Goal: Learn about a topic

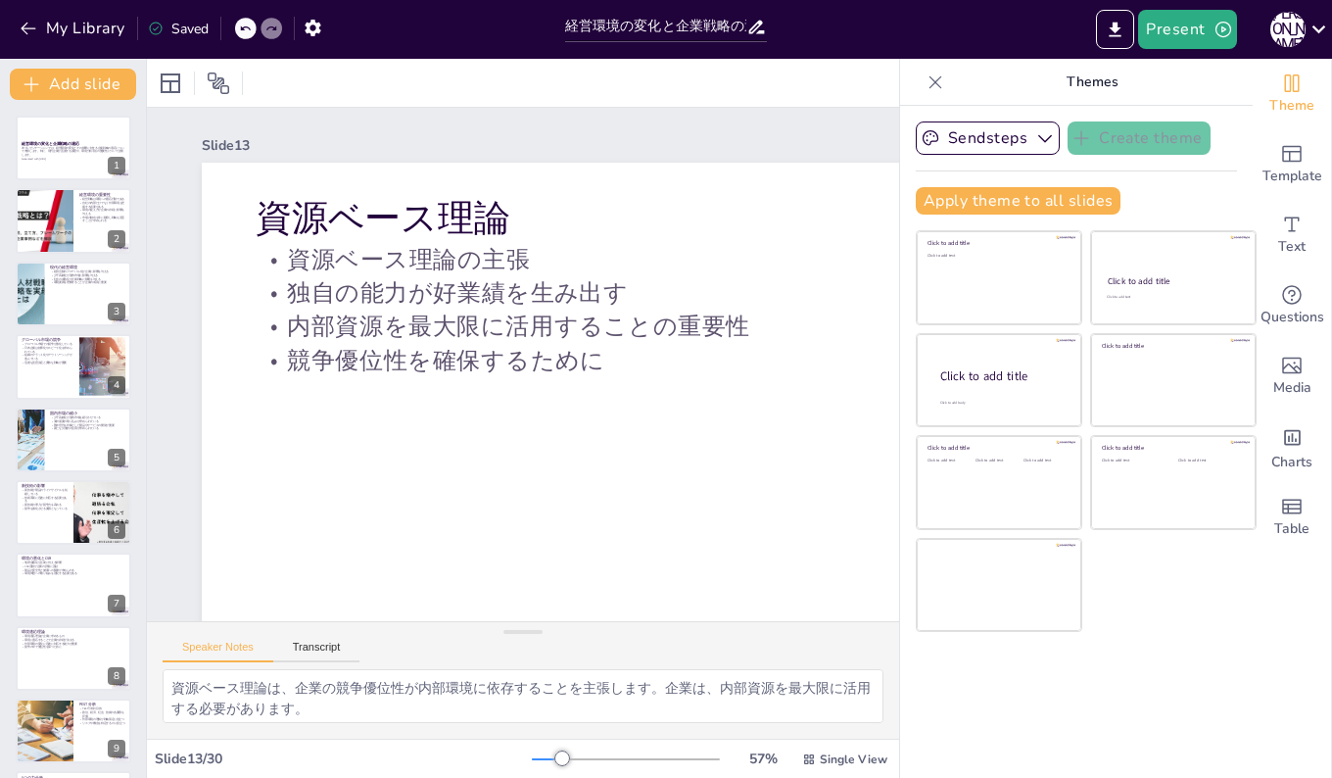
scroll to position [583, 0]
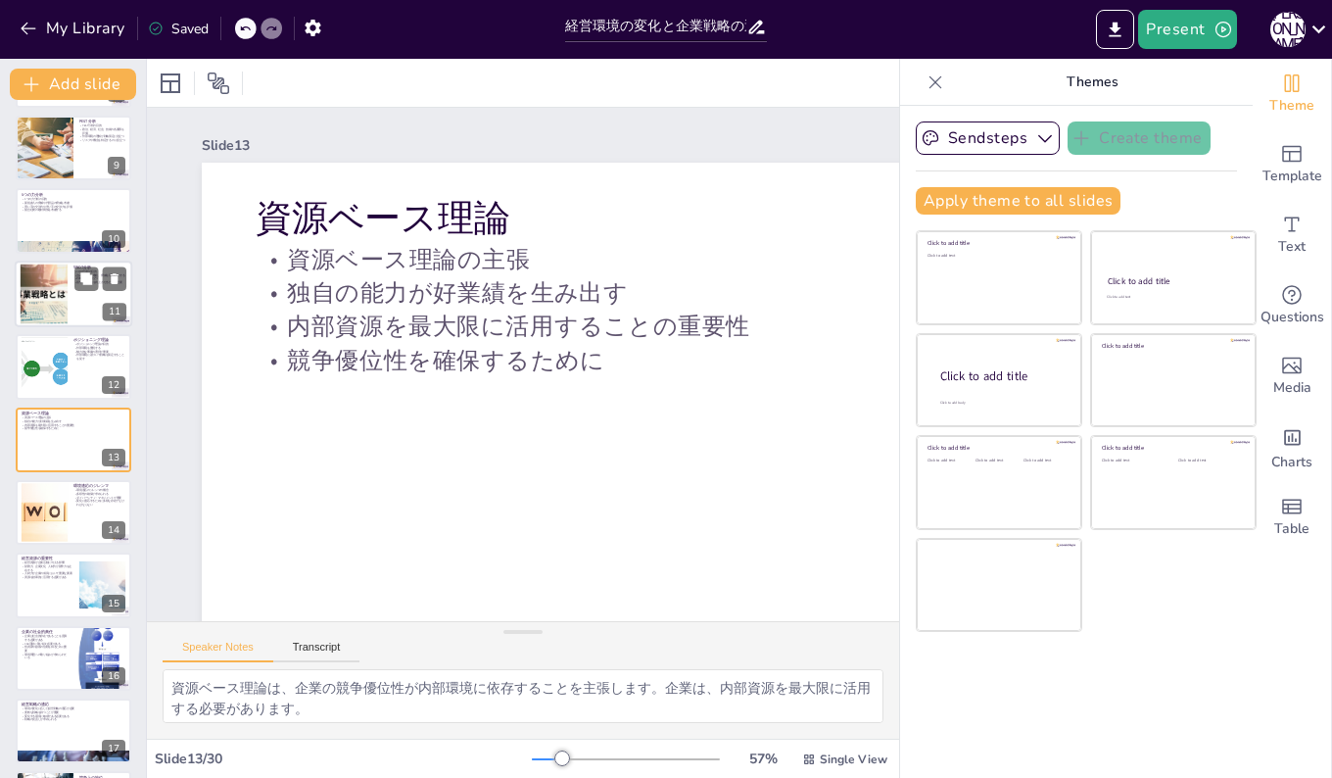
checkbox input "true"
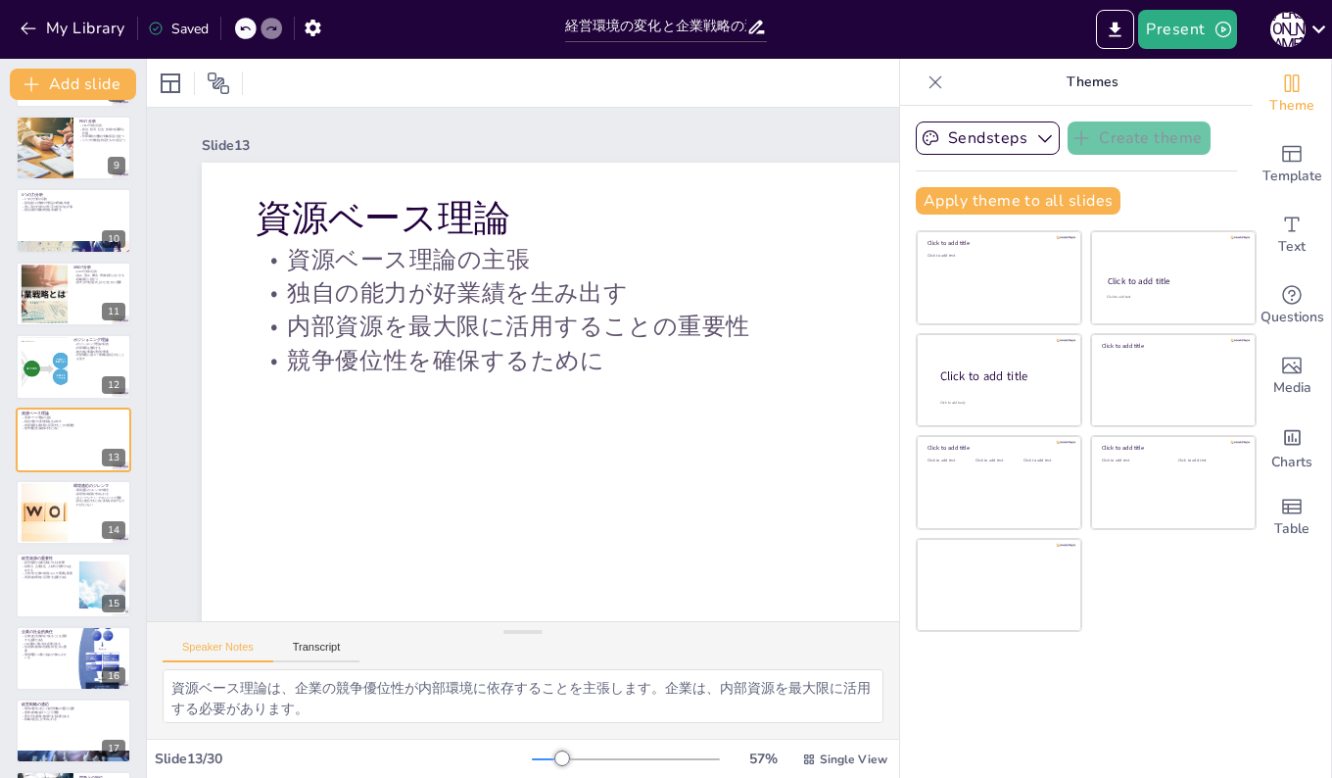
checkbox input "true"
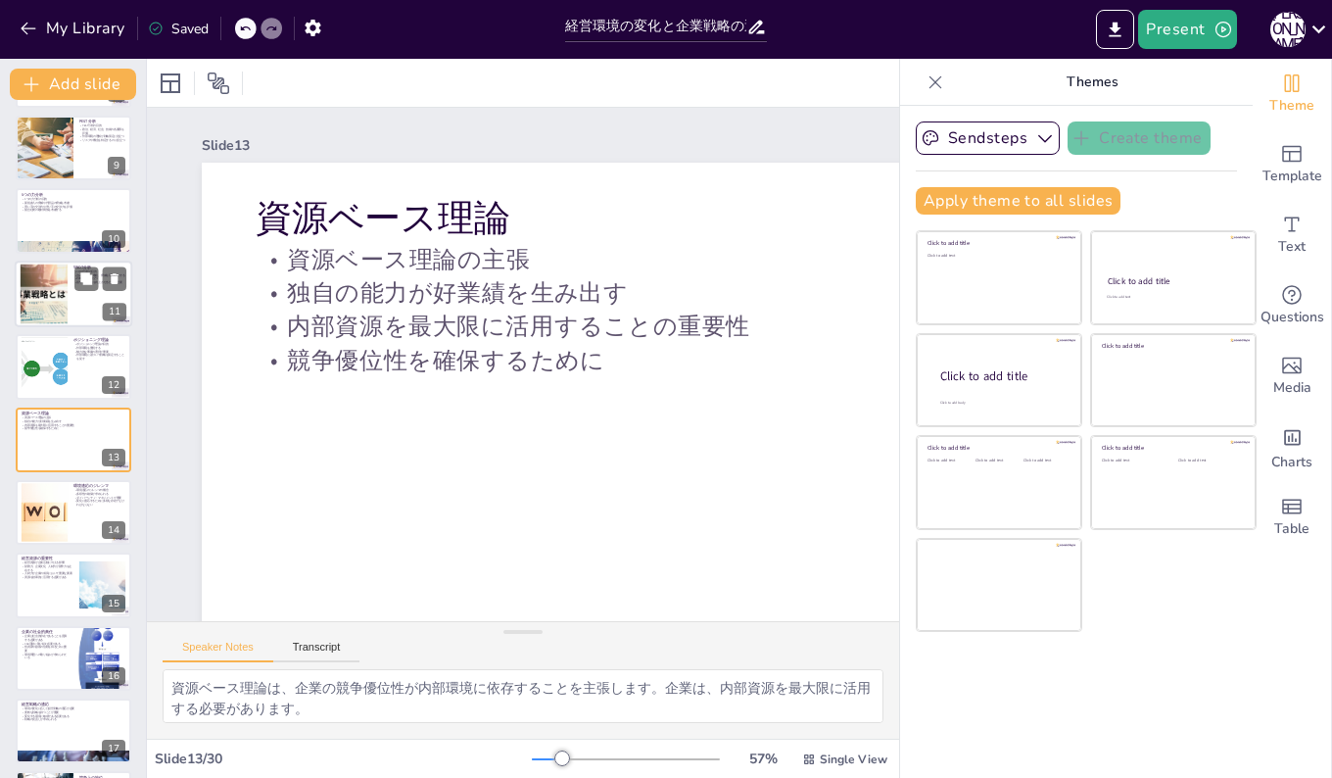
checkbox input "true"
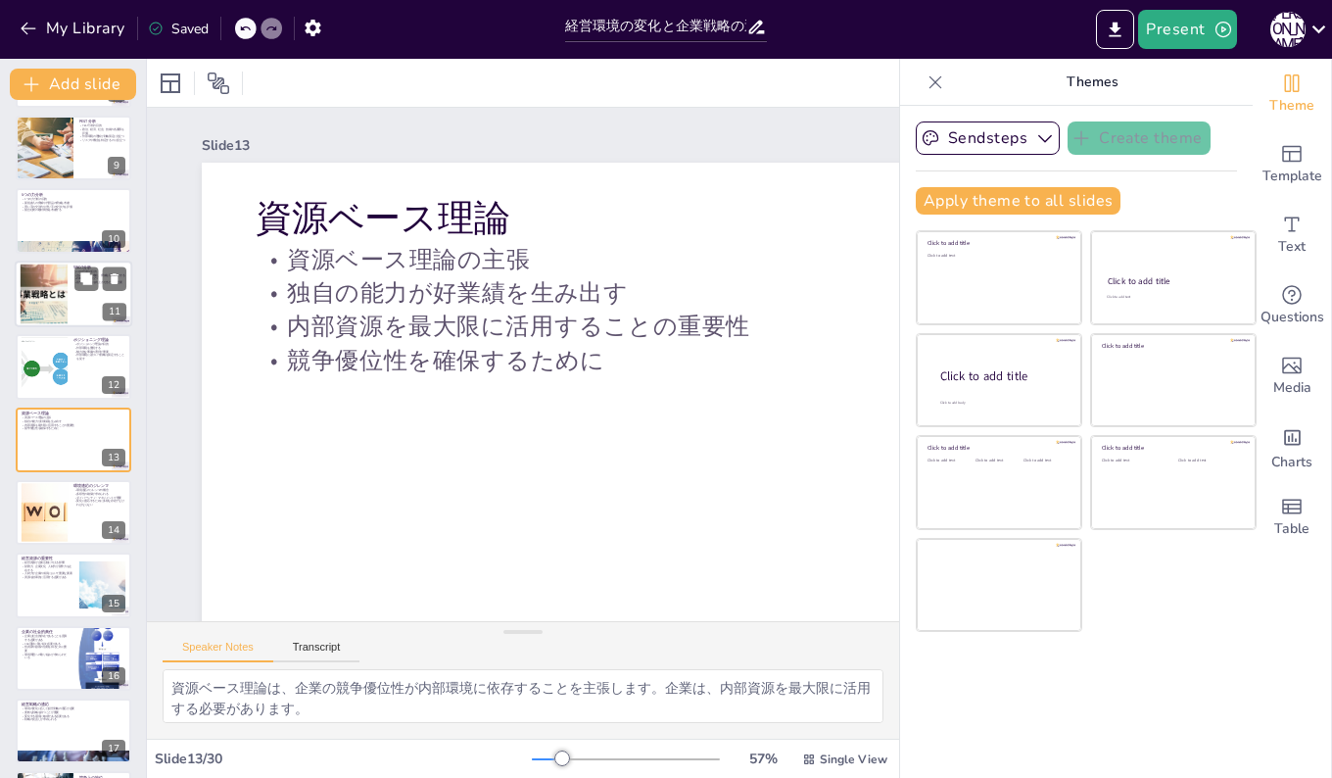
checkbox input "true"
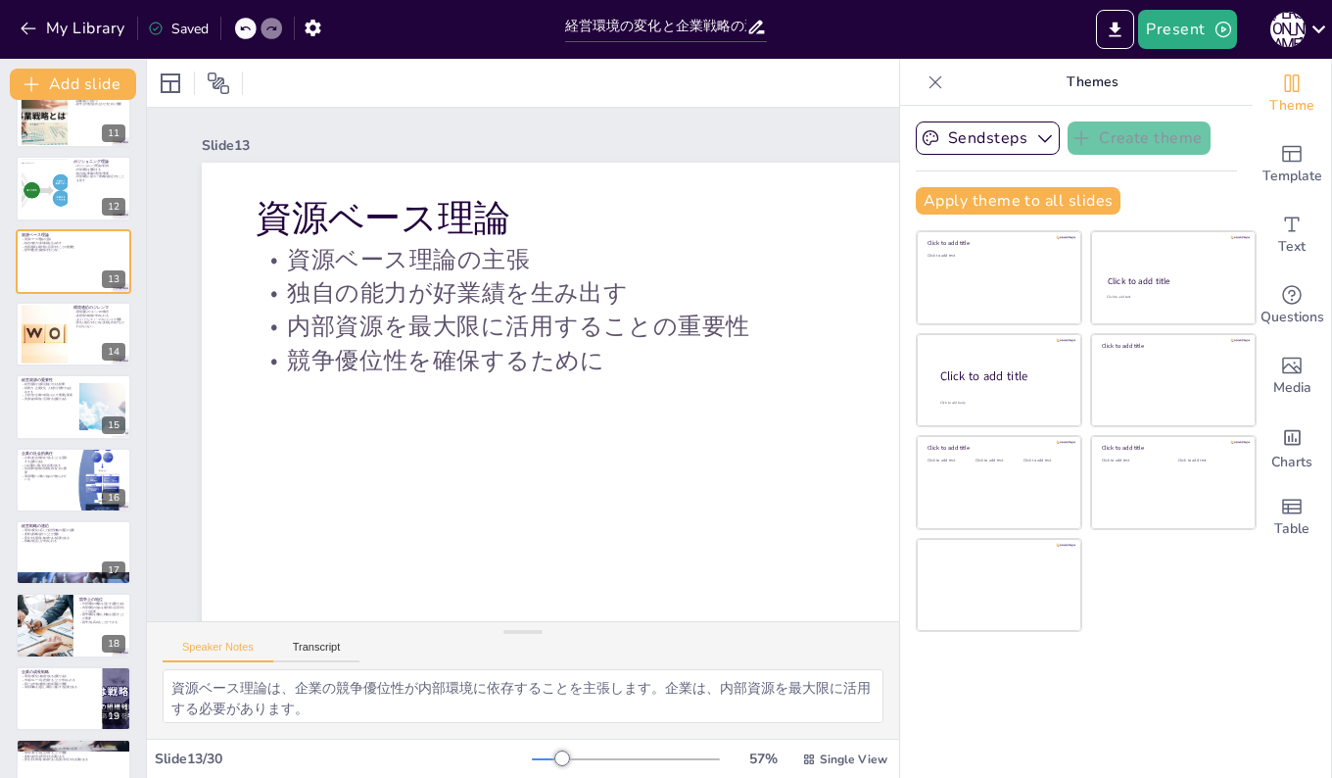
scroll to position [844, 0]
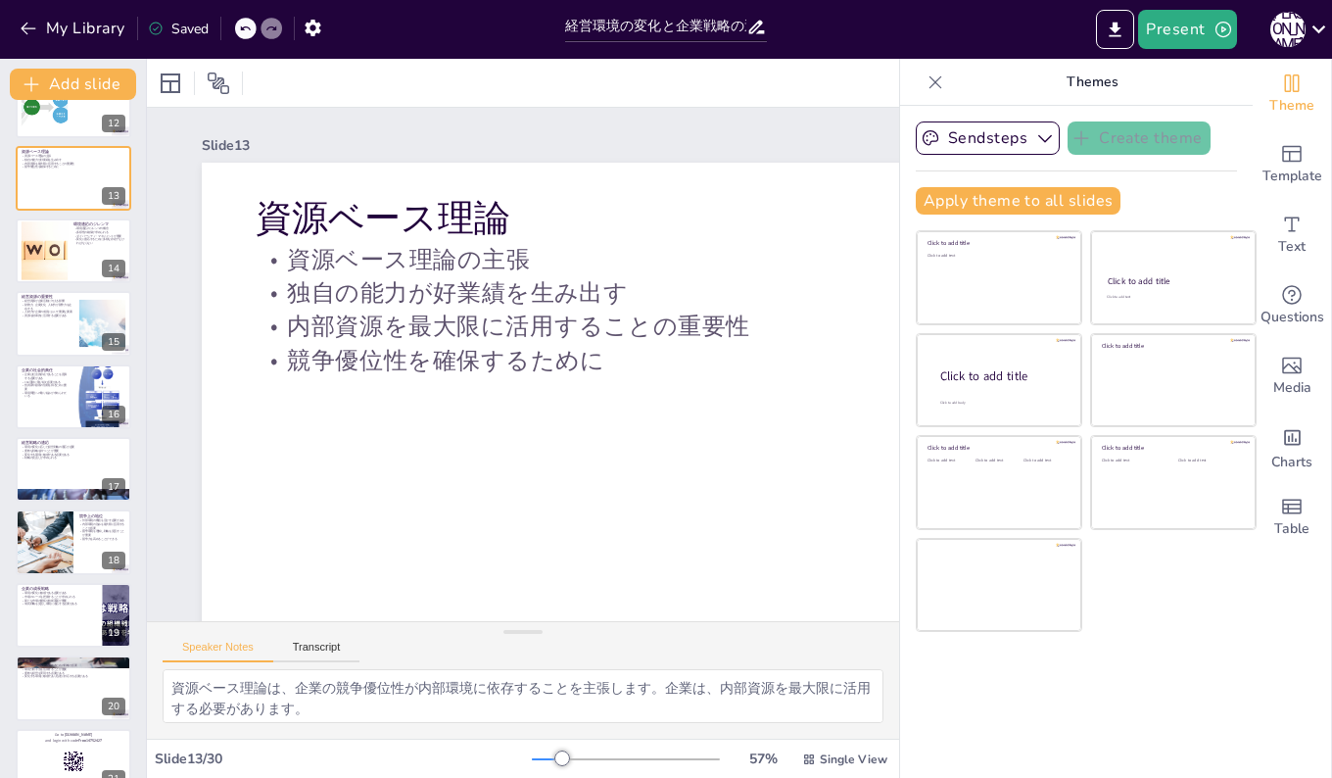
checkbox input "true"
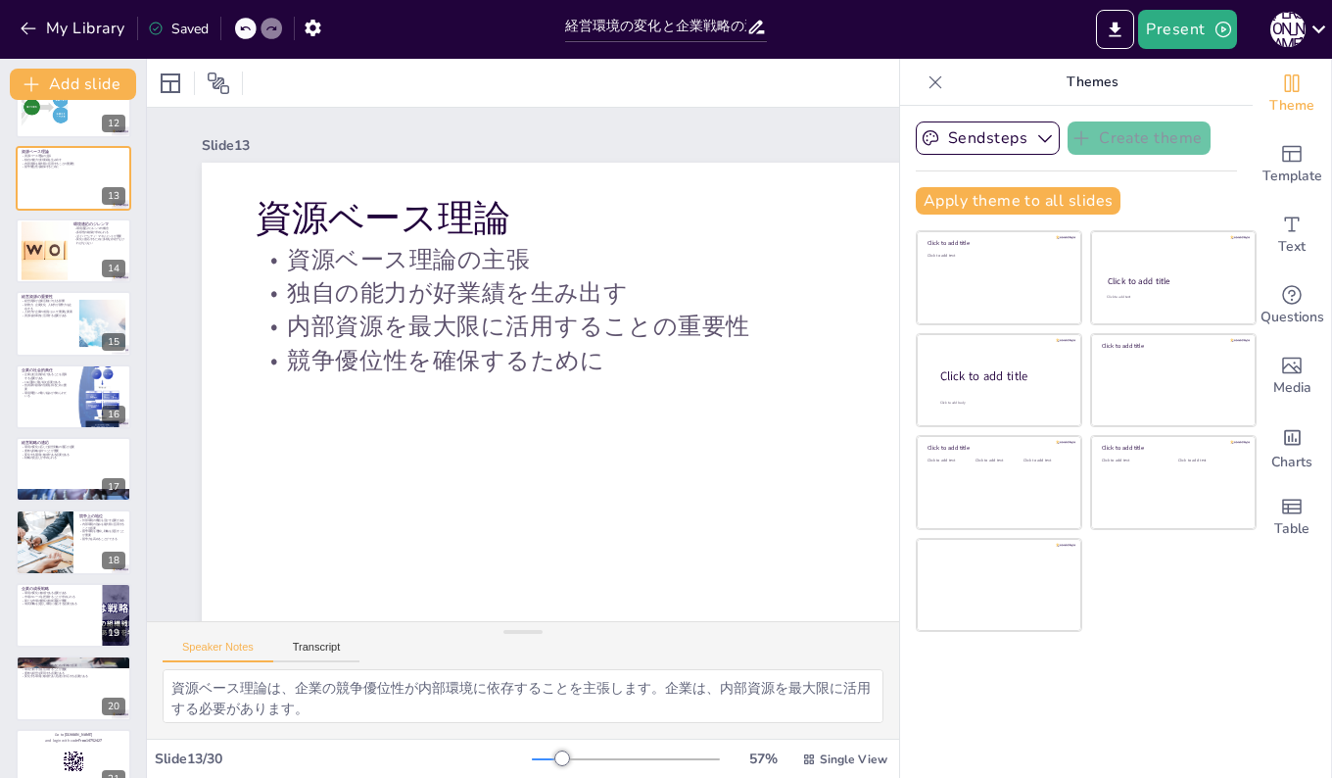
checkbox input "true"
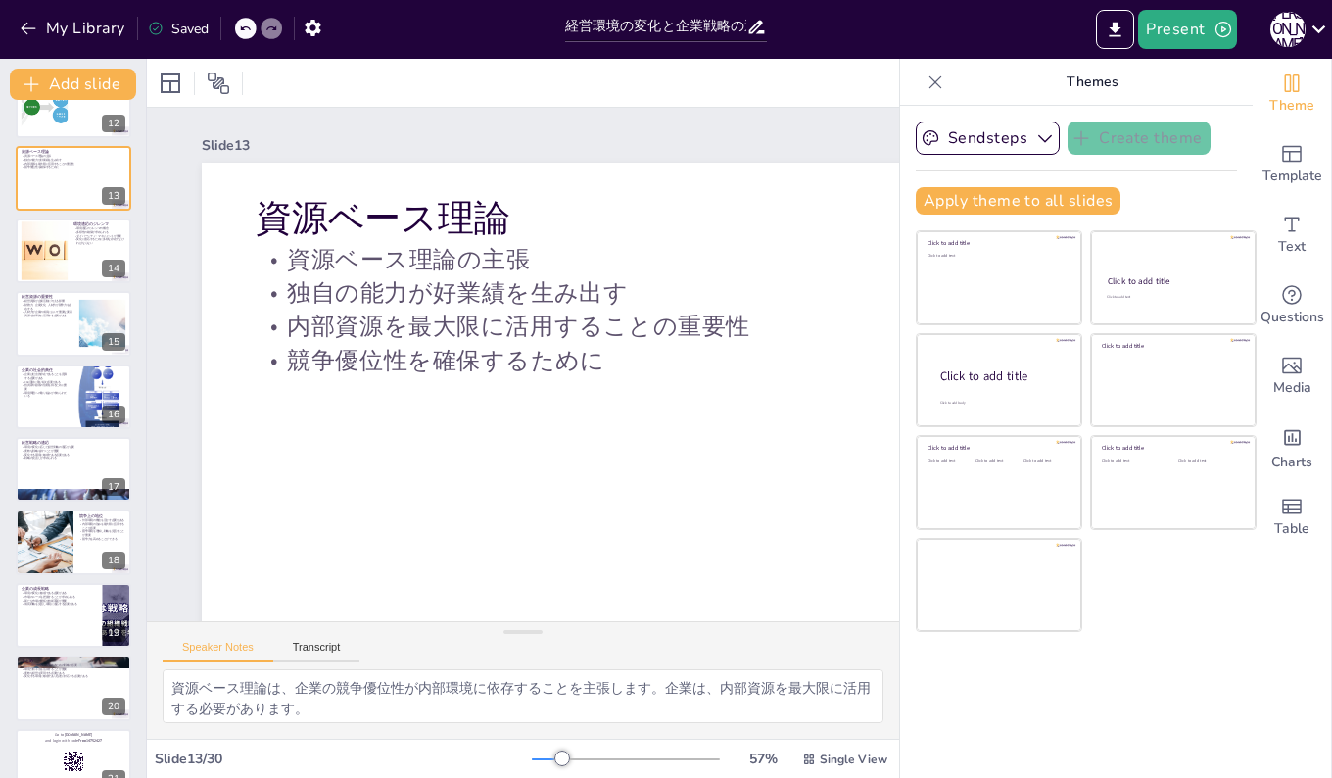
checkbox input "true"
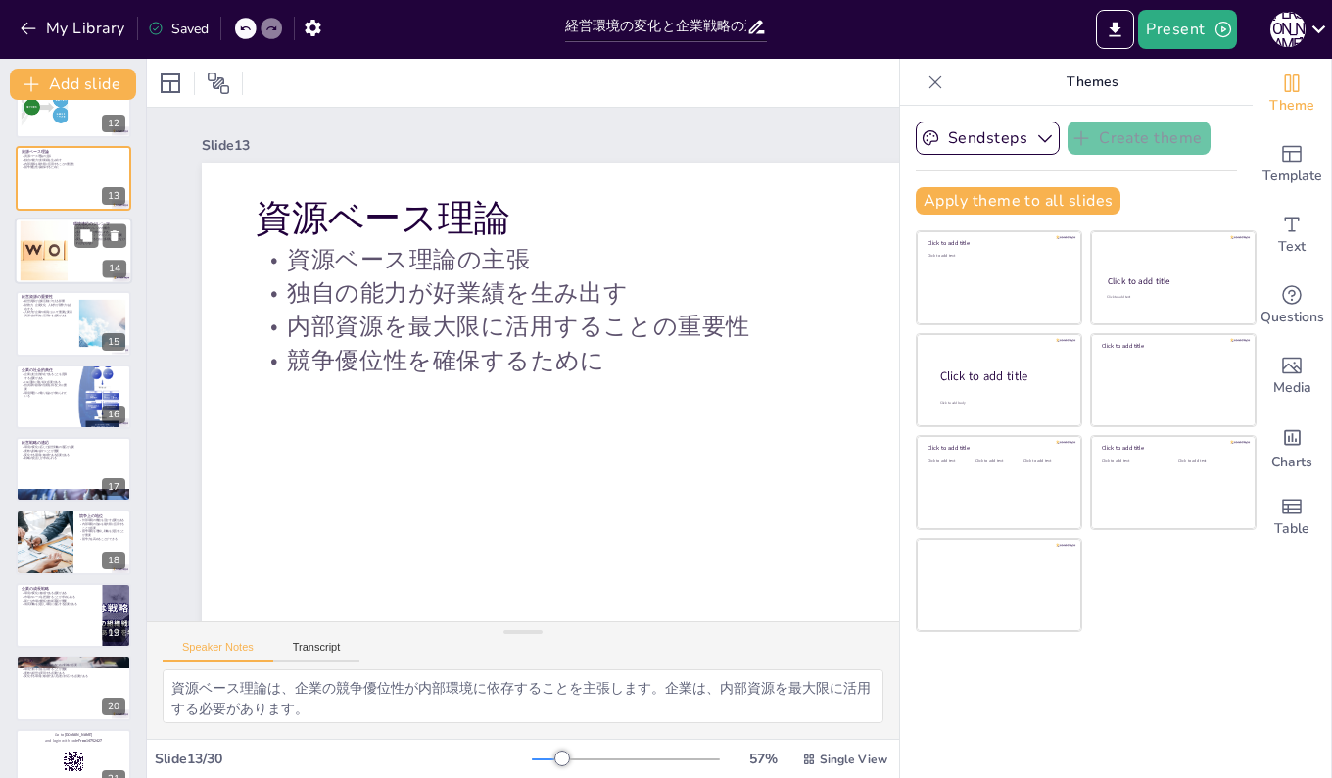
checkbox input "true"
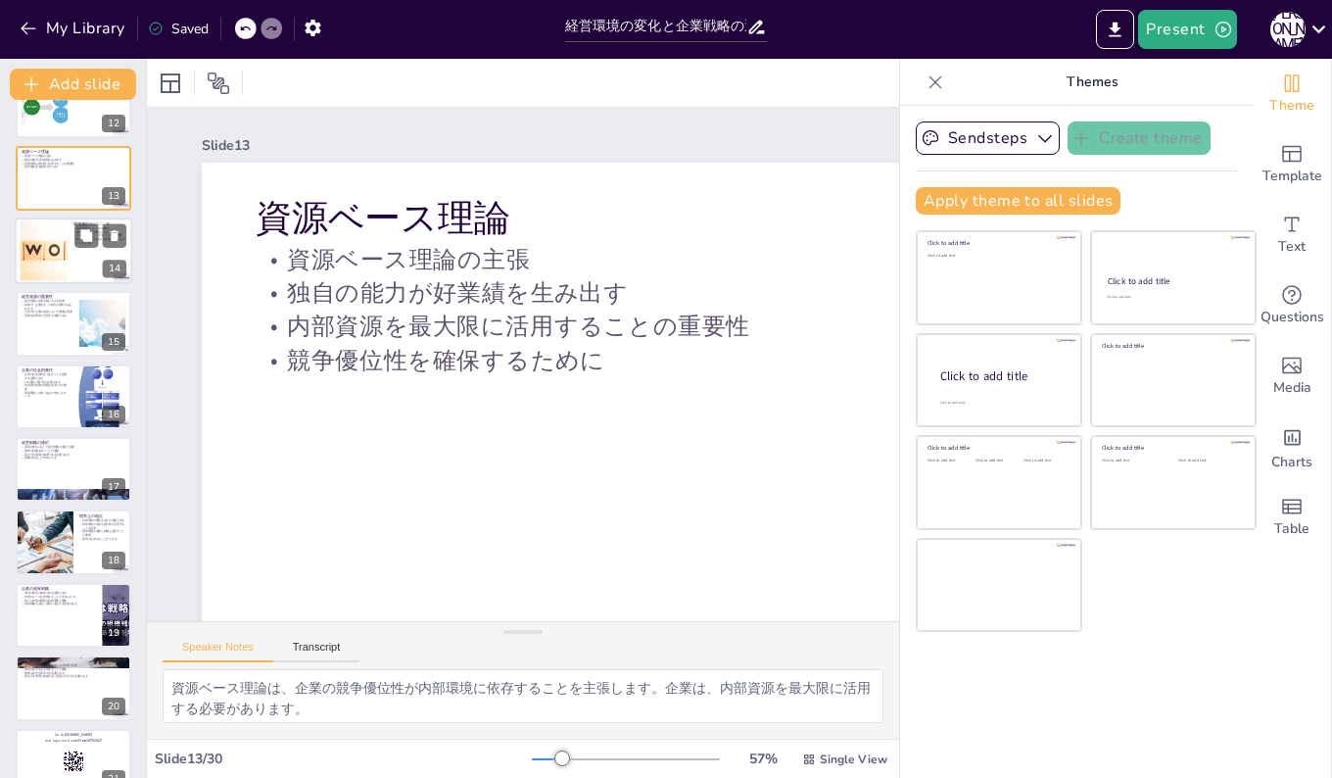
click at [48, 235] on div at bounding box center [43, 251] width 89 height 60
checkbox input "true"
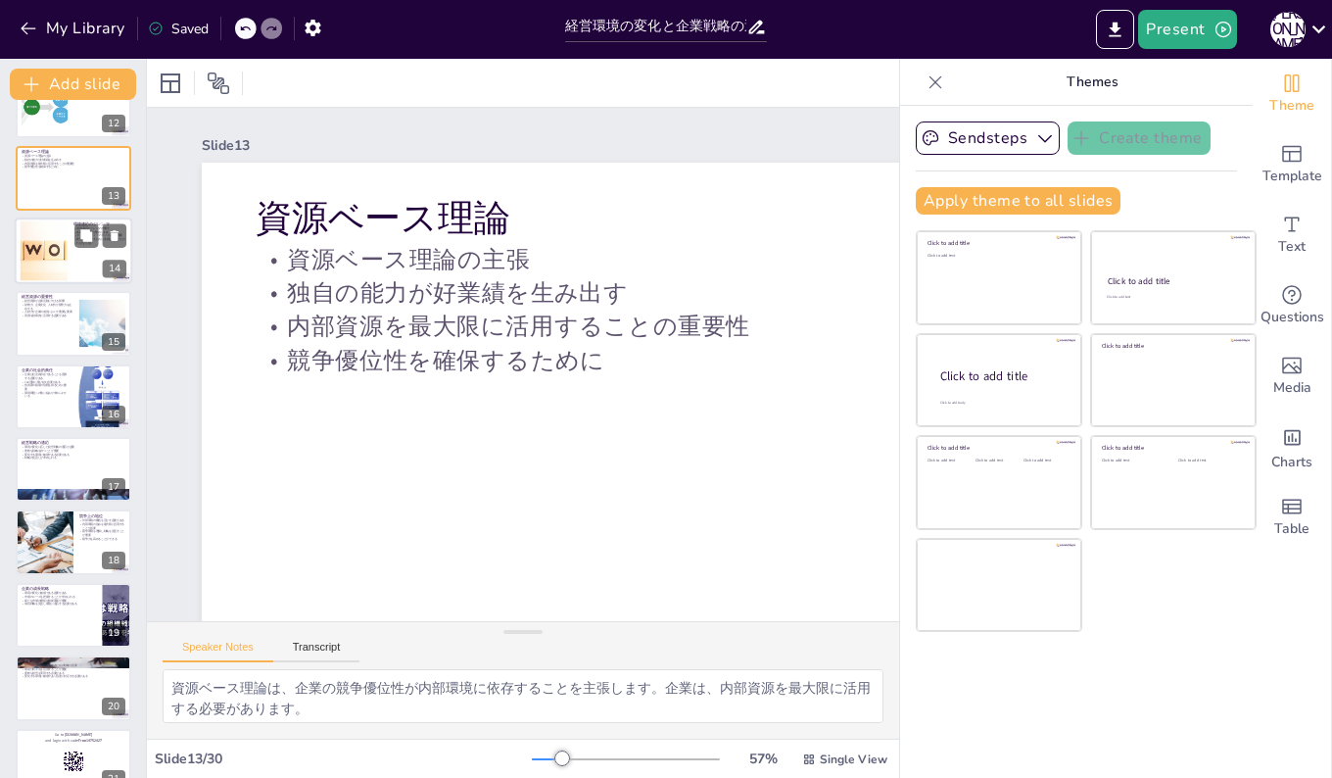
checkbox input "true"
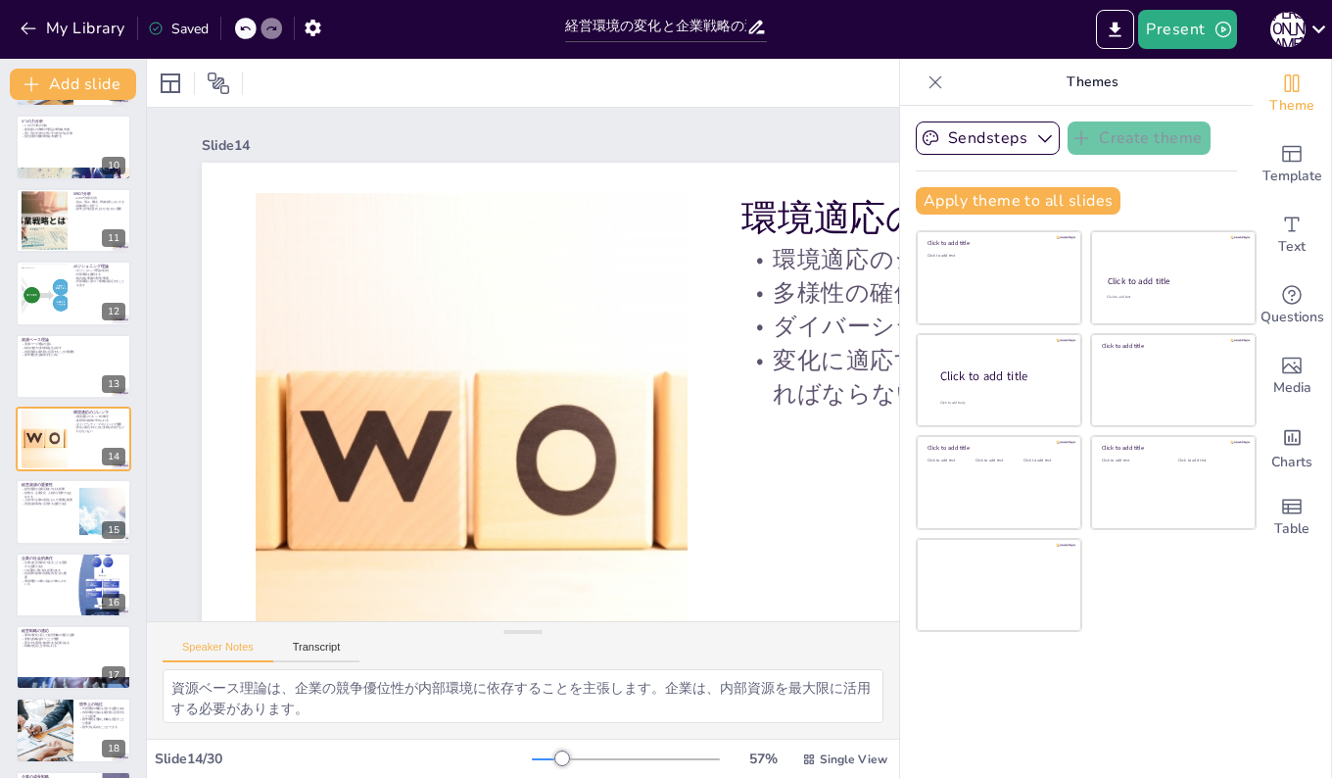
checkbox input "true"
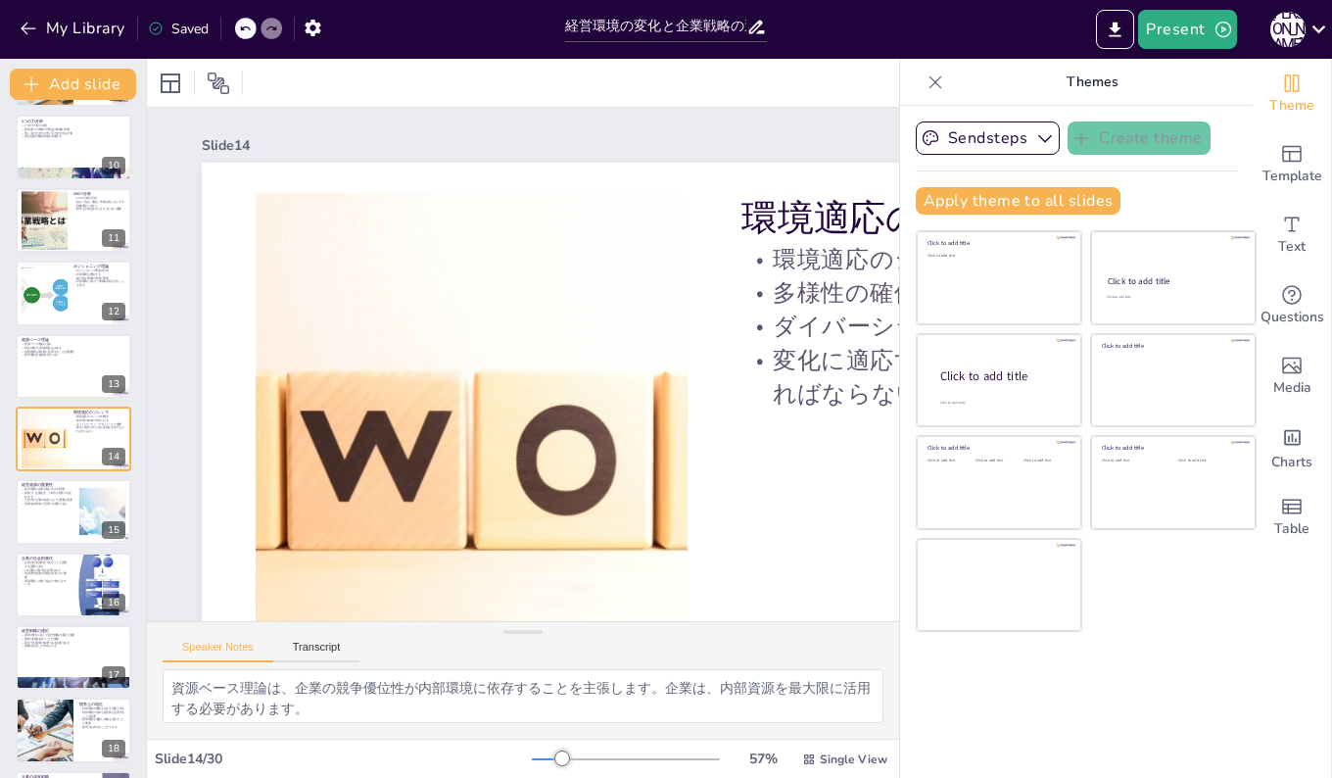
checkbox input "true"
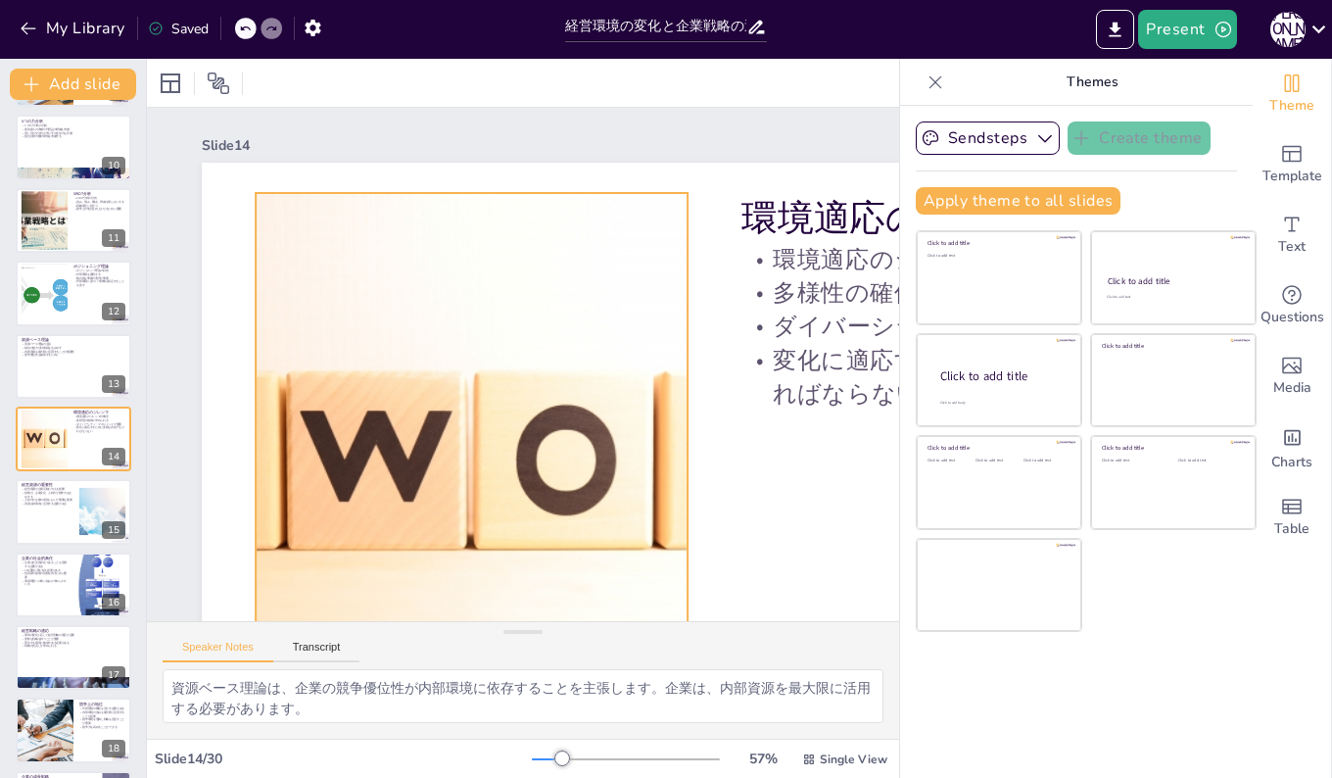
checkbox input "true"
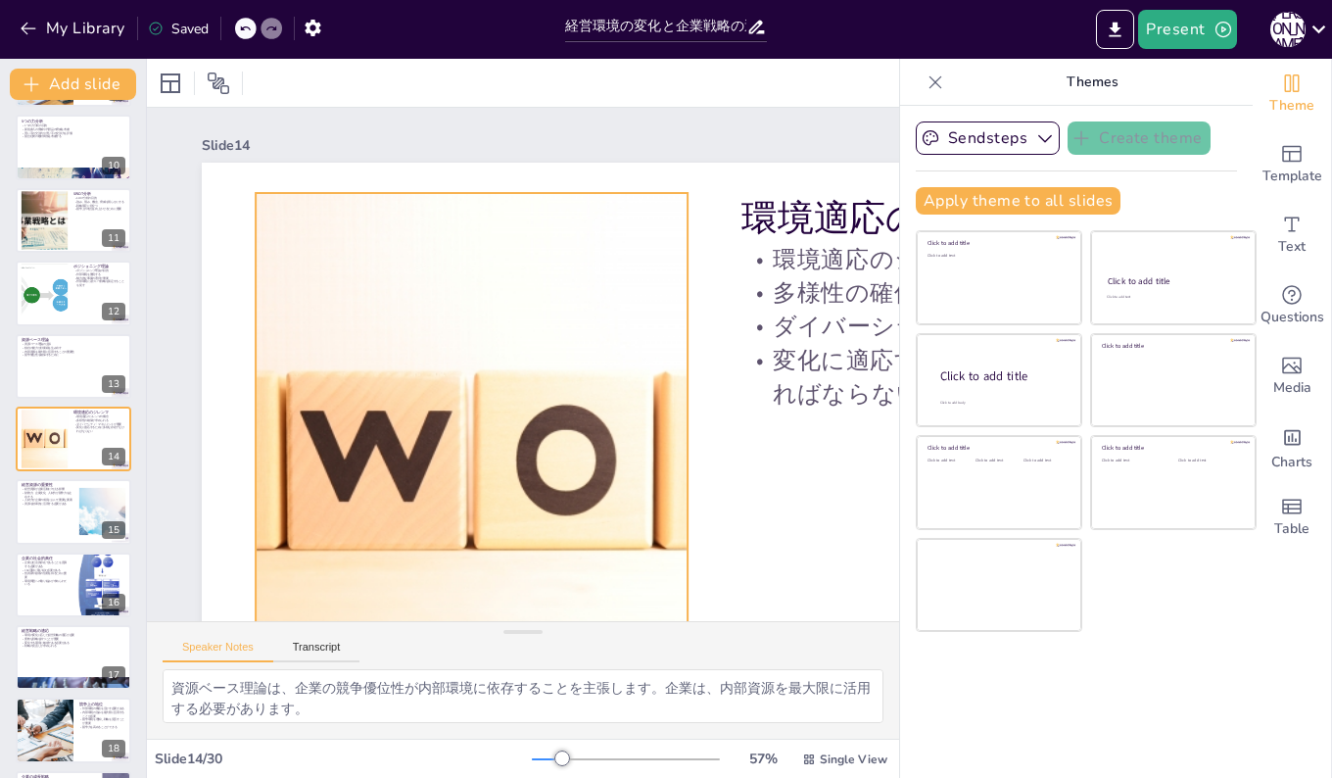
checkbox input "true"
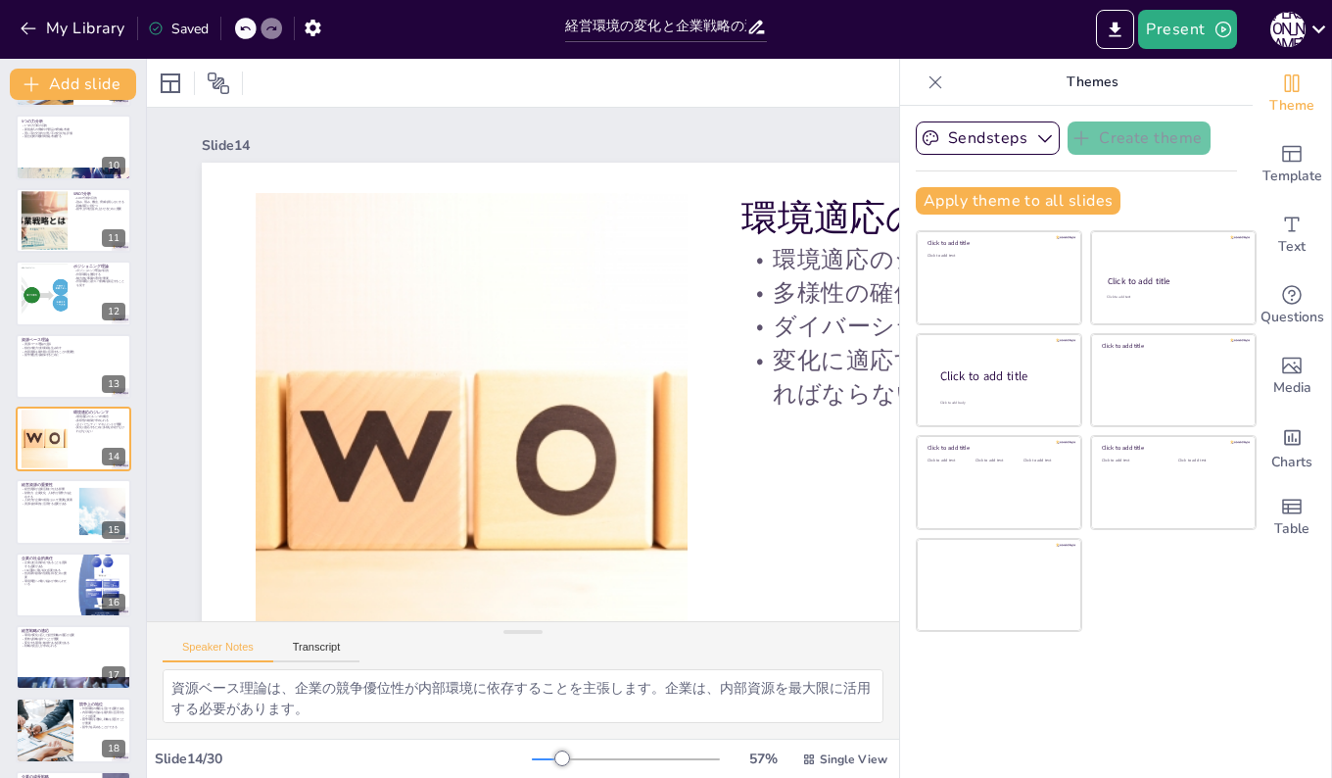
checkbox input "true"
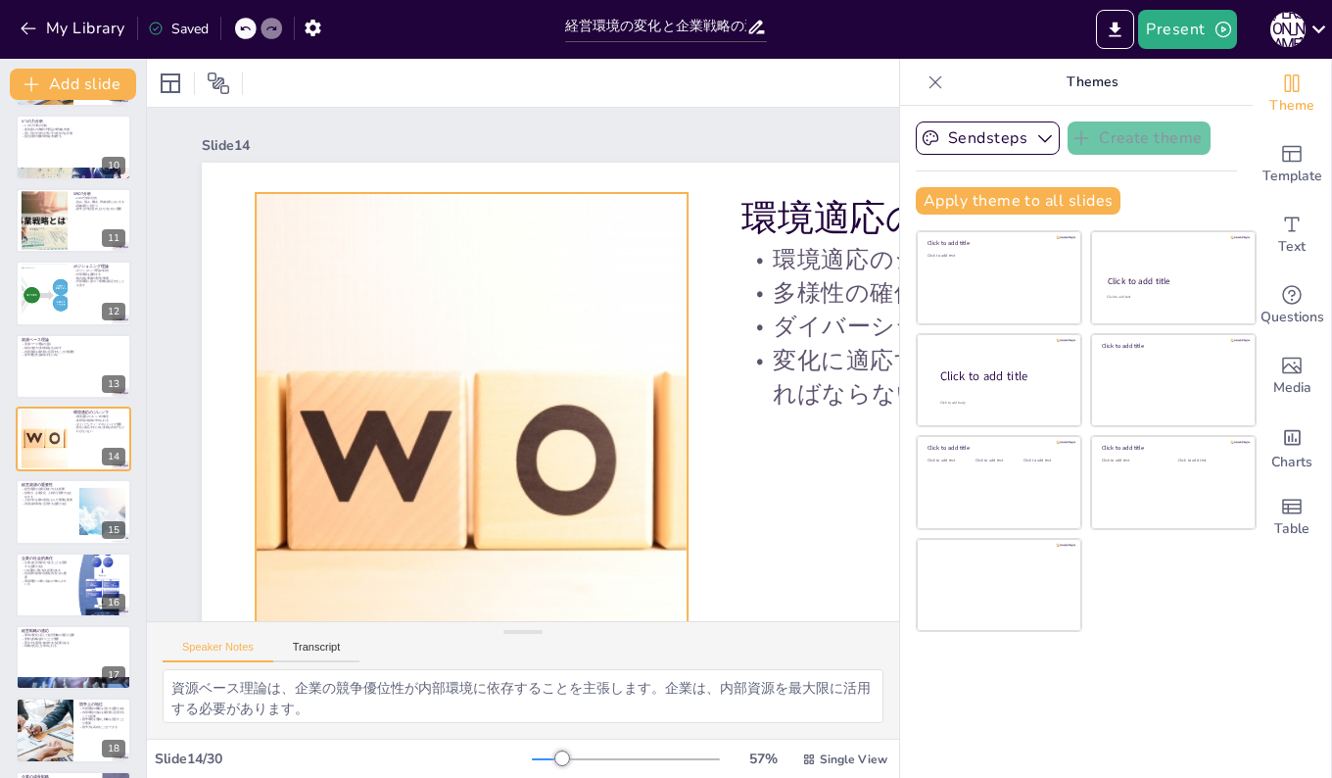
checkbox input "true"
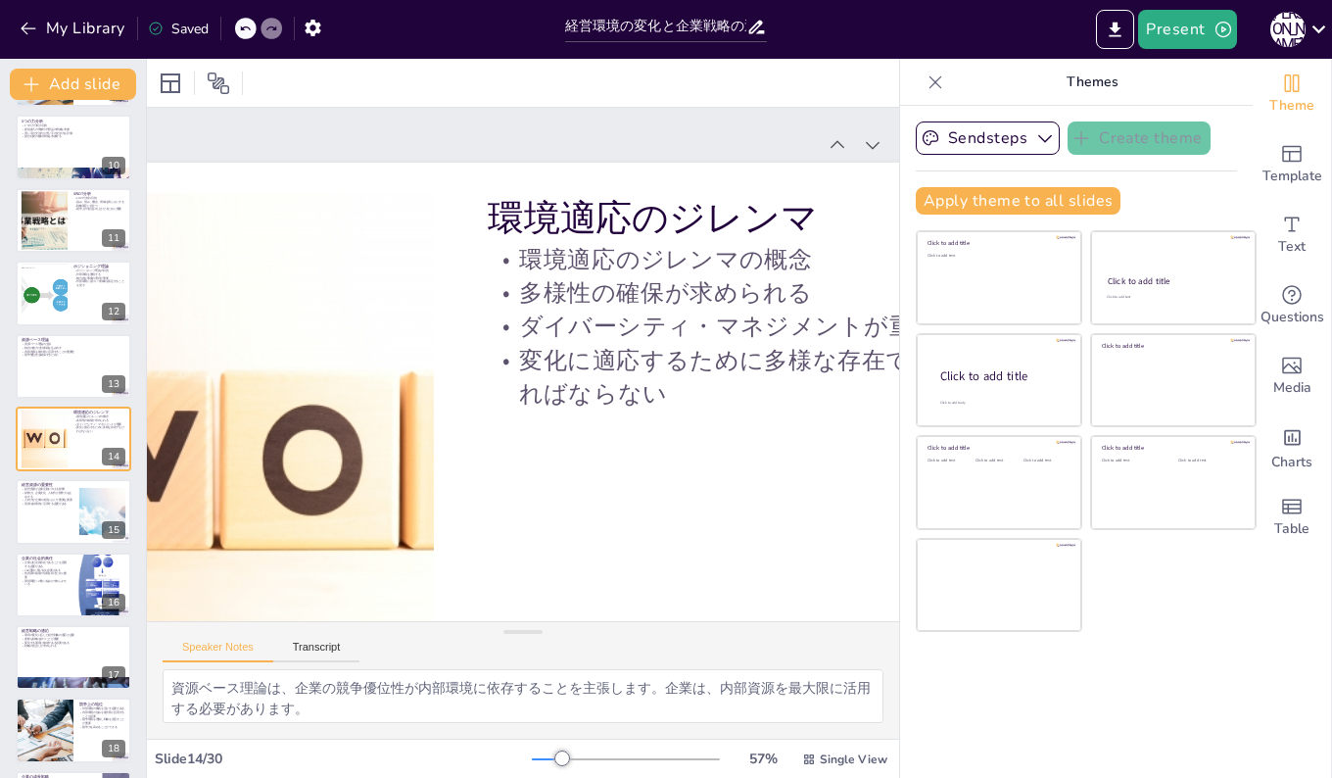
scroll to position [0, 347]
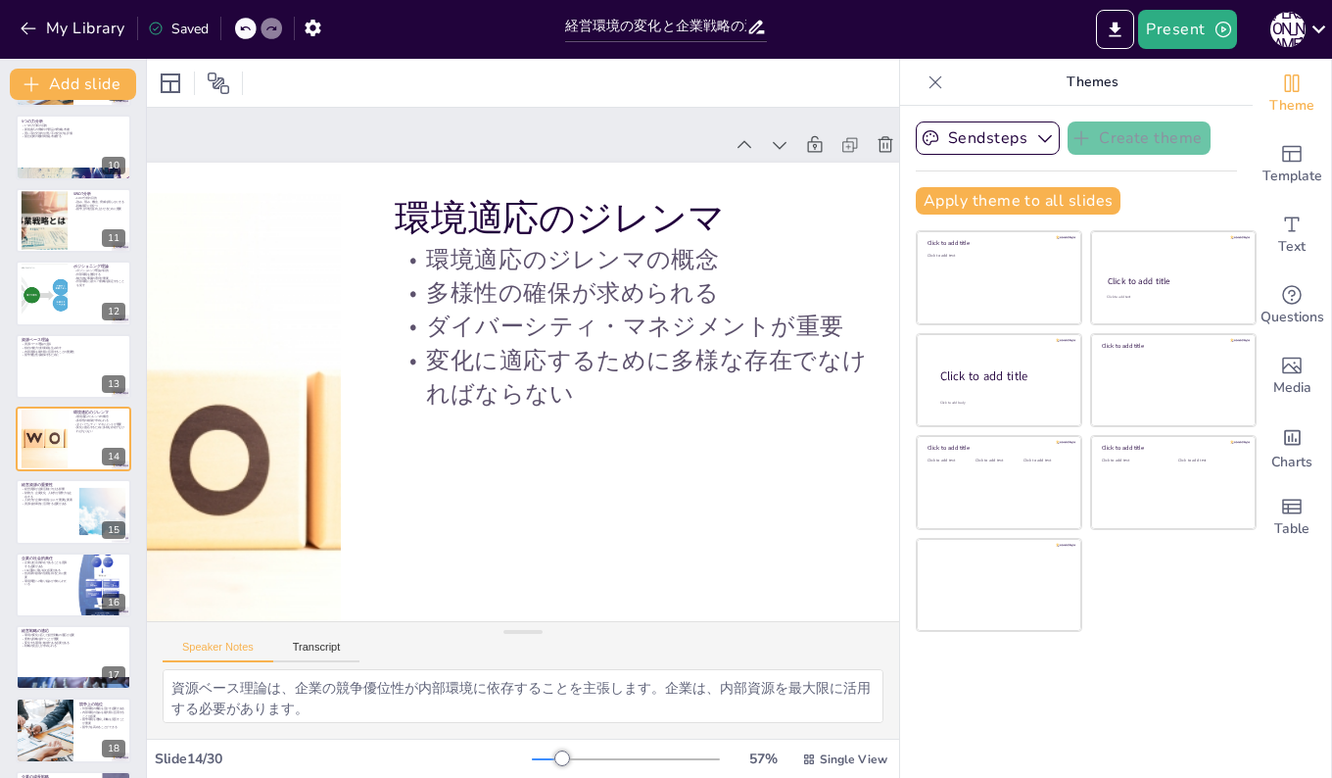
checkbox input "true"
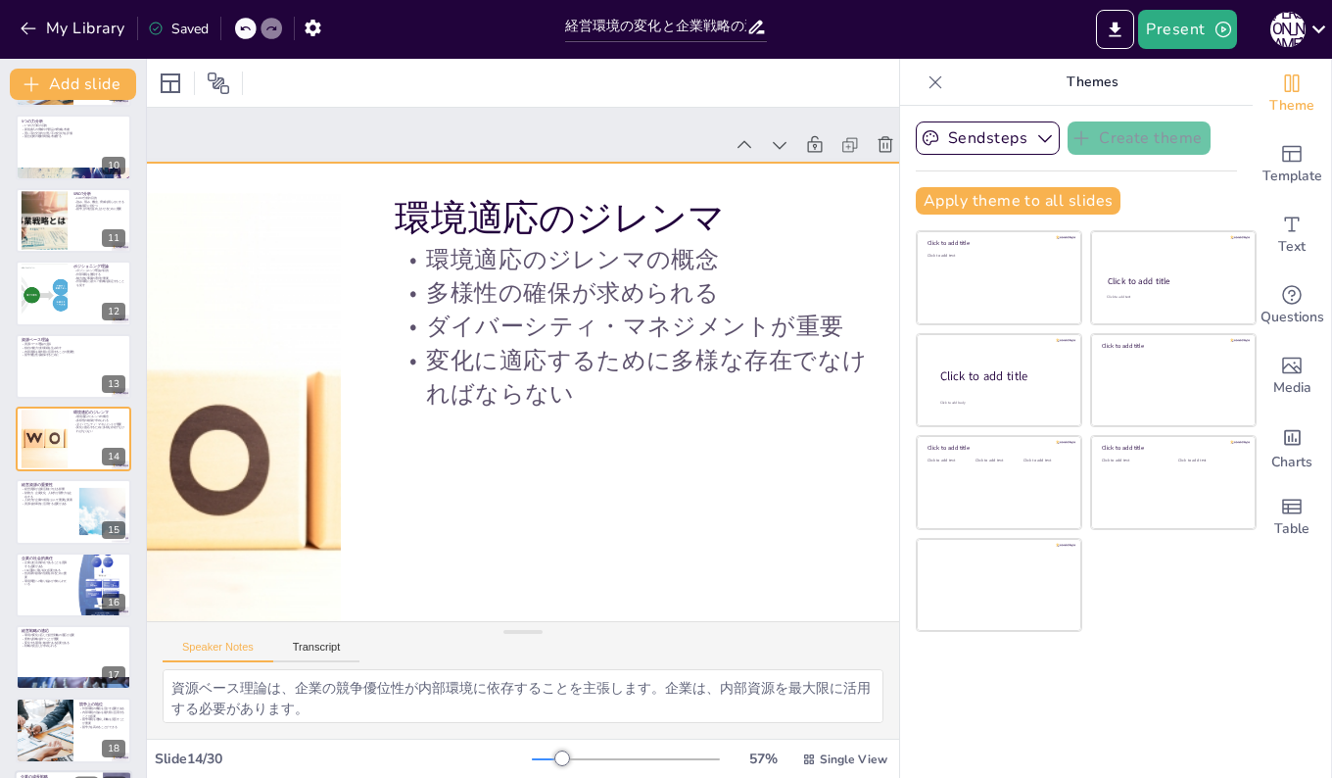
checkbox input "true"
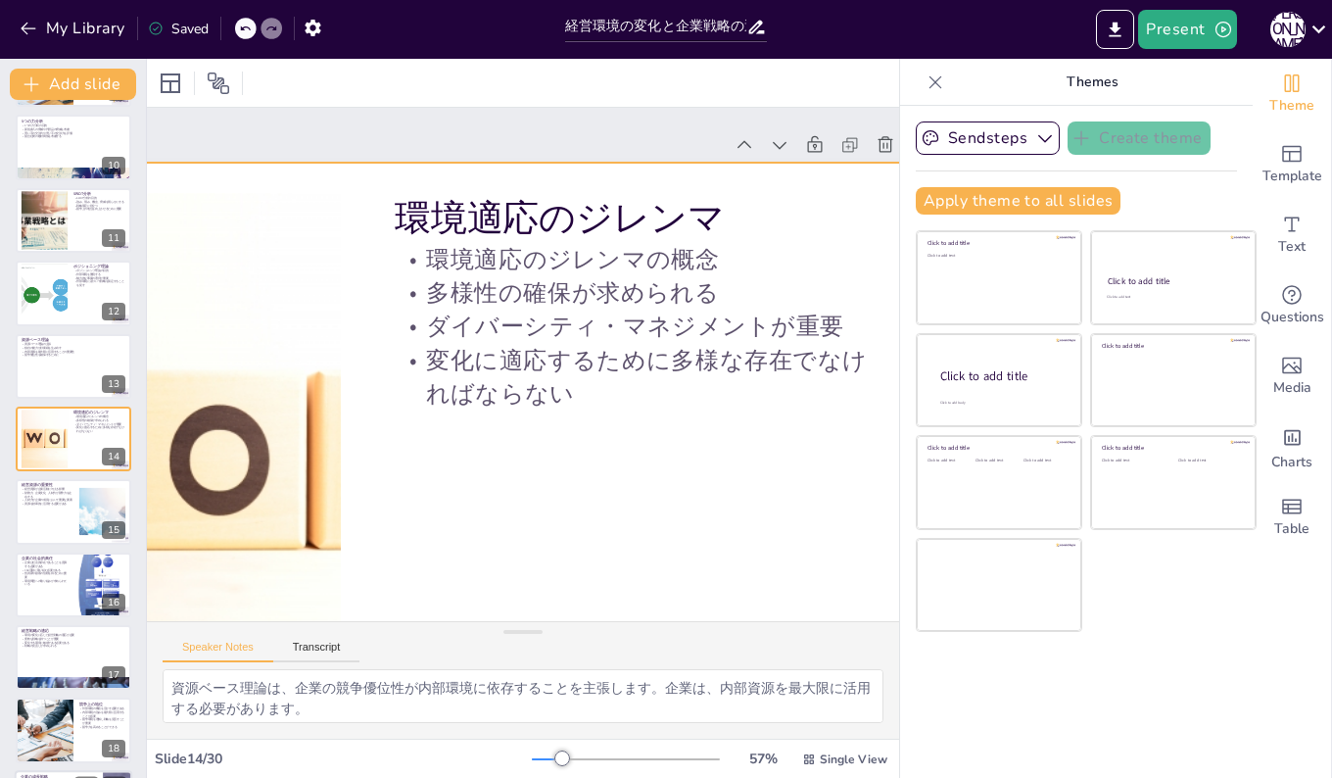
checkbox input "true"
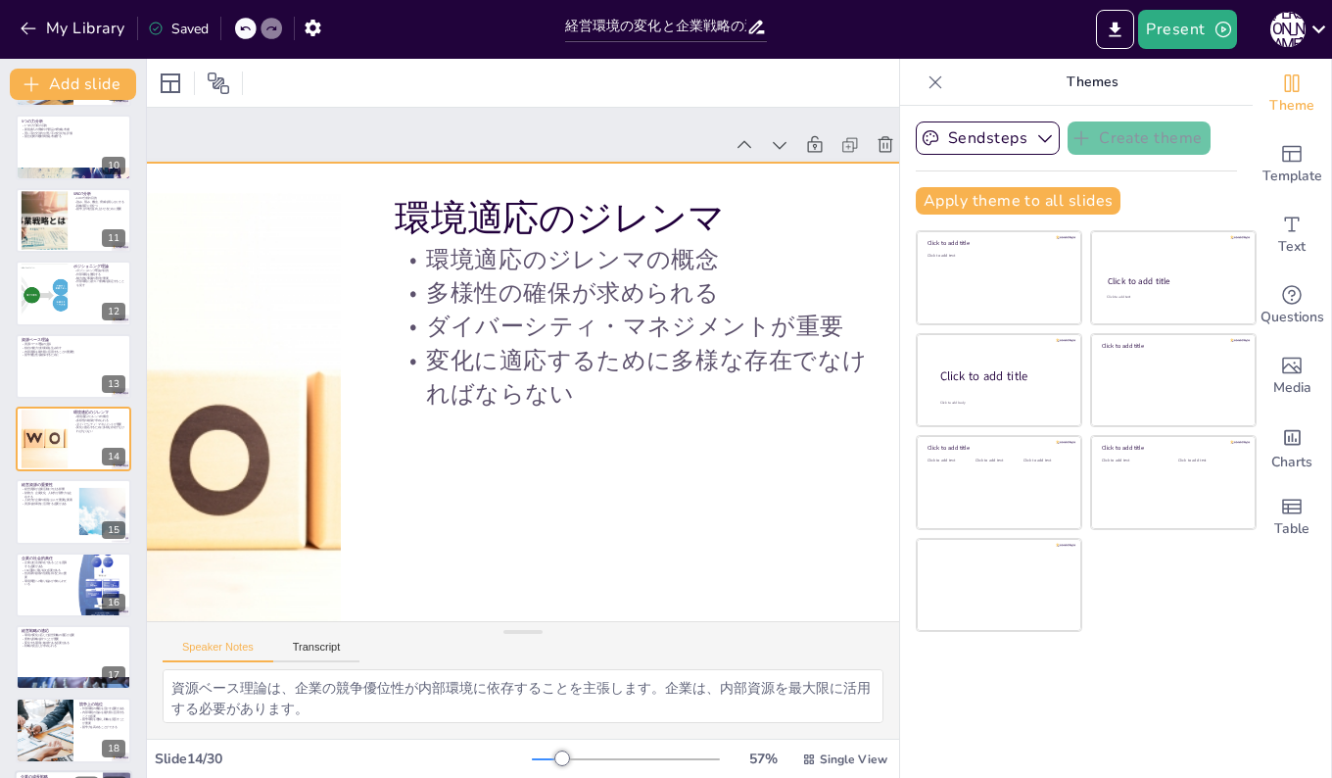
checkbox input "true"
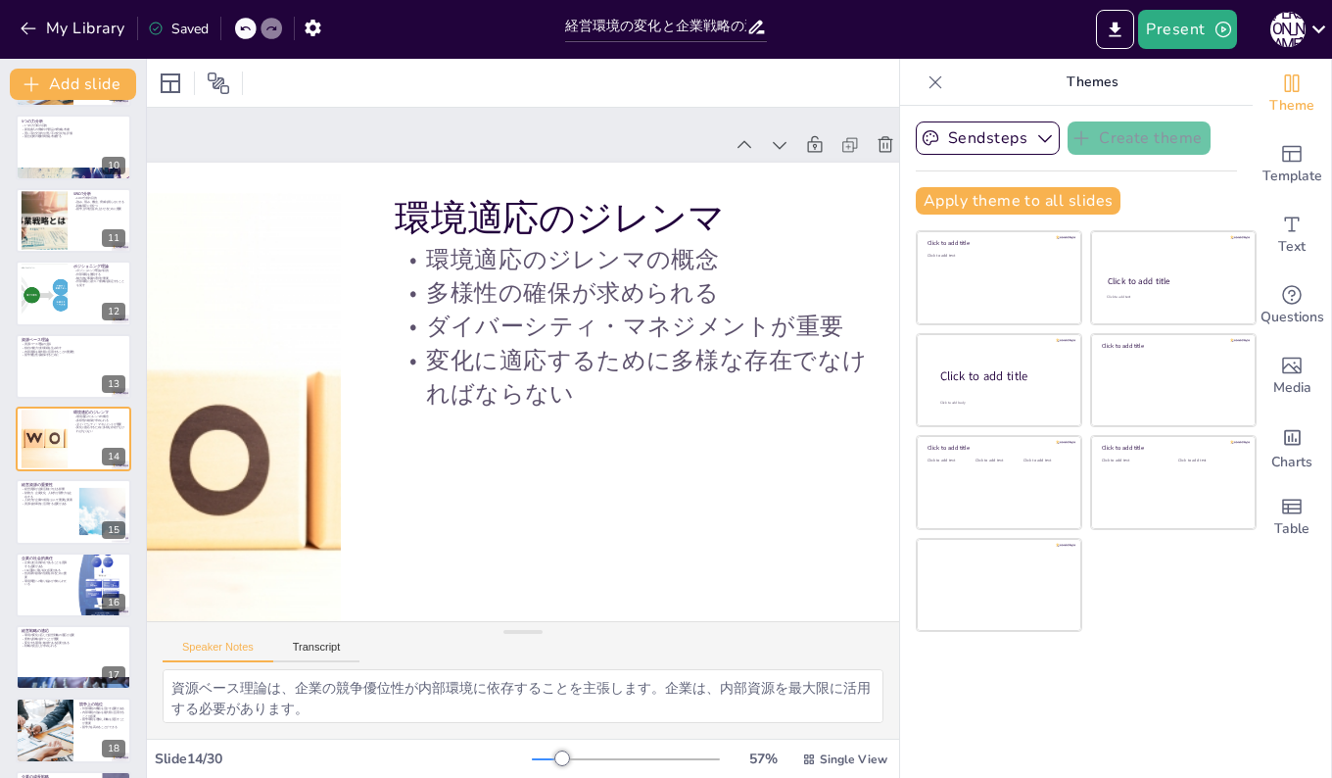
checkbox input "true"
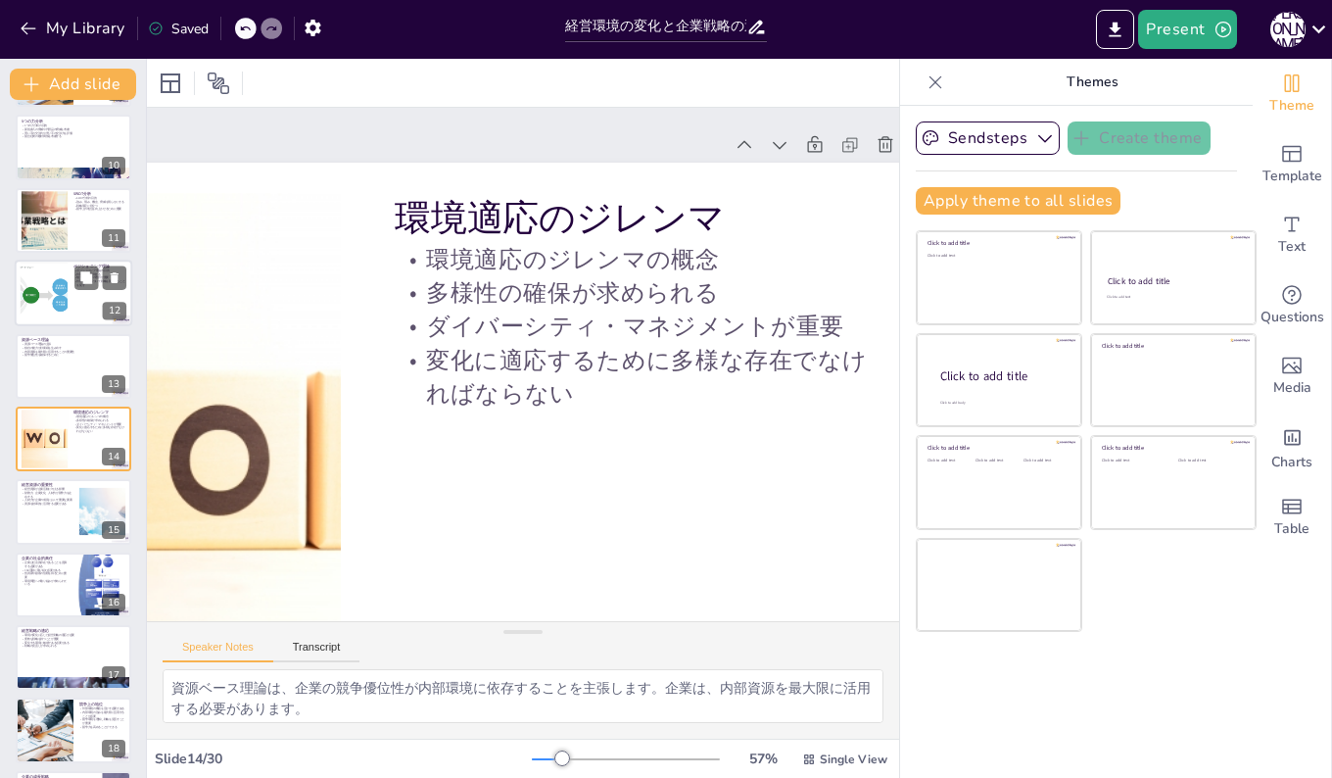
checkbox input "true"
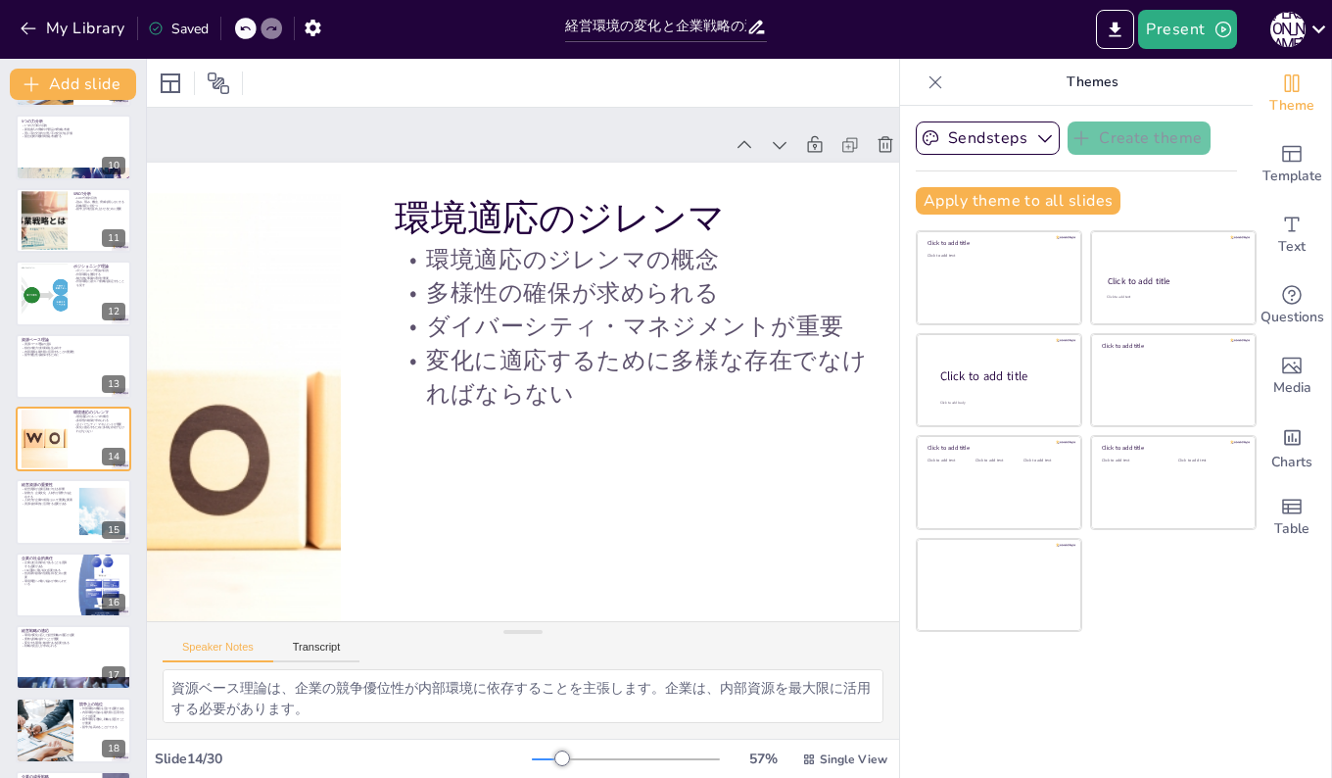
checkbox input "true"
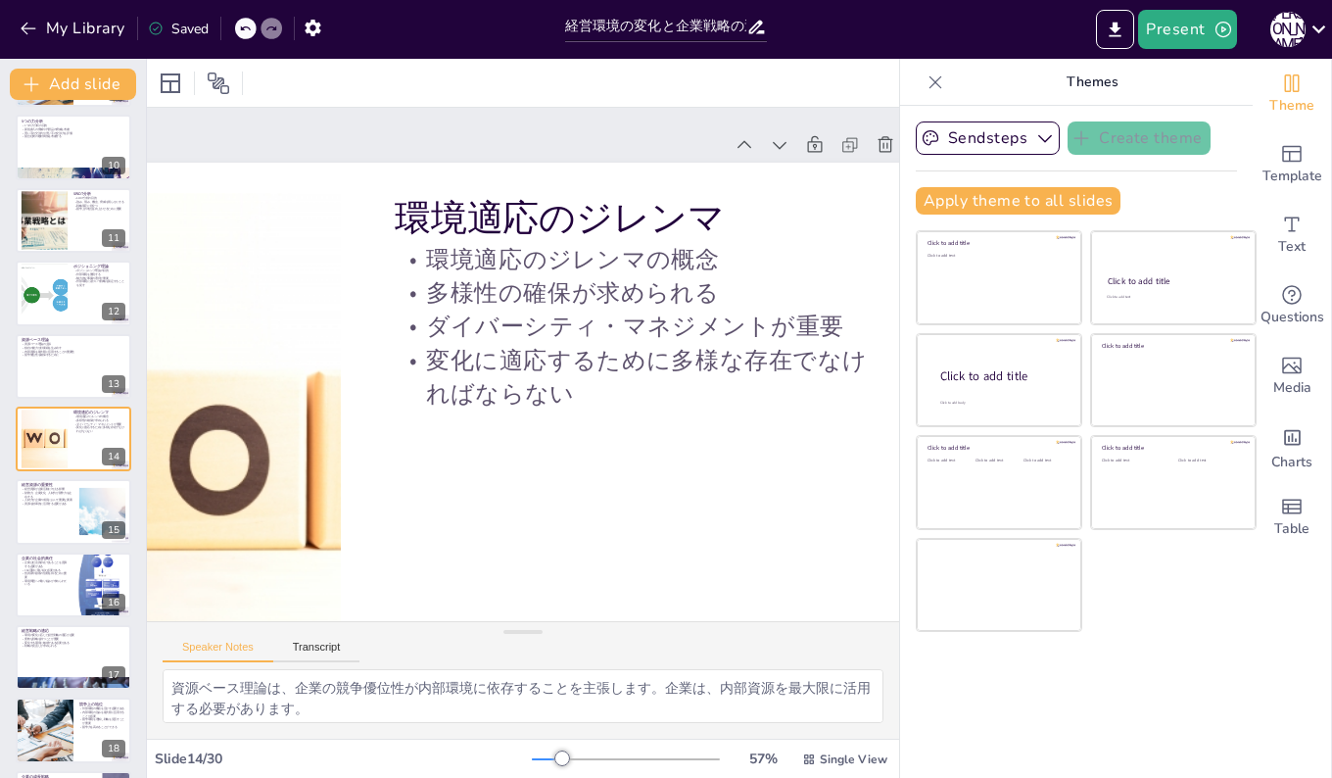
checkbox input "true"
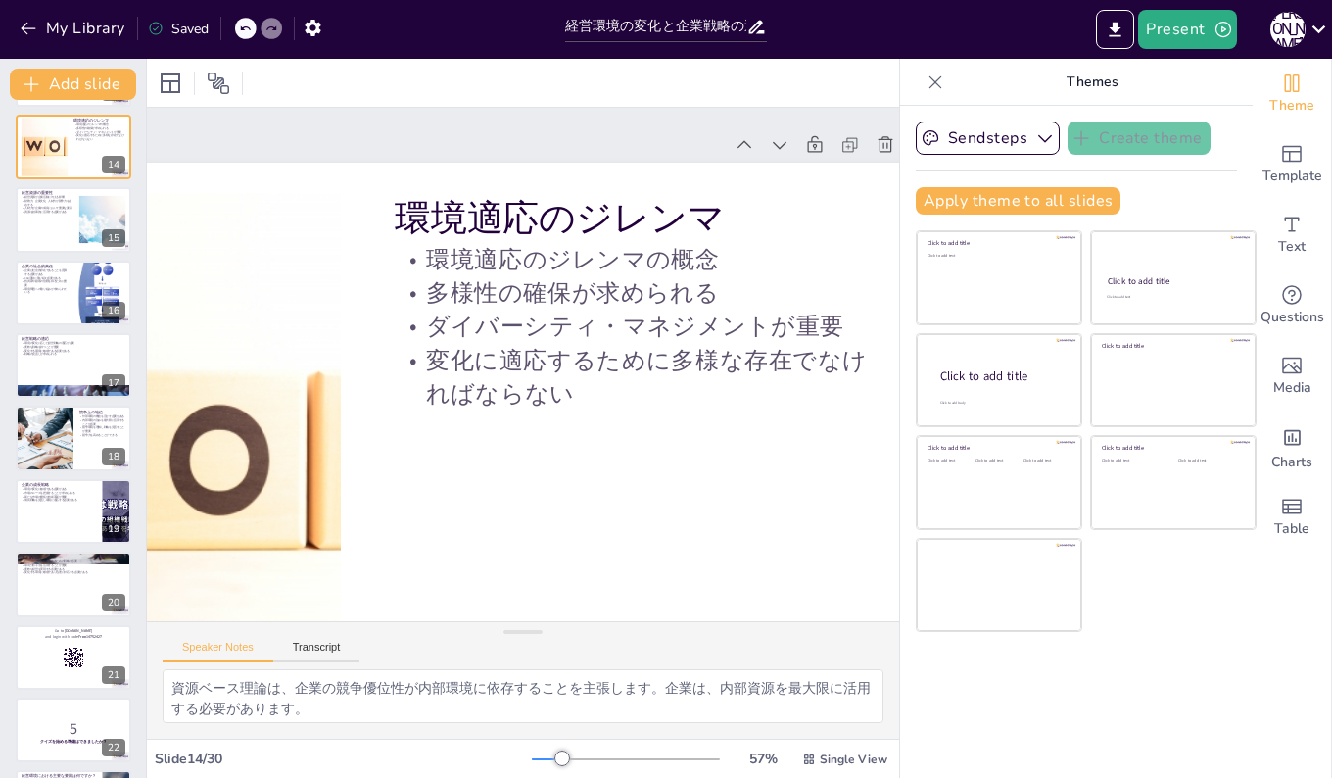
scroll to position [879, 0]
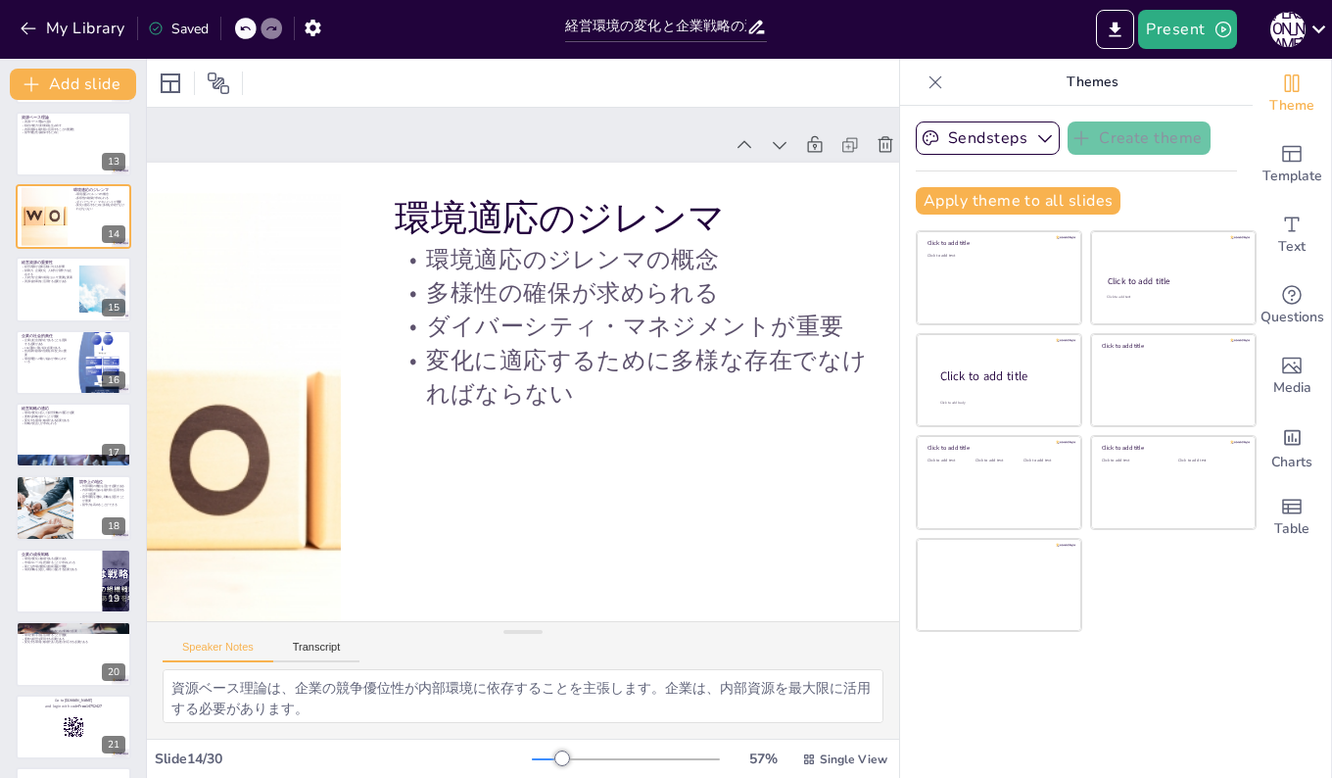
checkbox input "true"
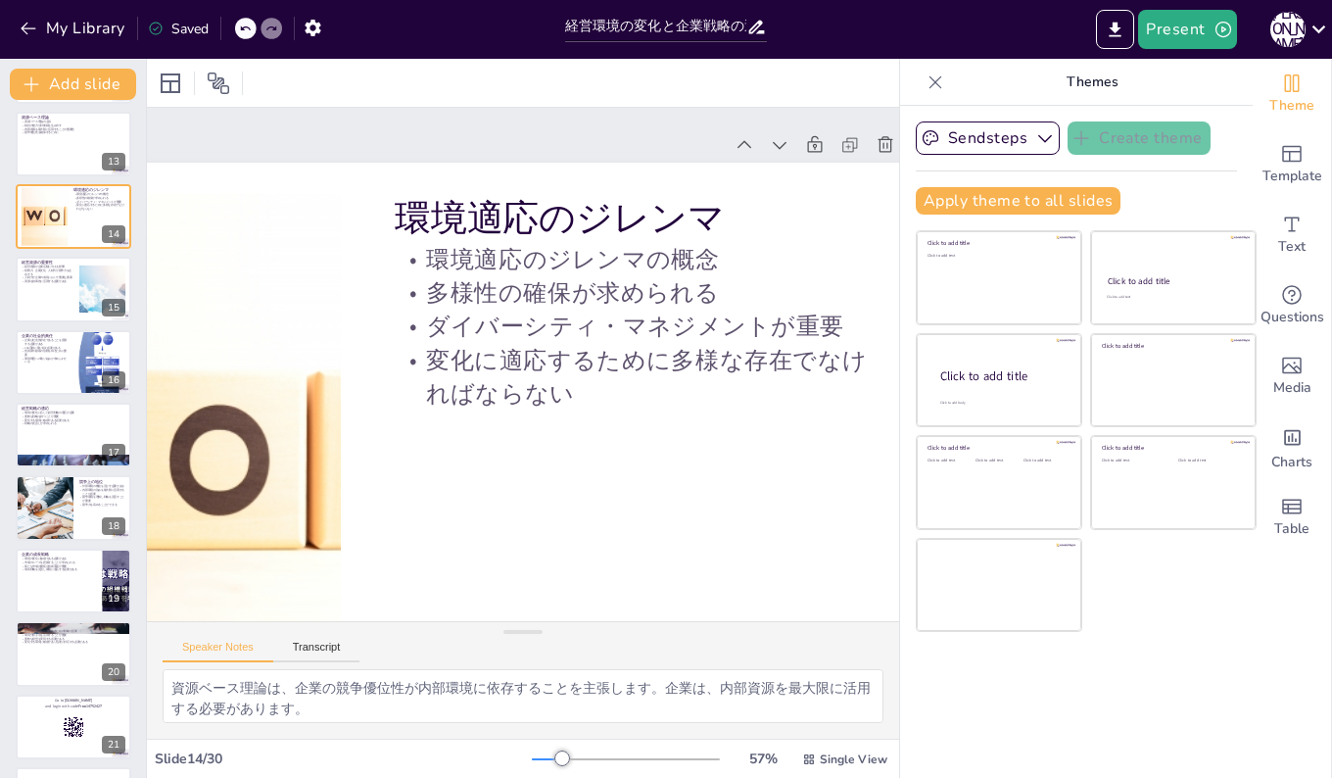
checkbox input "true"
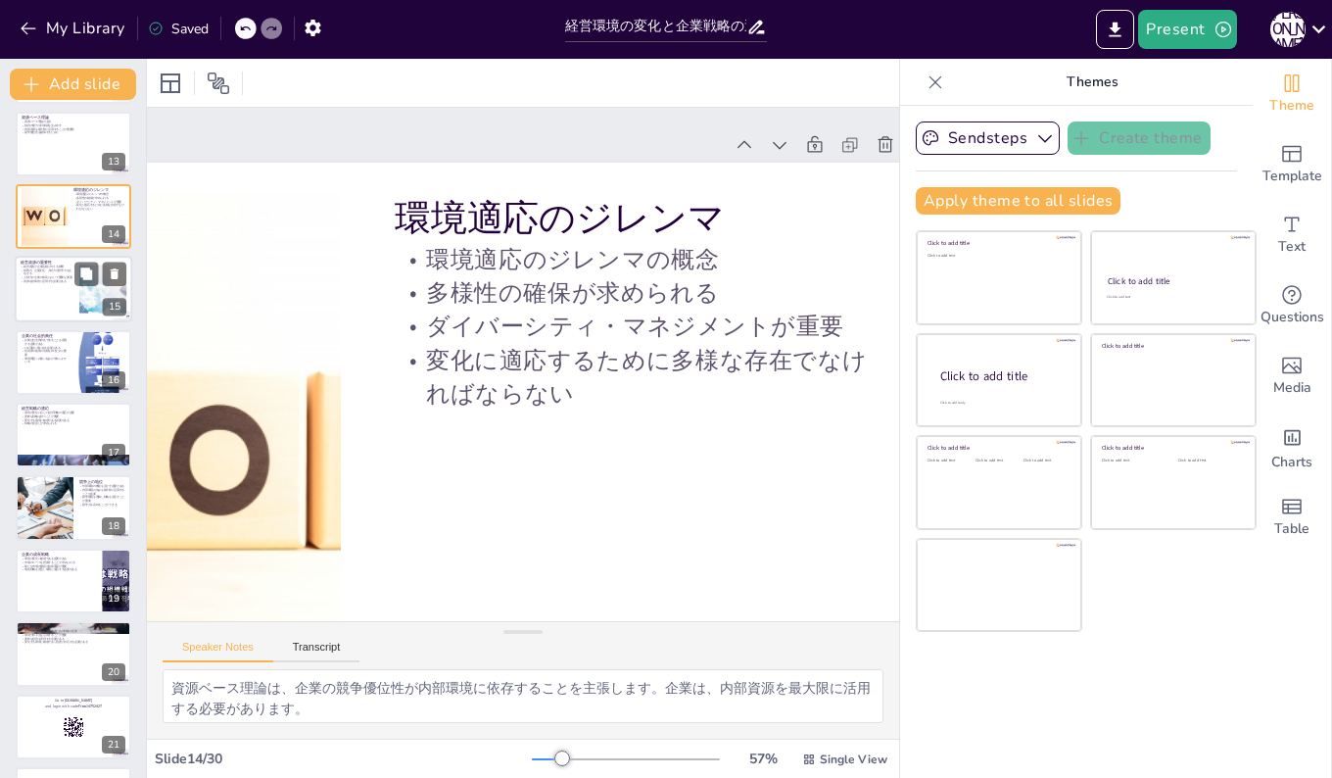
checkbox input "true"
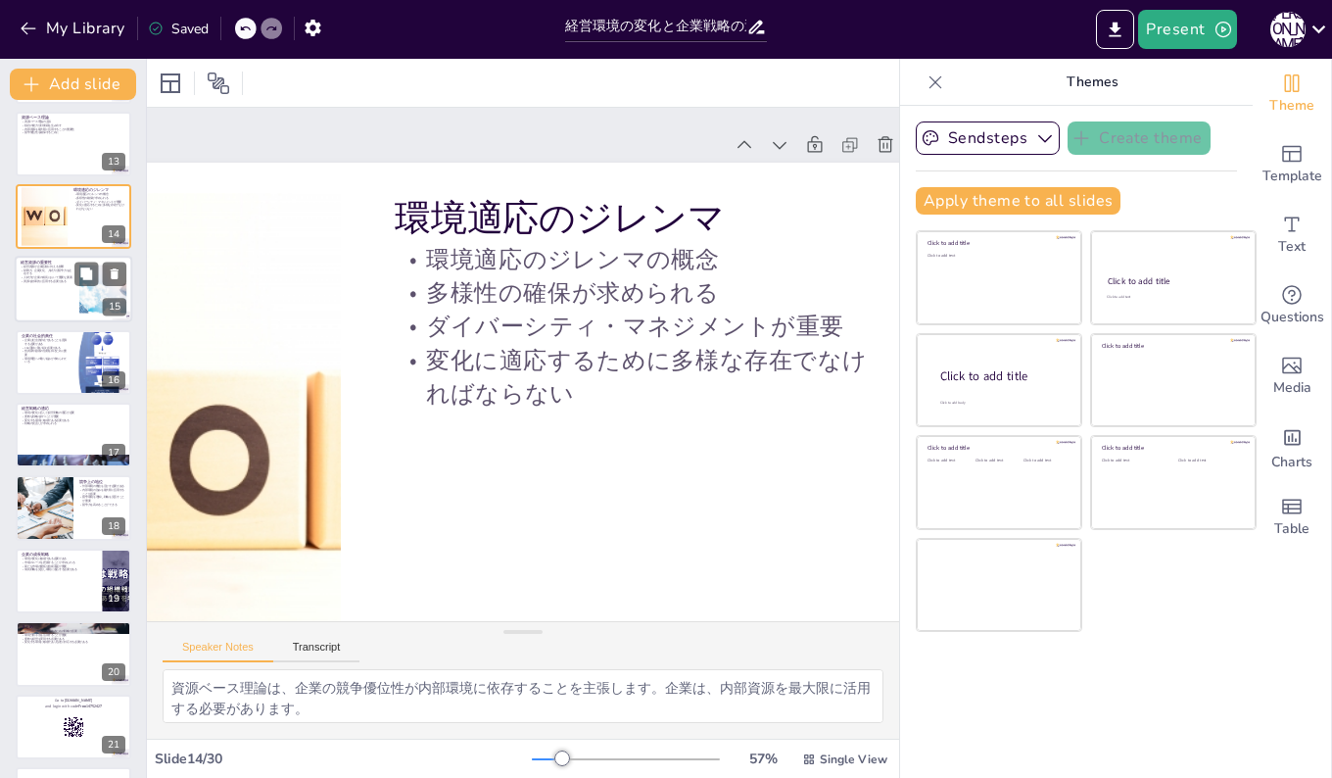
checkbox input "true"
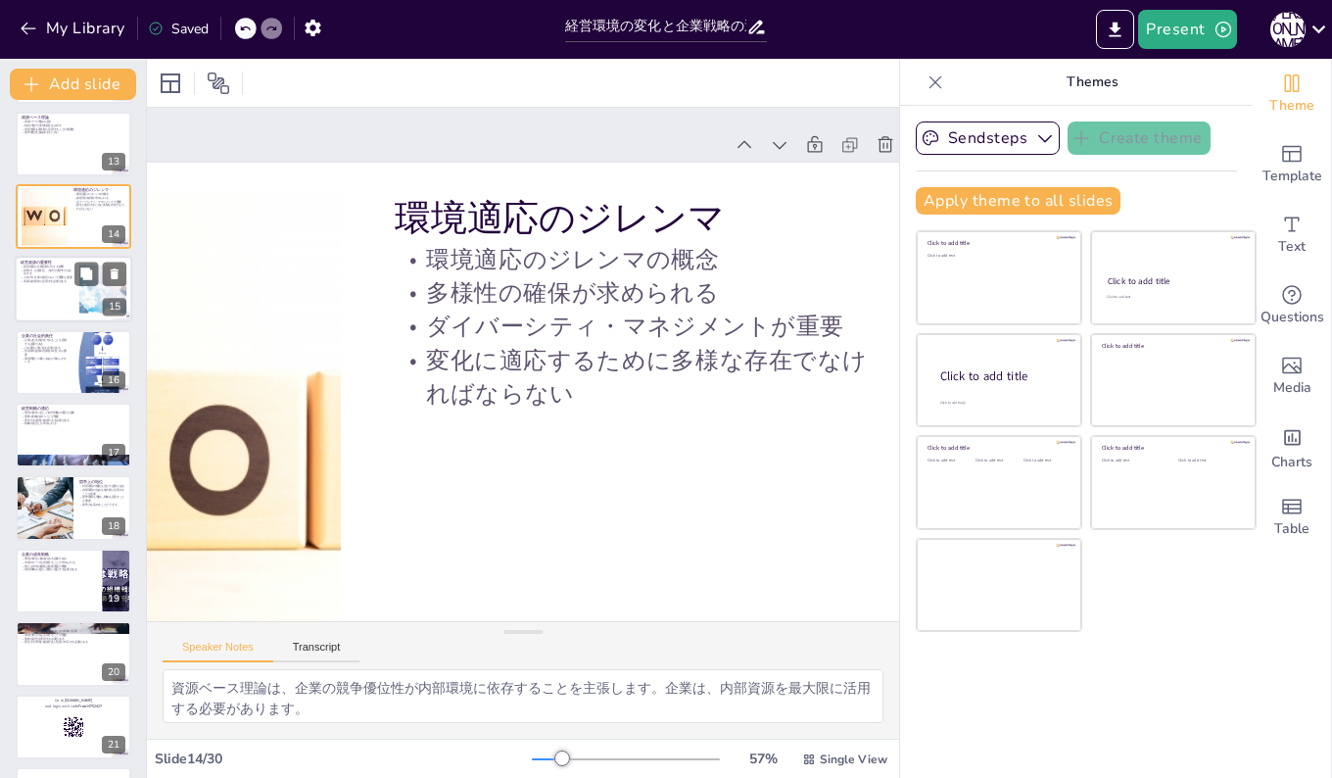
checkbox input "true"
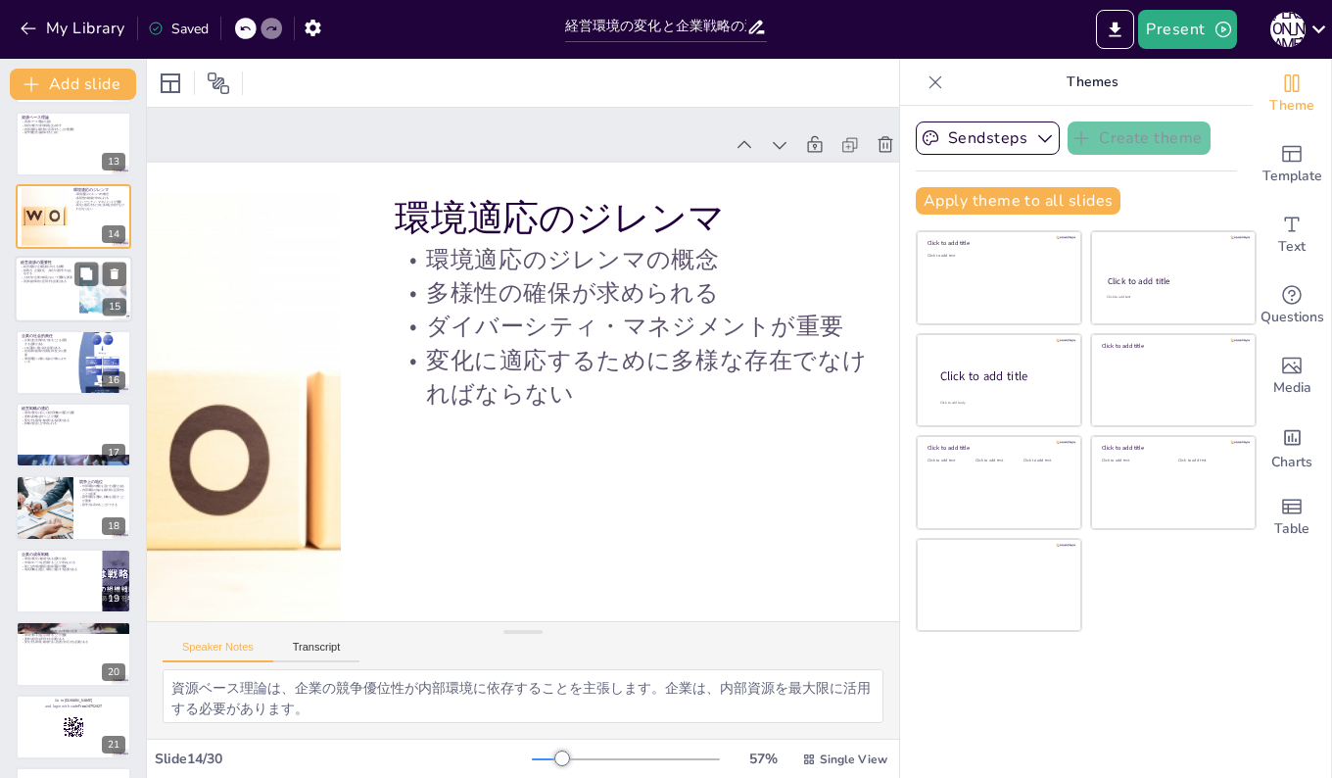
click at [44, 271] on p "財務力、企業文化、人材力が競争力を左右する" at bounding box center [47, 271] width 53 height 7
checkbox input "true"
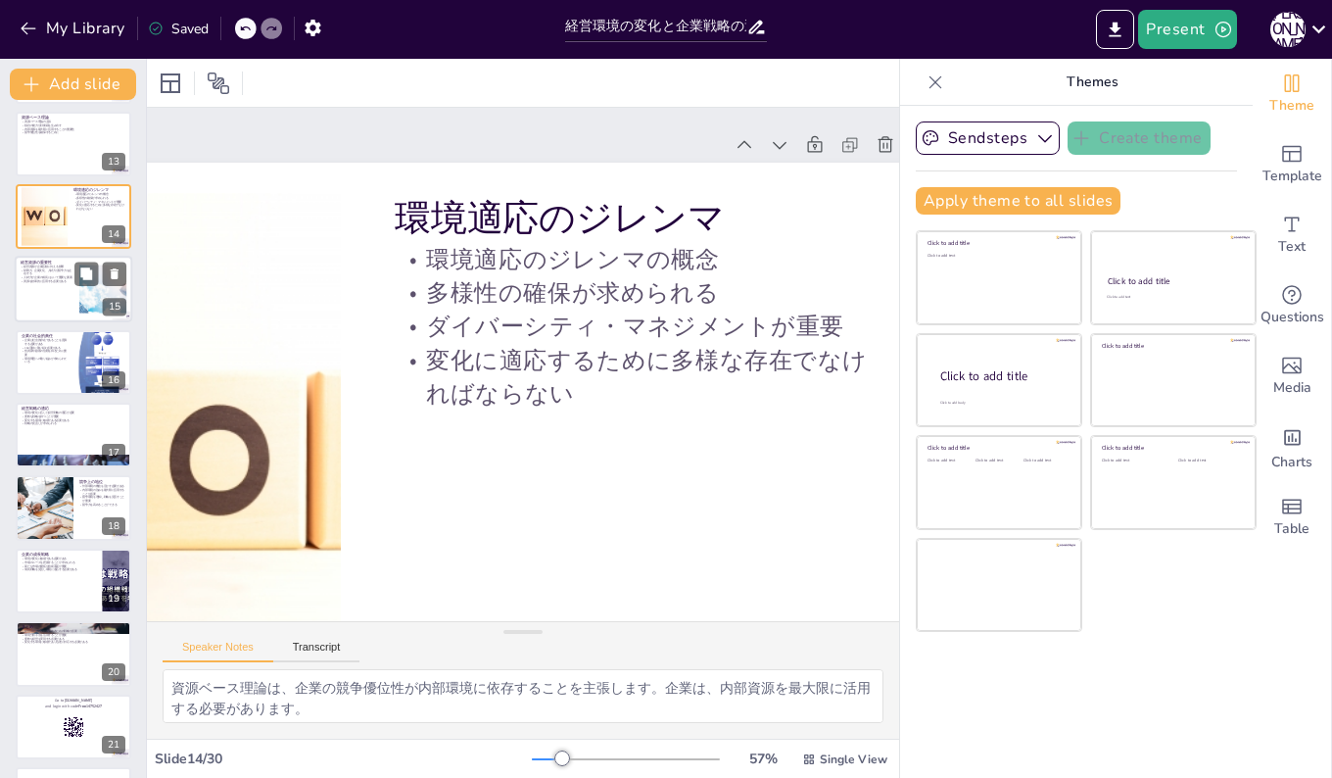
checkbox input "true"
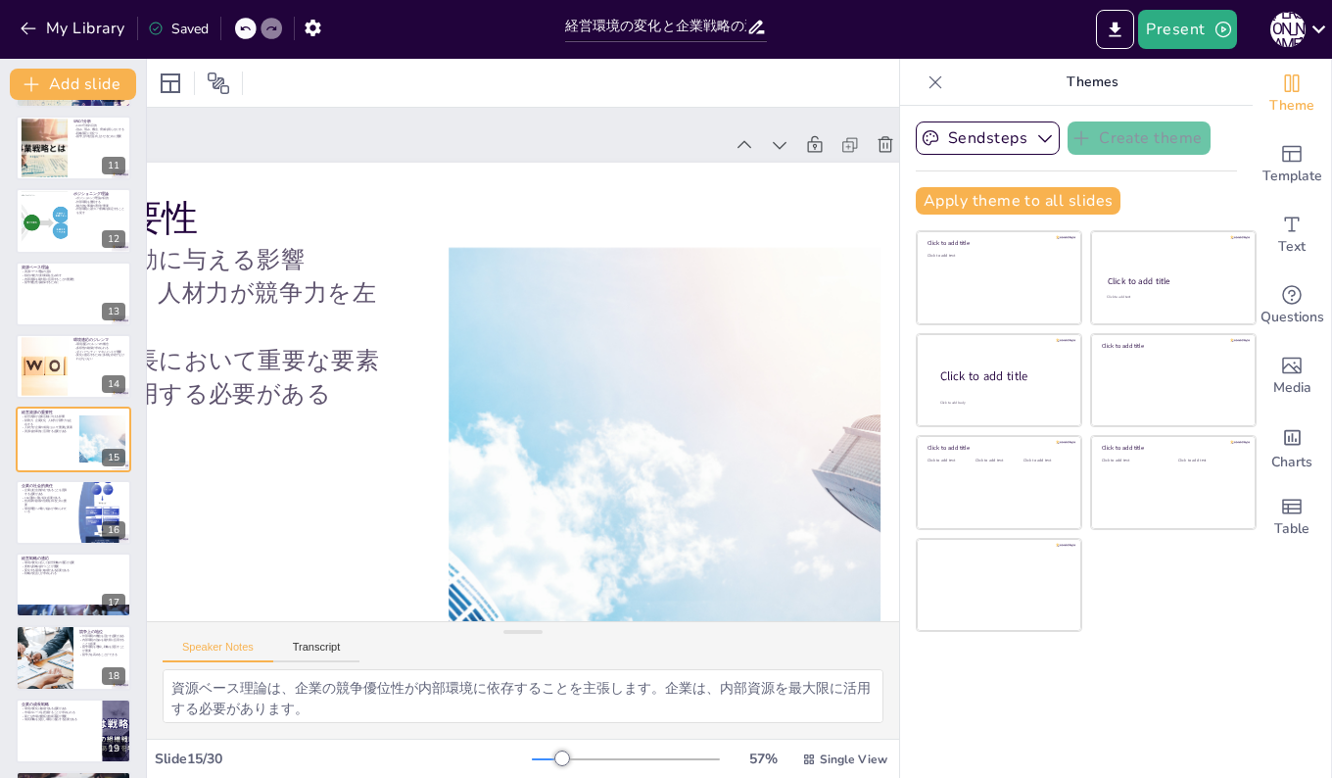
checkbox input "true"
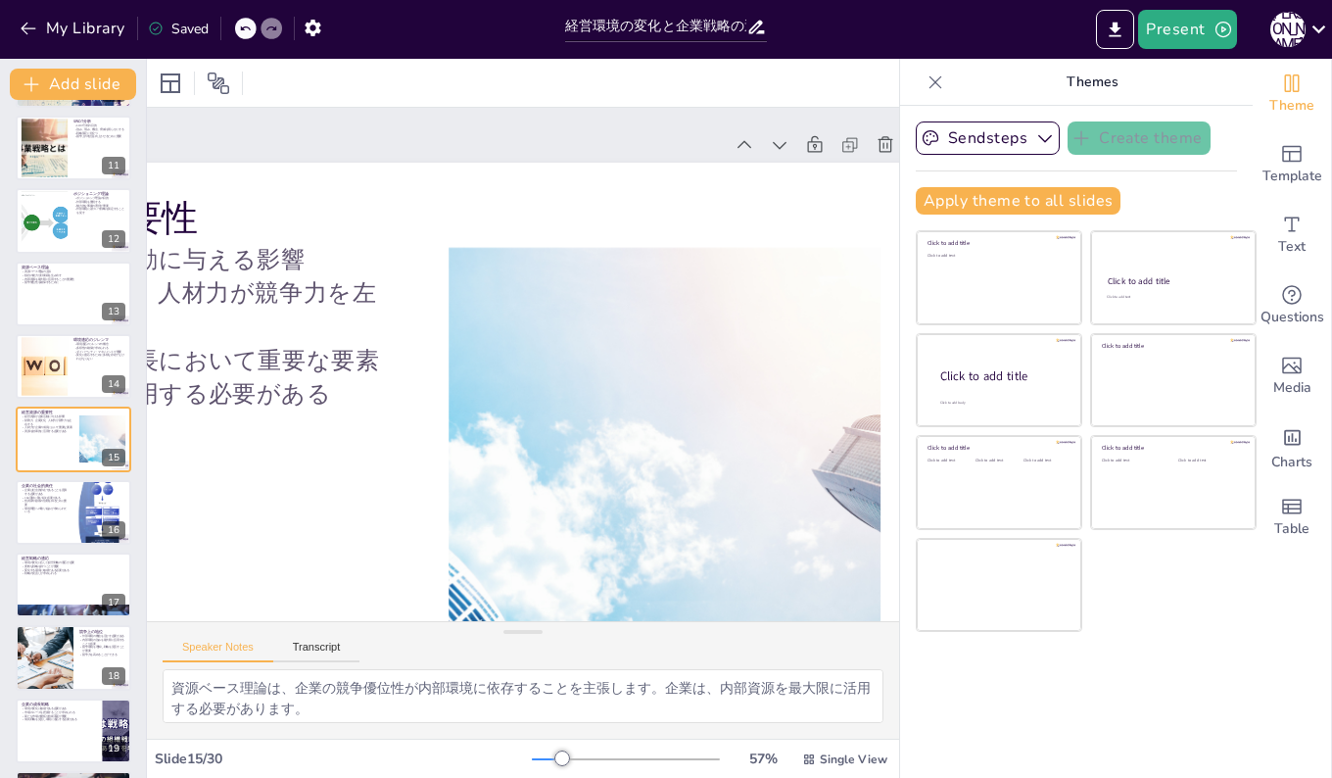
checkbox input "true"
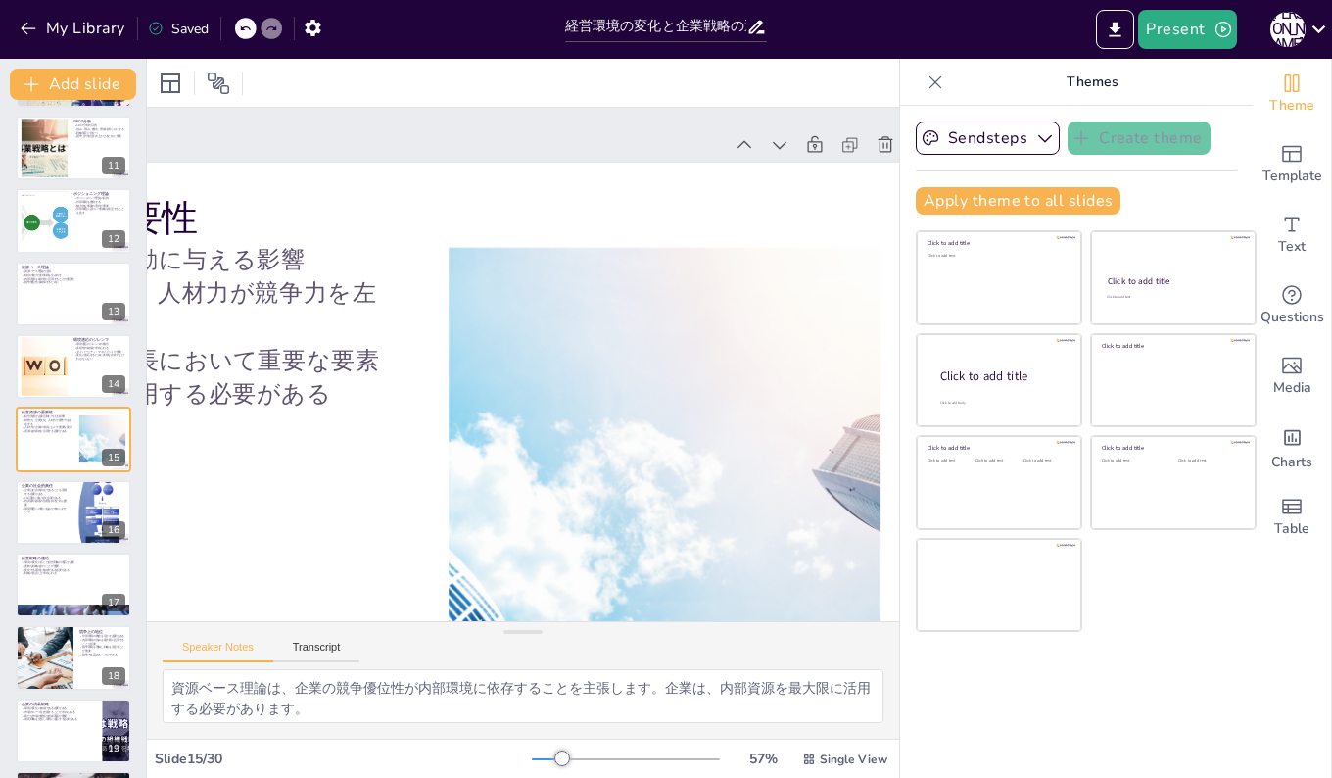
checkbox input "true"
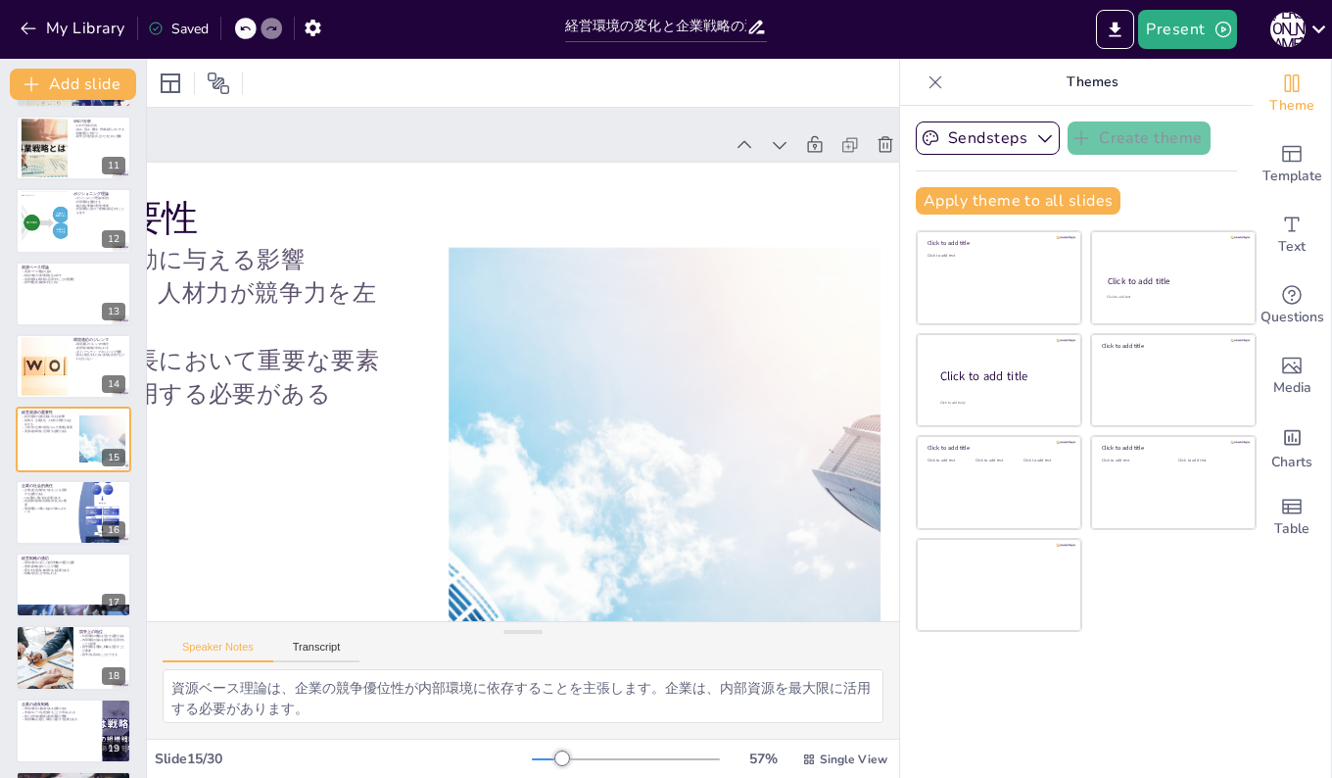
checkbox input "true"
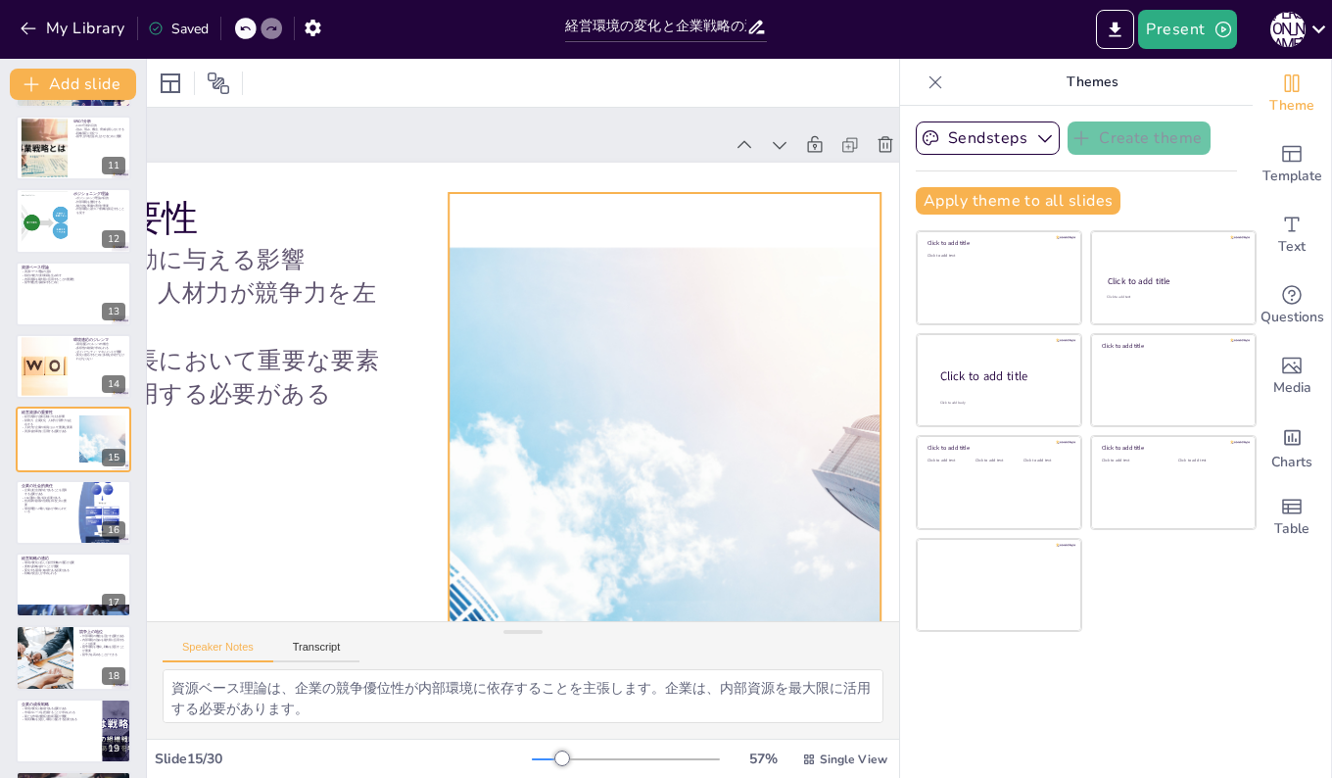
checkbox input "true"
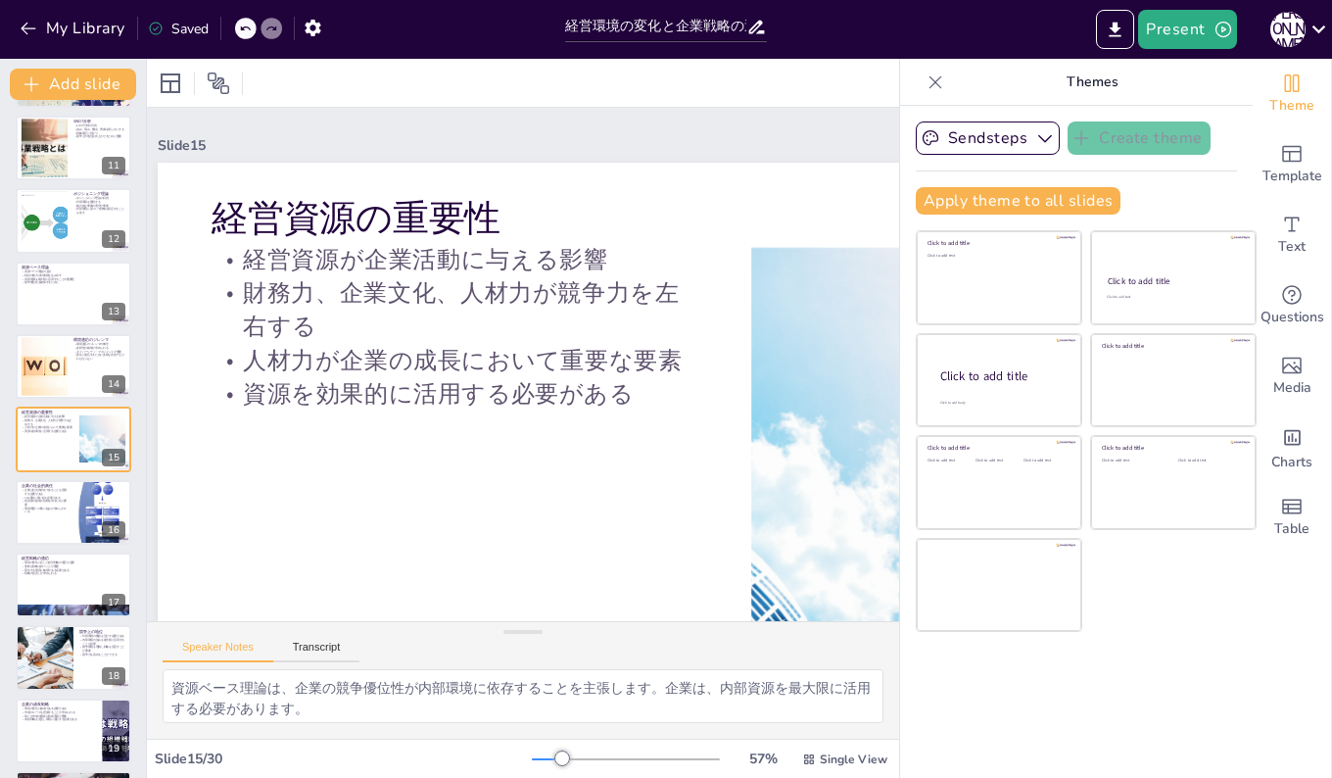
scroll to position [0, 0]
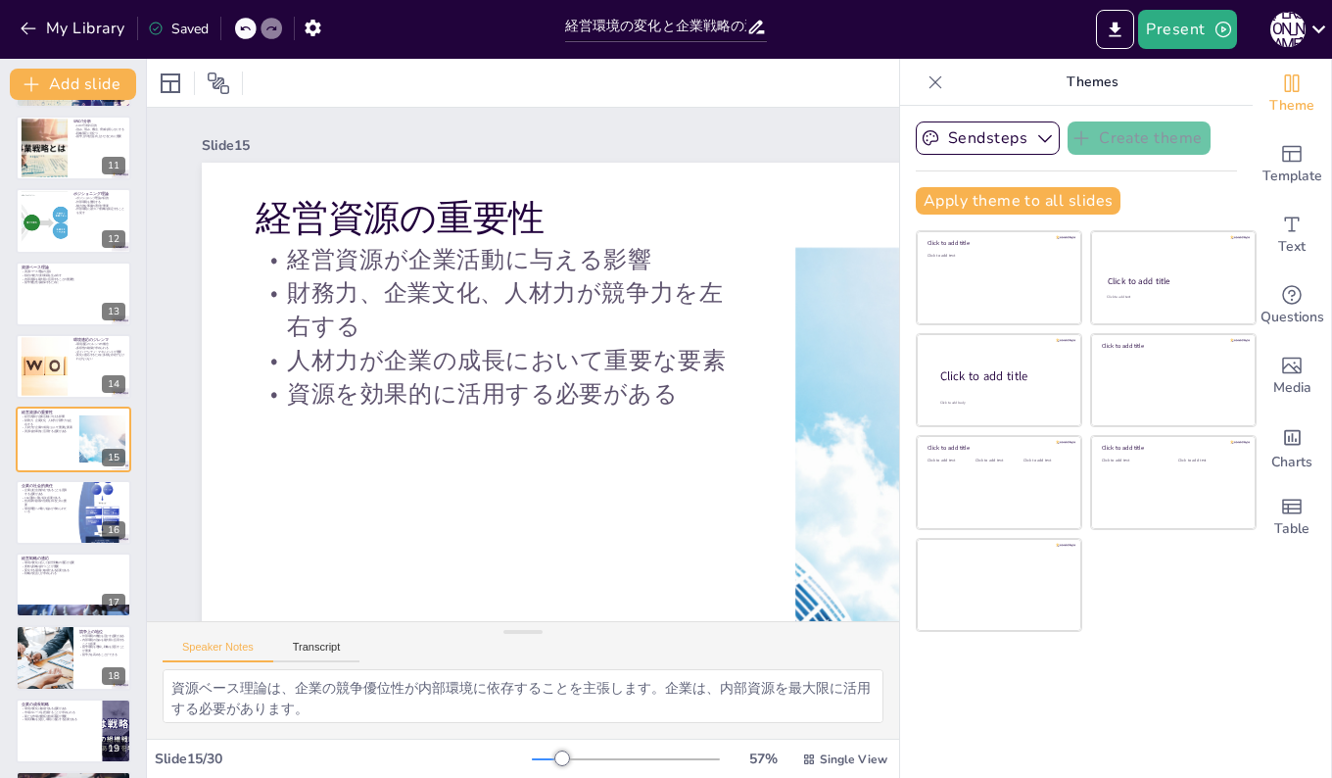
checkbox input "true"
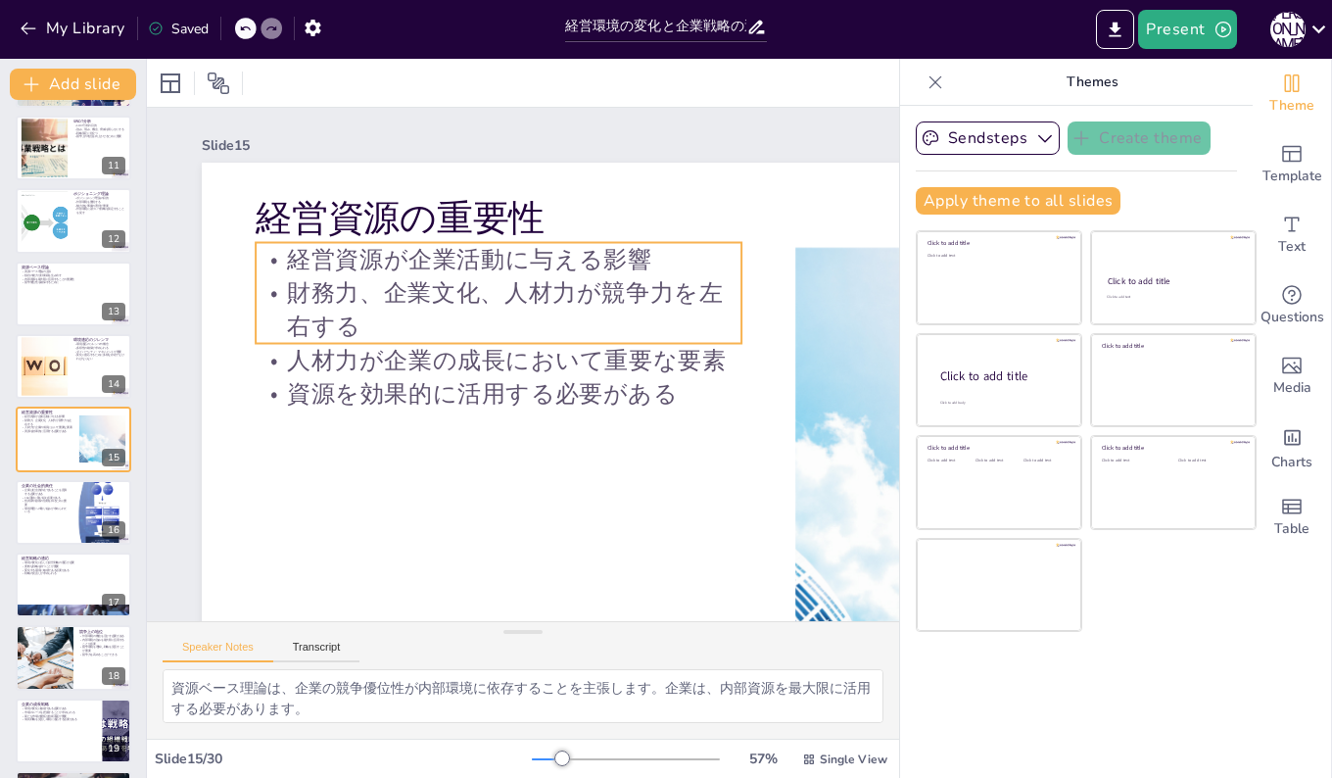
checkbox input "true"
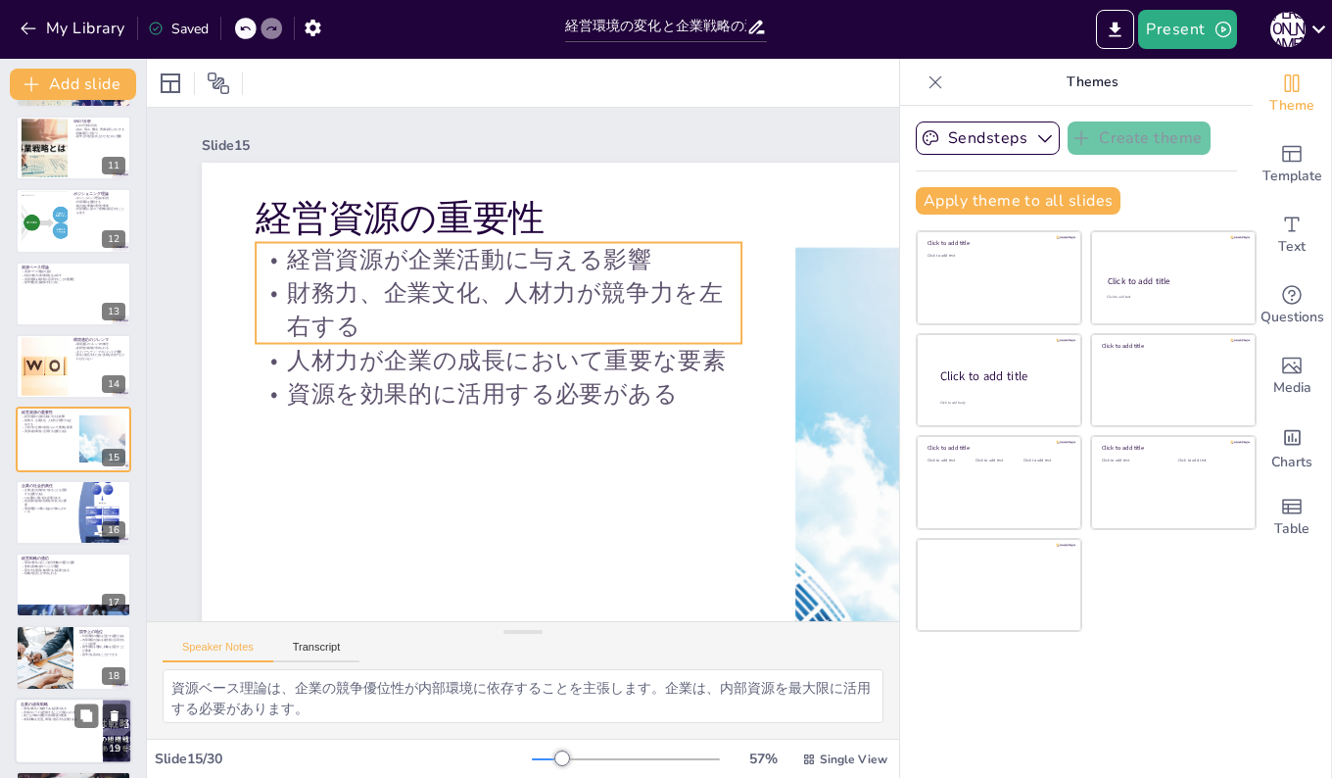
checkbox input "true"
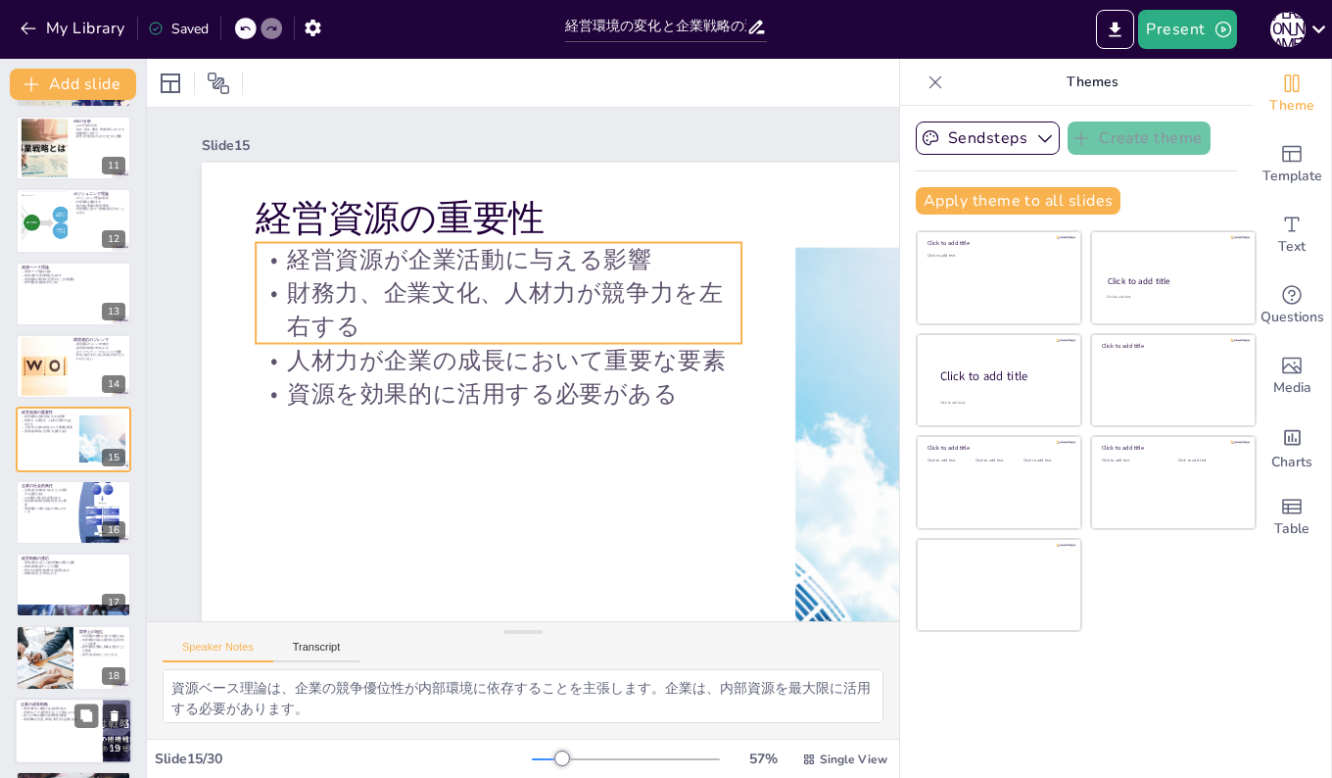
checkbox input "true"
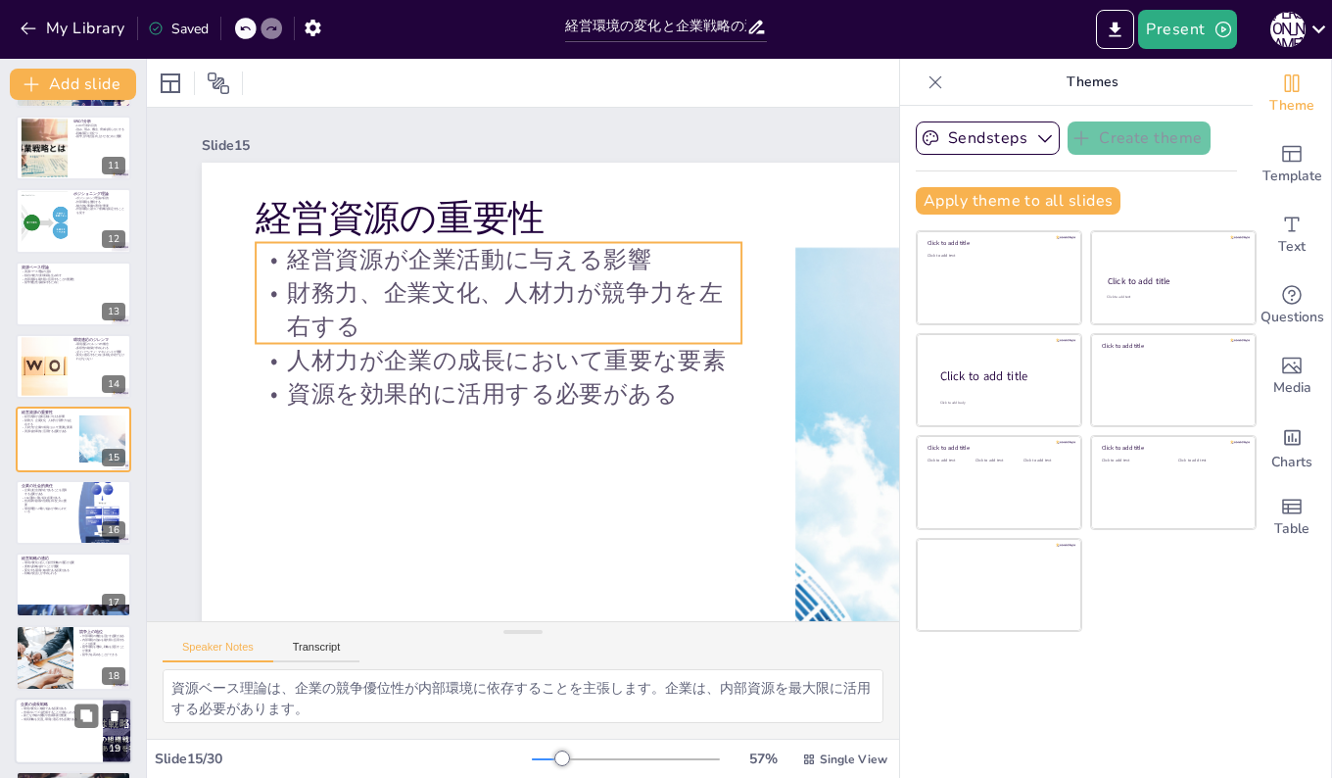
checkbox input "true"
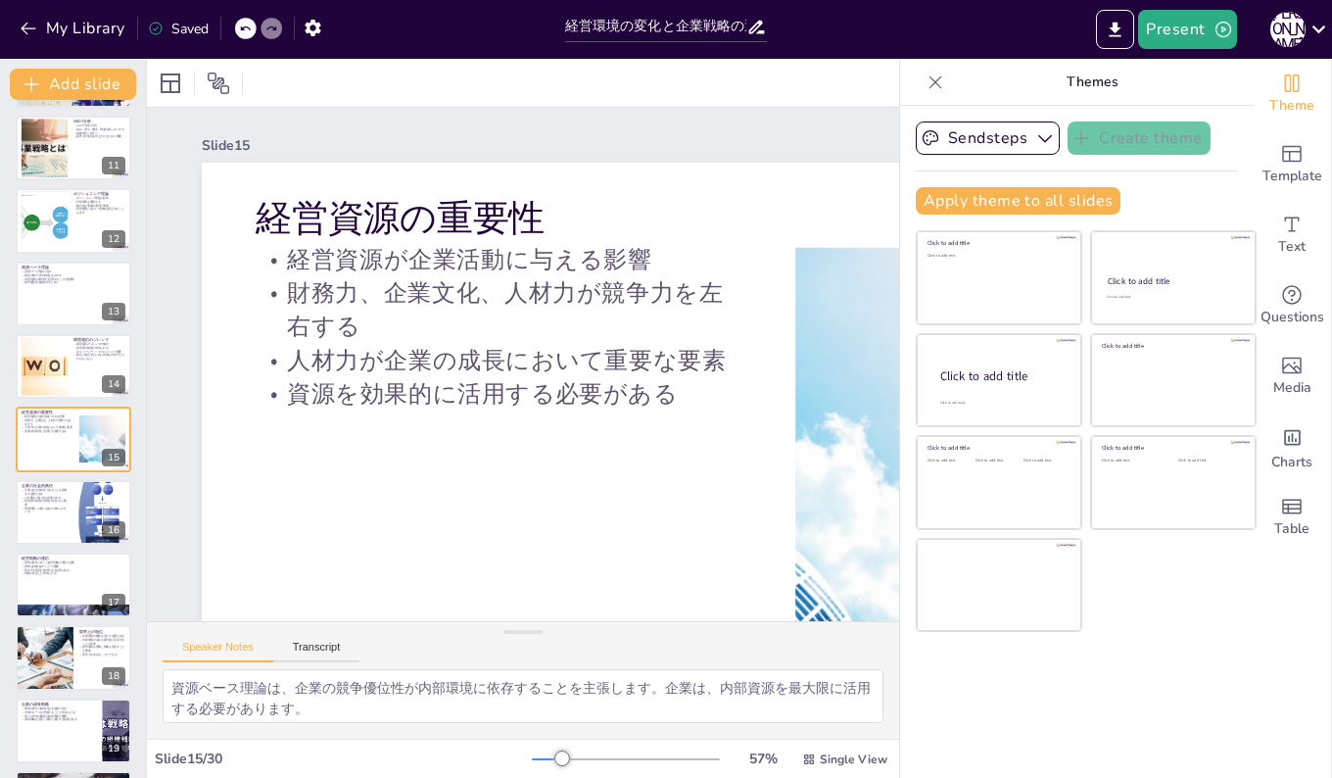
checkbox input "true"
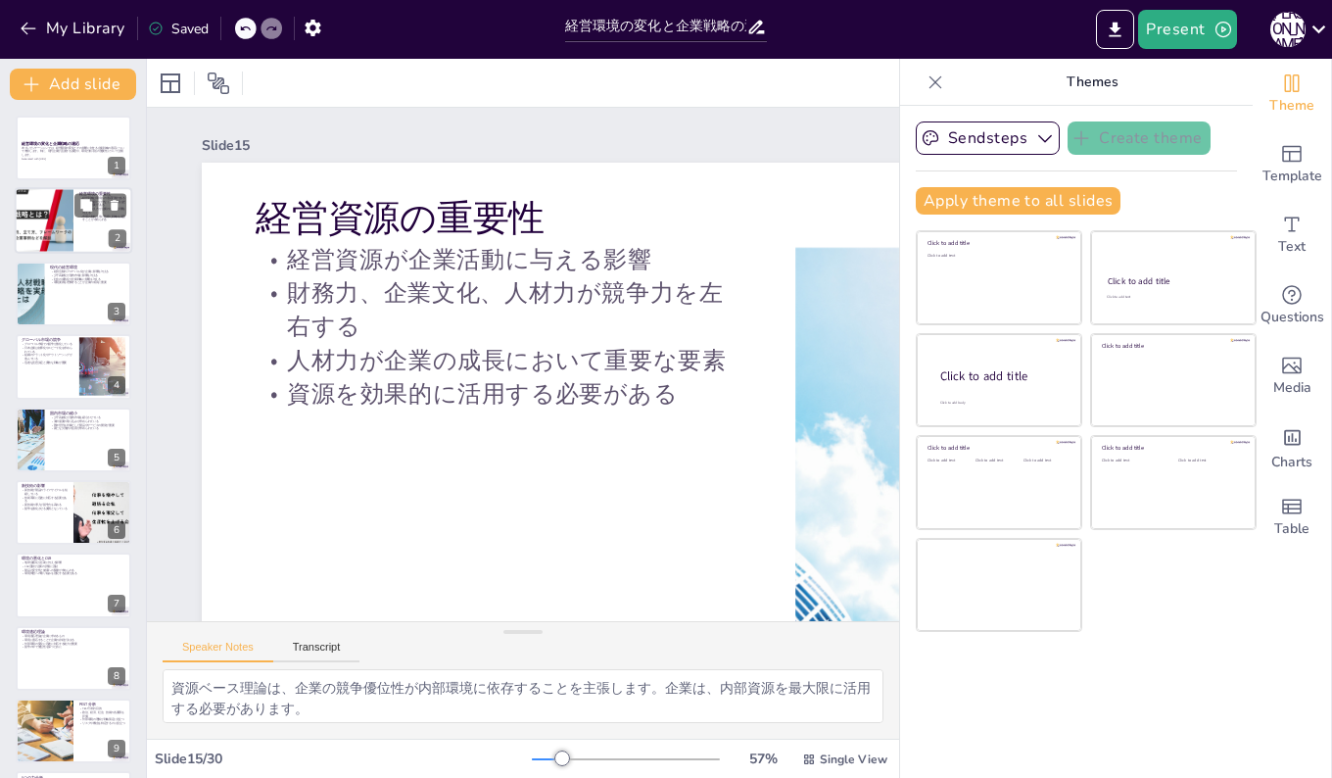
click at [61, 227] on div at bounding box center [43, 221] width 101 height 67
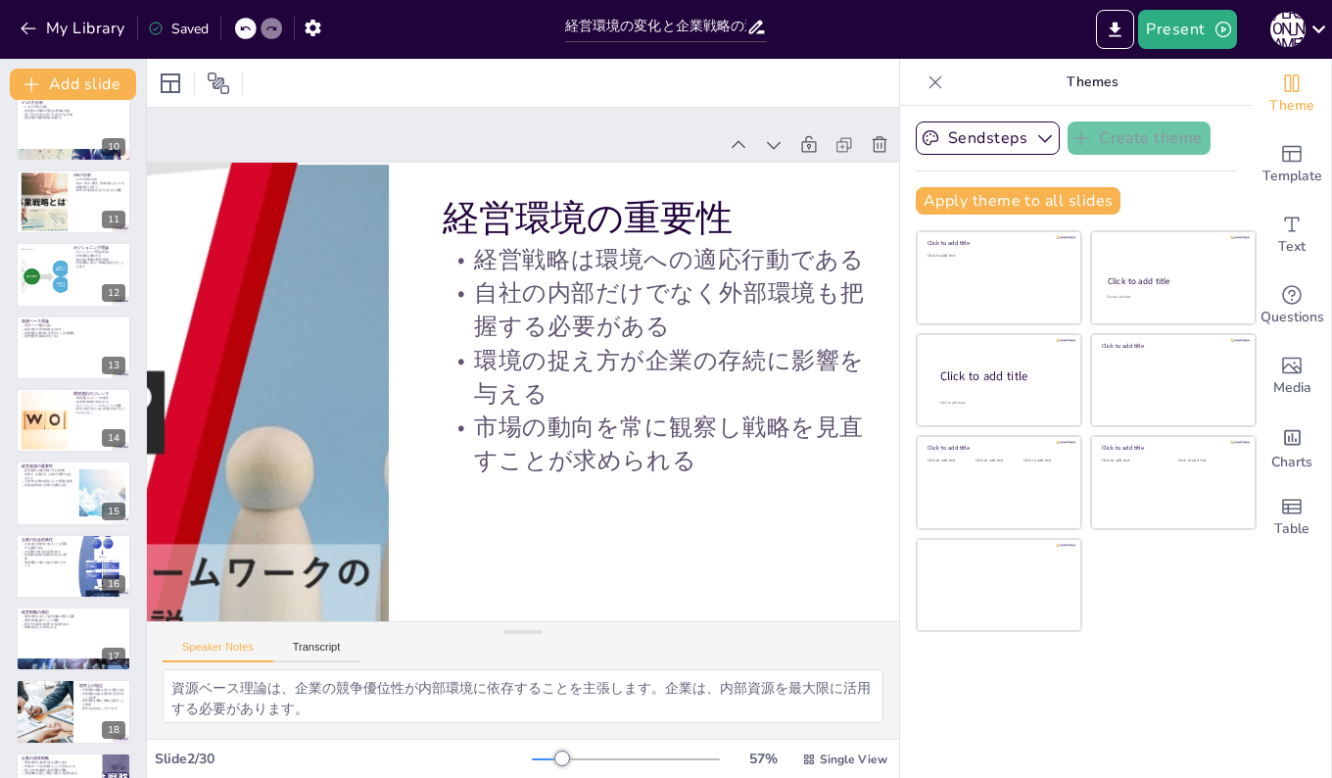
scroll to position [757, 0]
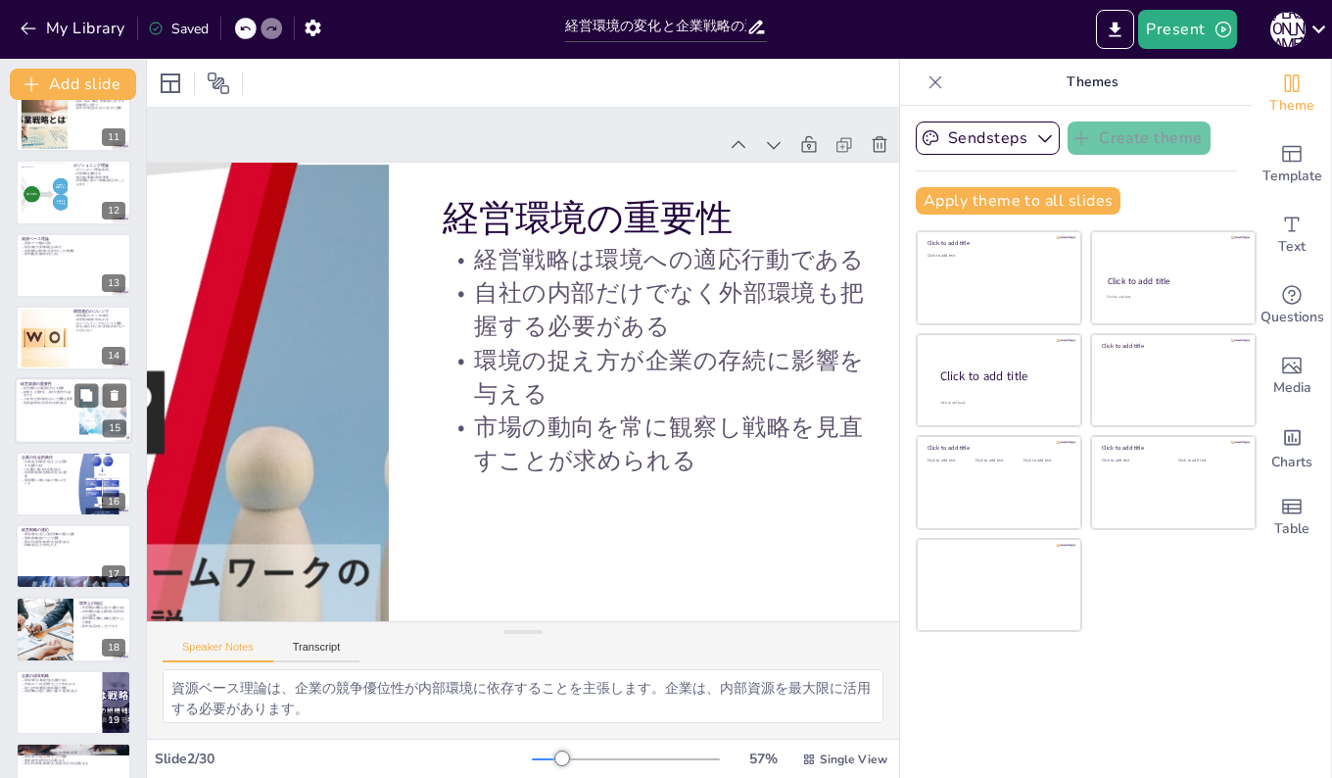
click at [42, 416] on div at bounding box center [74, 411] width 118 height 67
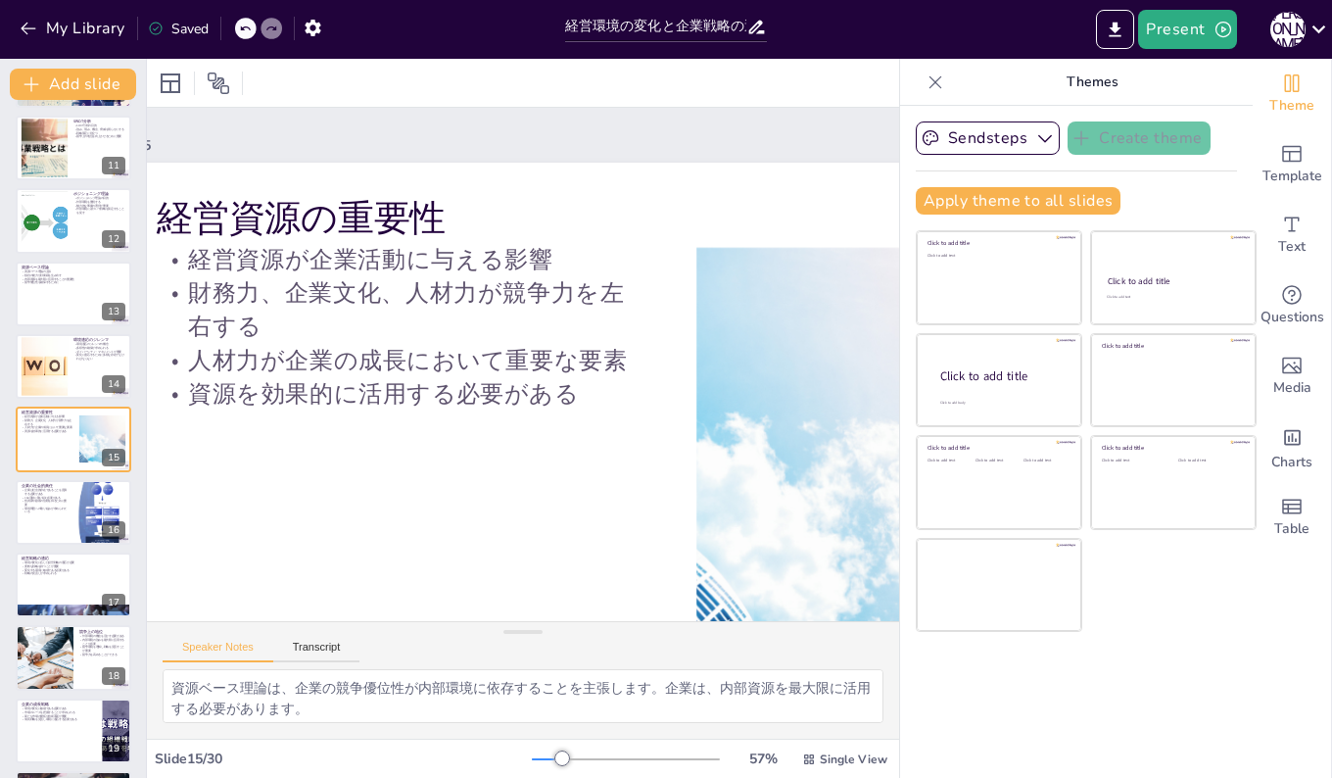
scroll to position [0, 0]
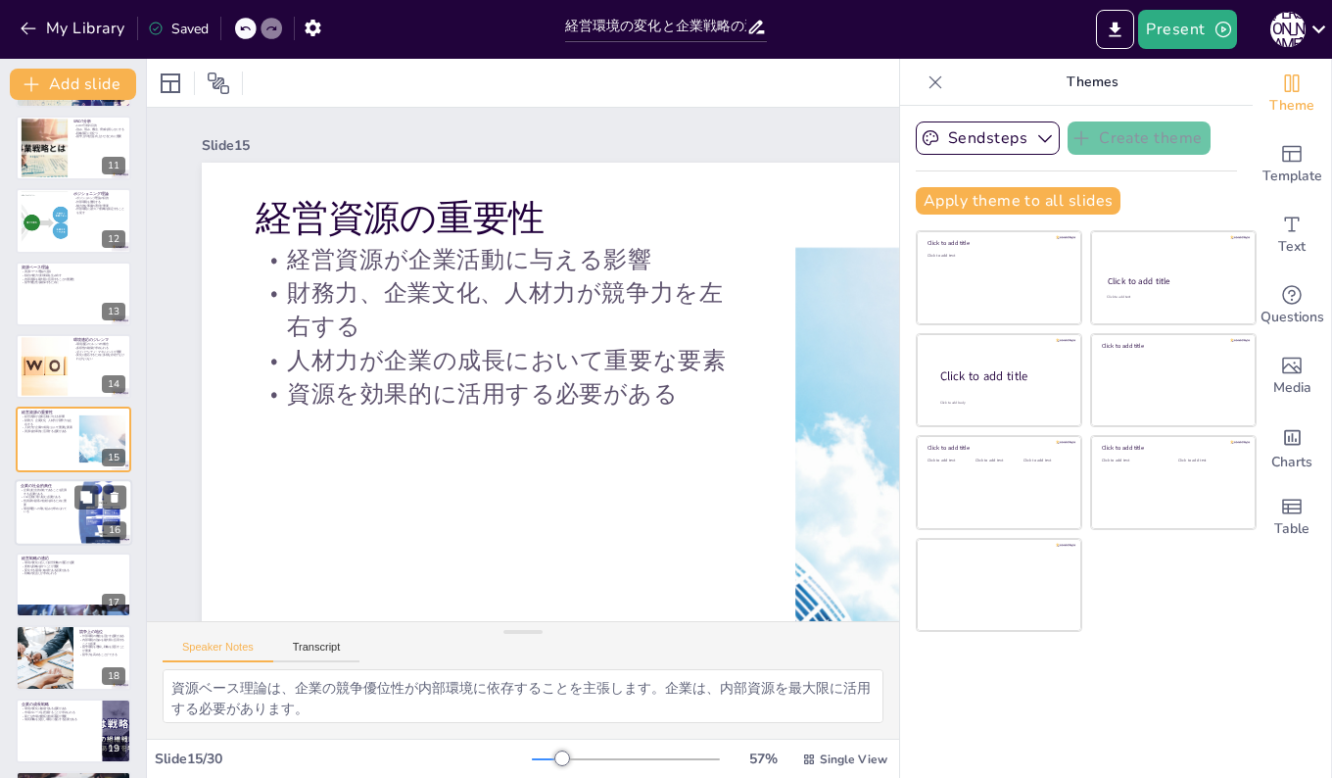
click at [38, 494] on p "企業は社会的存在であることを意識する必要がある" at bounding box center [44, 491] width 47 height 7
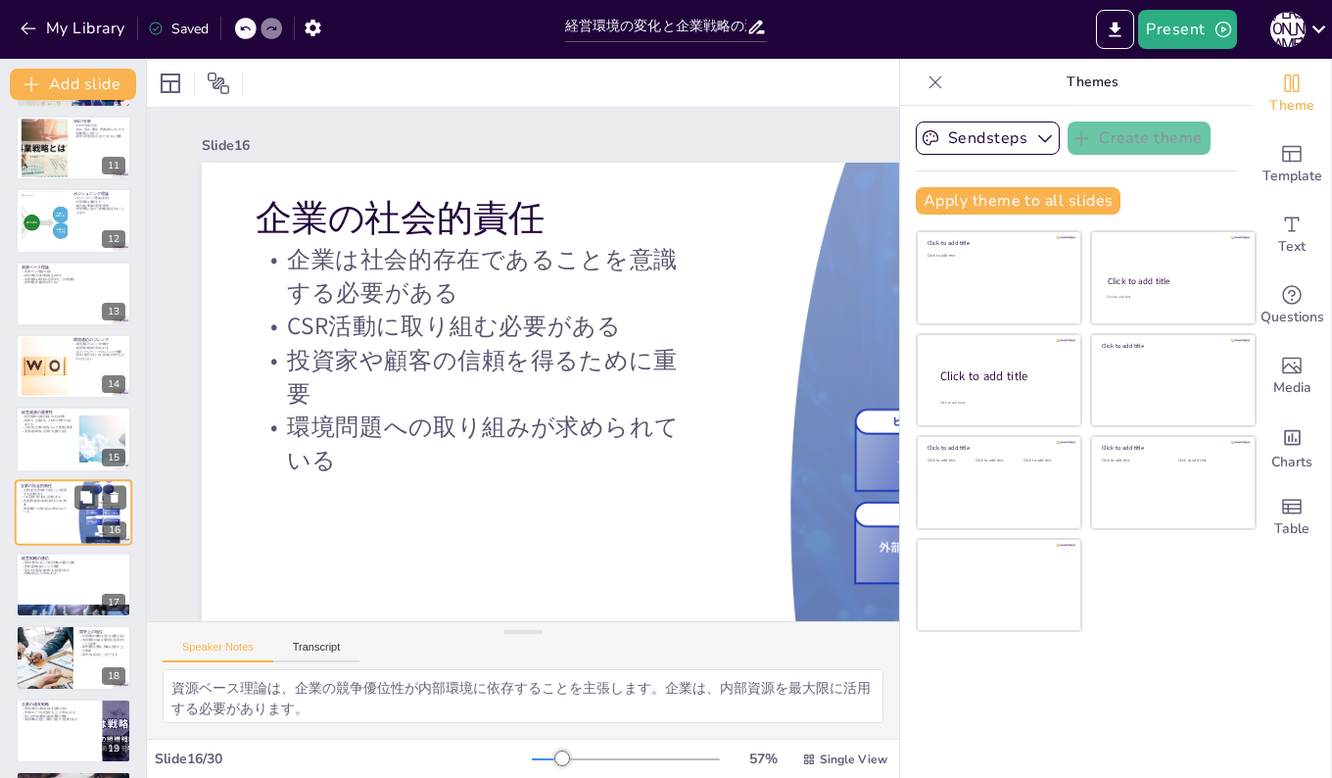
scroll to position [802, 0]
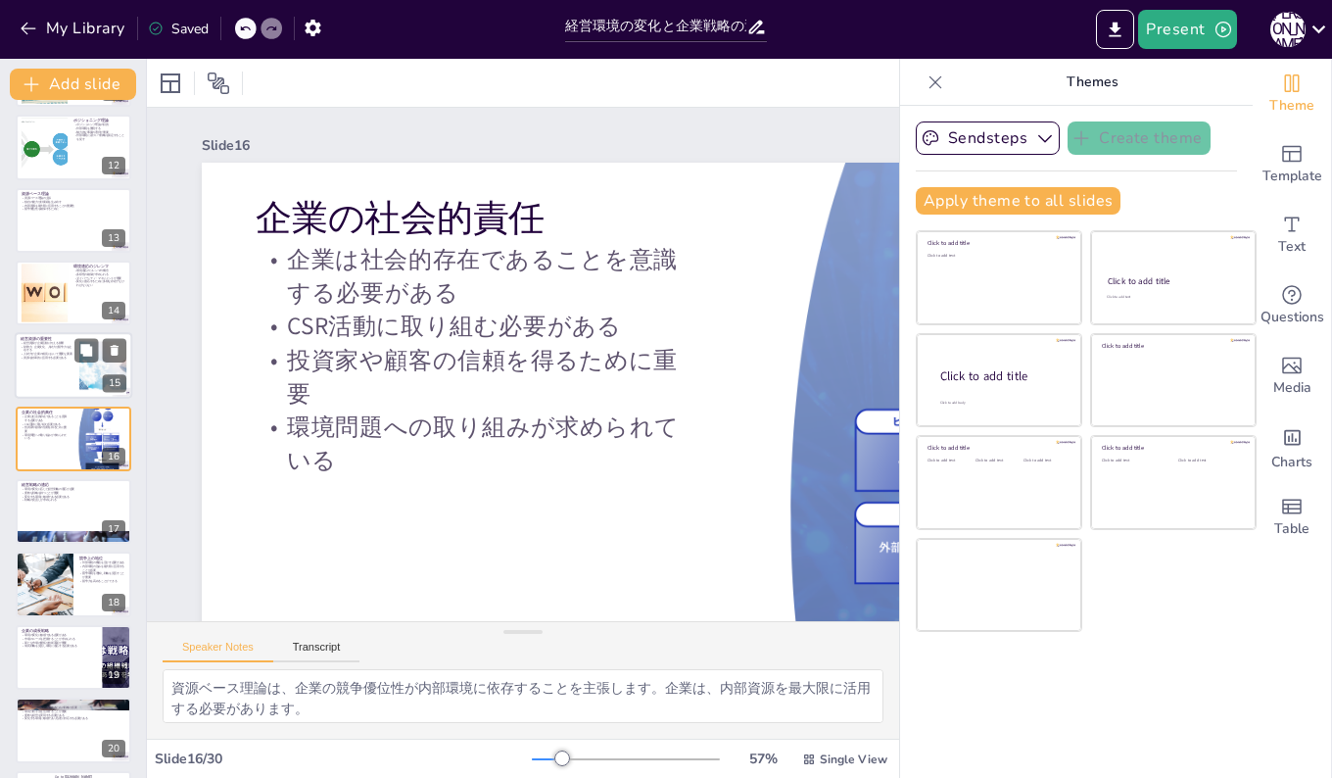
click at [47, 344] on p "経営資源が企業活動に与える影響" at bounding box center [47, 343] width 53 height 4
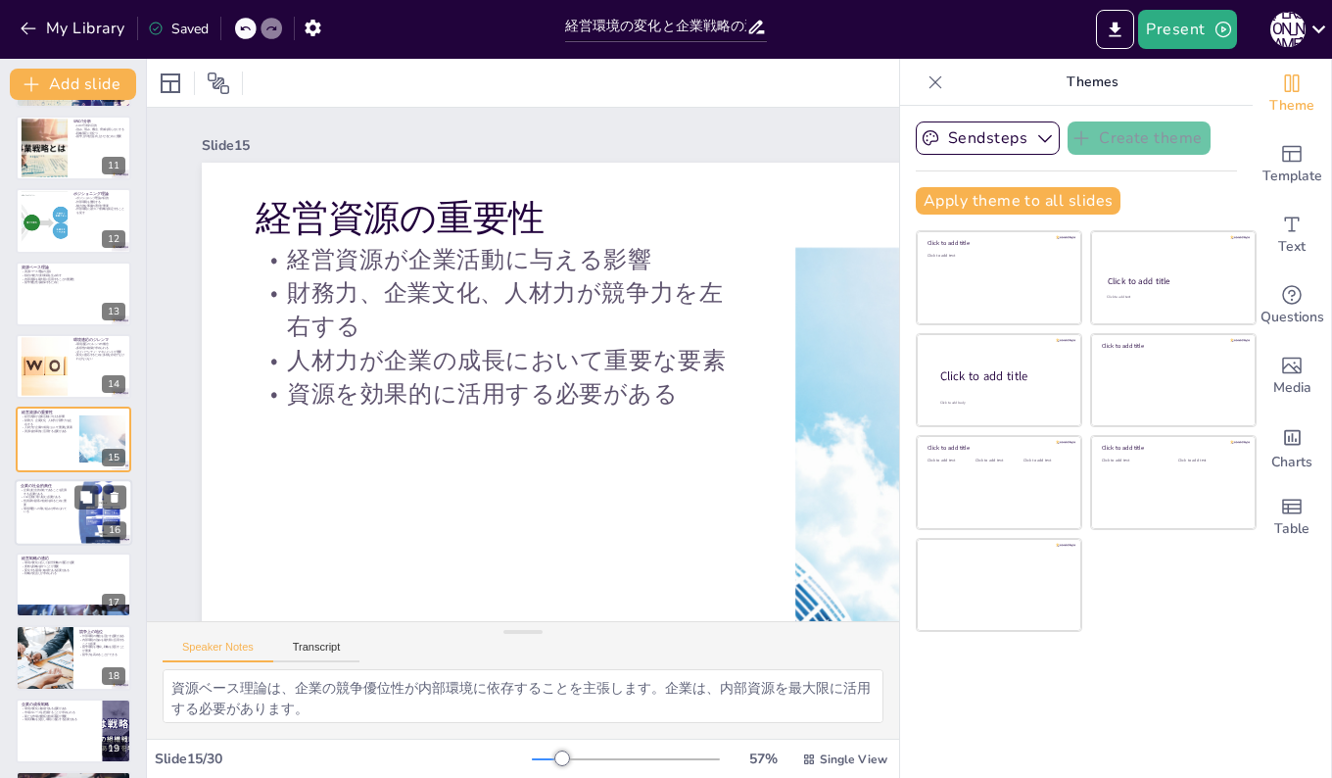
click at [34, 499] on p "投資家や顧客の信頼を得るために重要" at bounding box center [44, 502] width 47 height 7
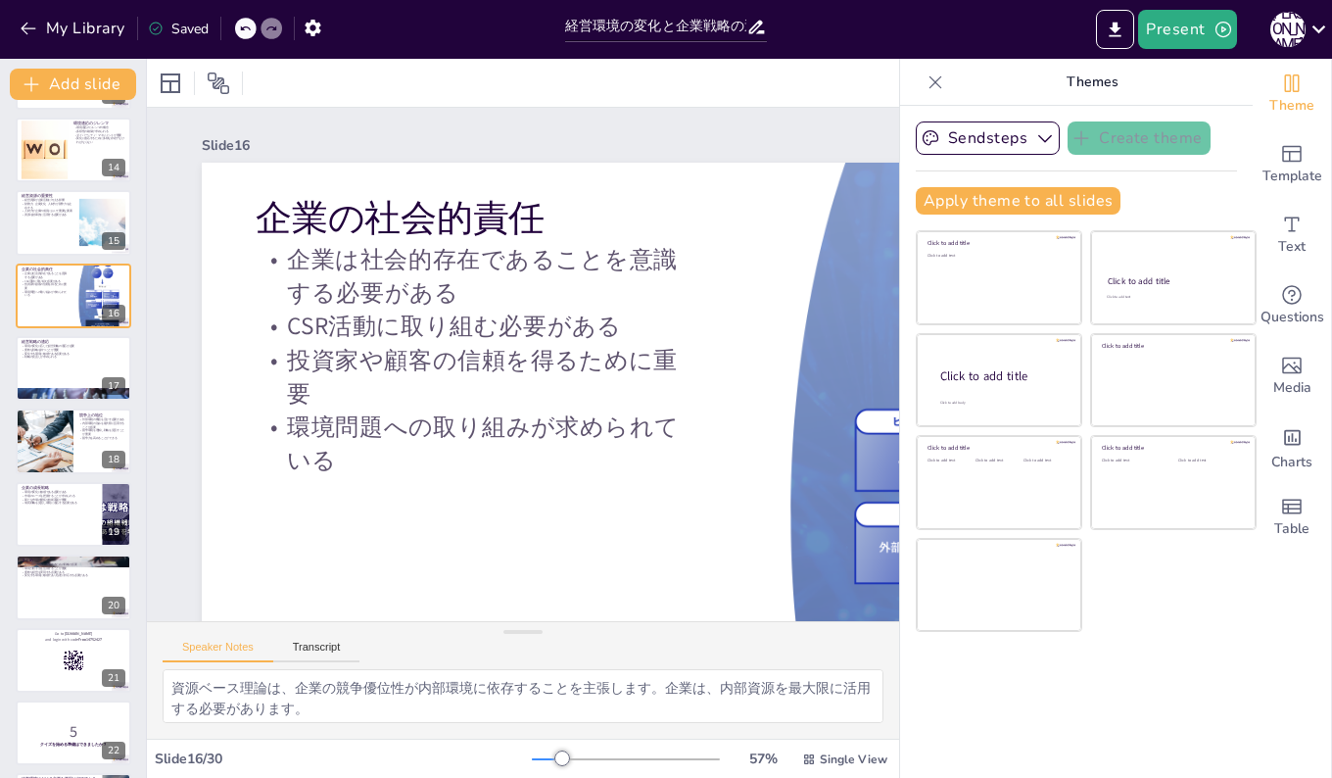
scroll to position [963, 0]
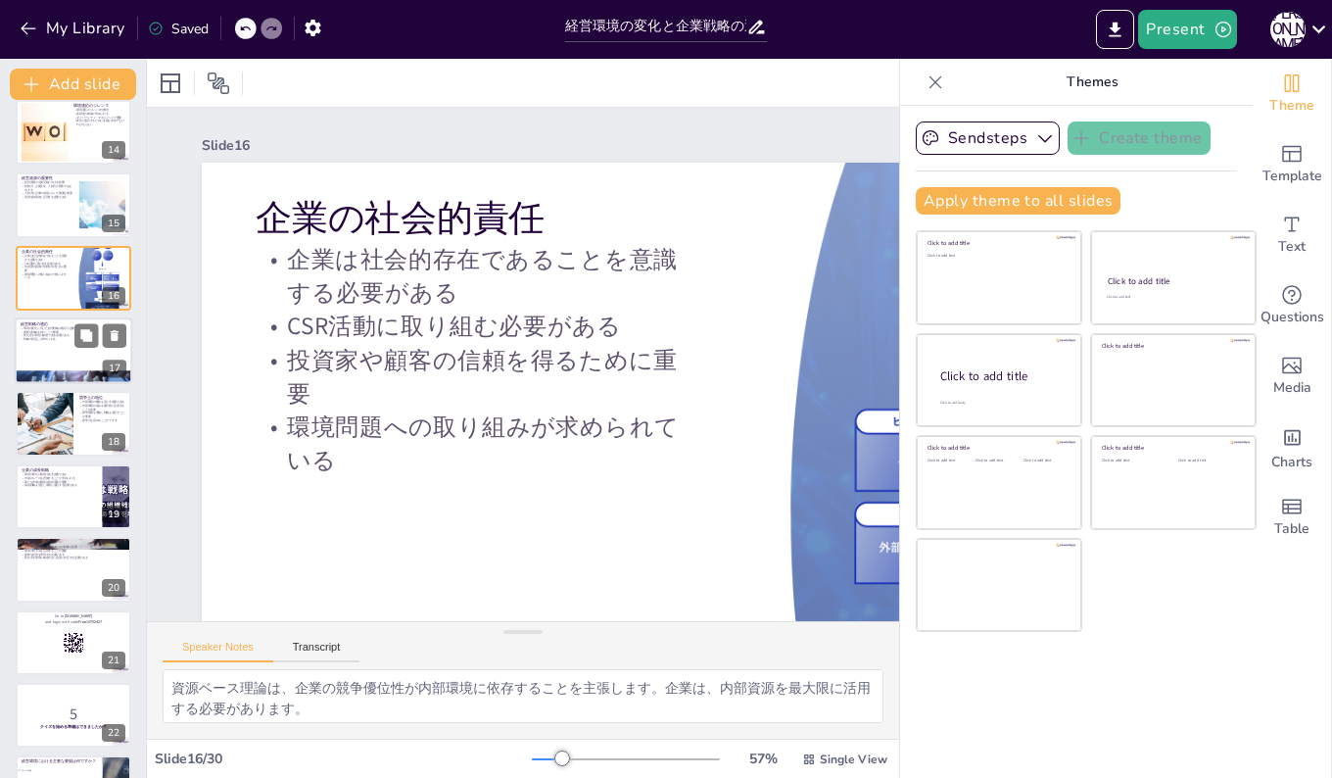
click at [85, 353] on div at bounding box center [74, 350] width 118 height 67
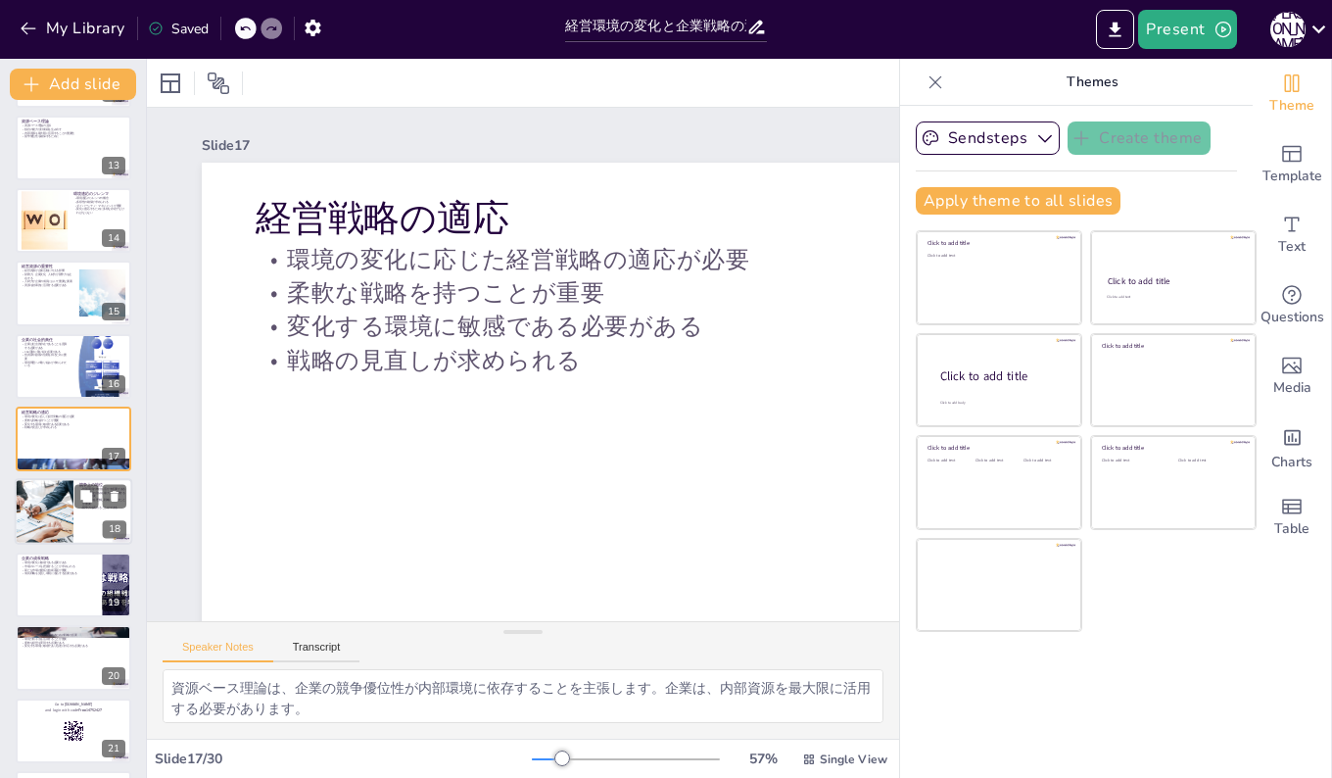
click at [50, 513] on div at bounding box center [44, 512] width 116 height 67
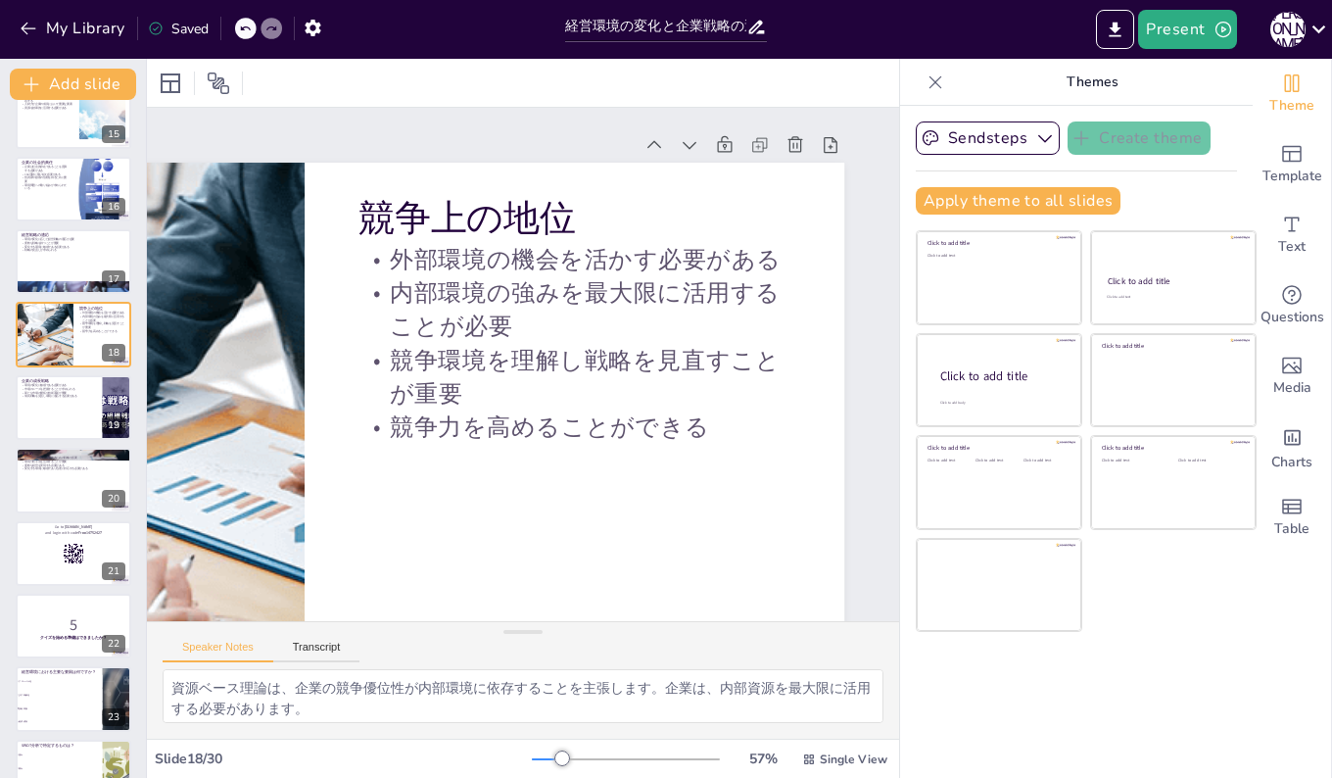
scroll to position [1122, 0]
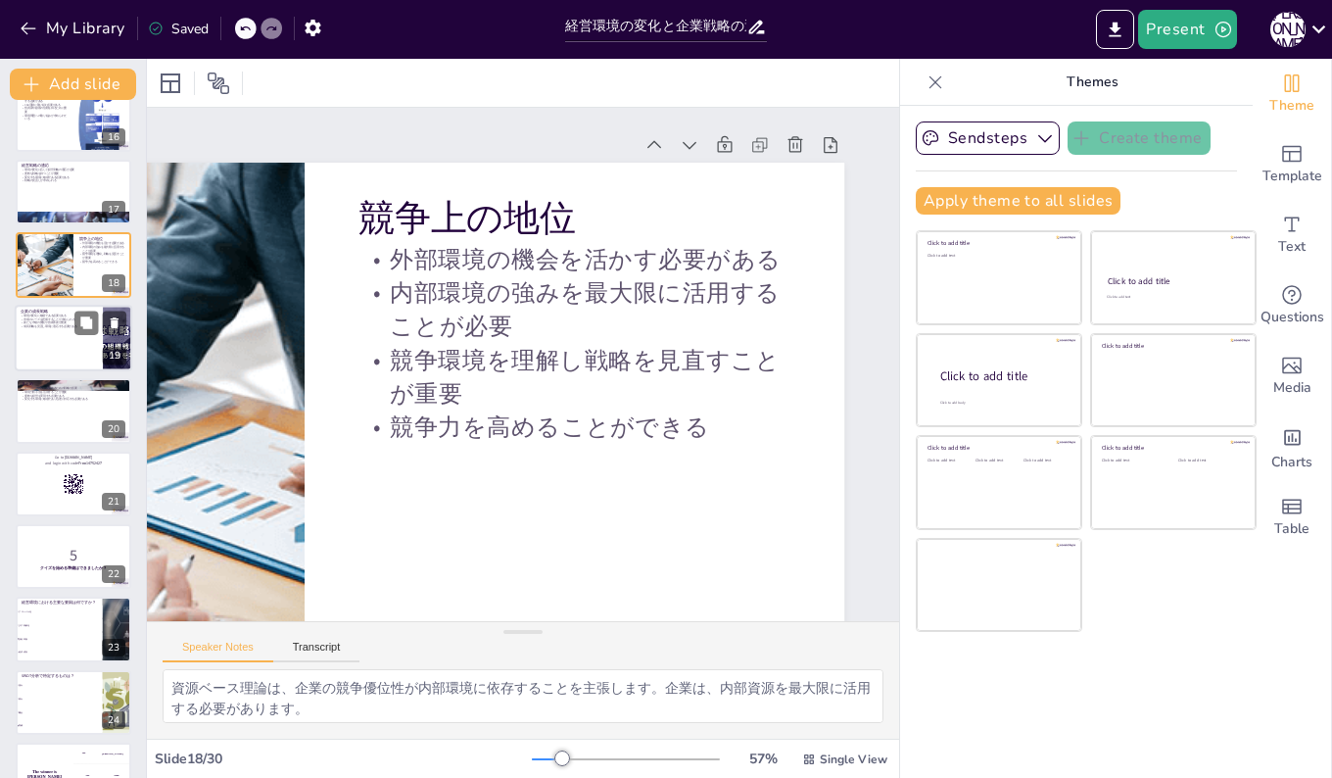
click at [53, 332] on div at bounding box center [74, 338] width 118 height 67
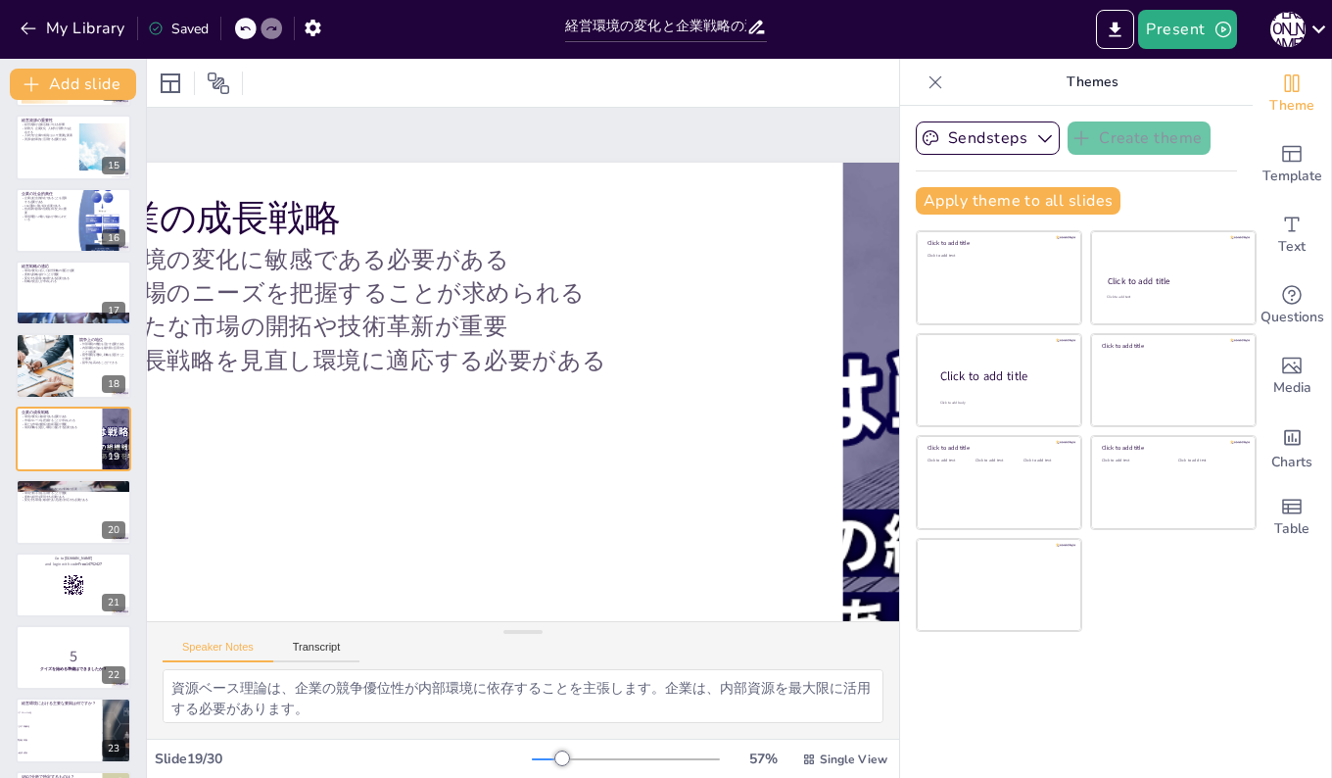
scroll to position [0, 0]
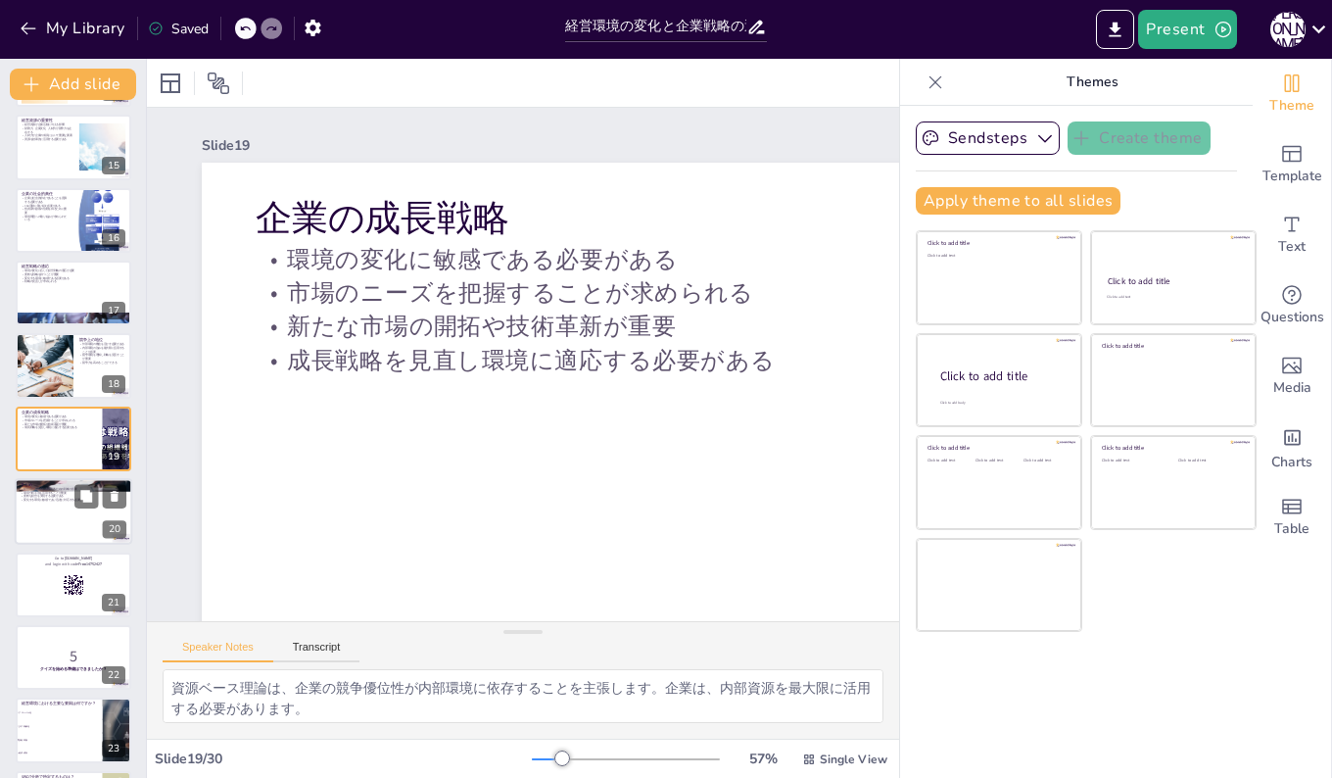
click at [24, 507] on div at bounding box center [74, 511] width 118 height 67
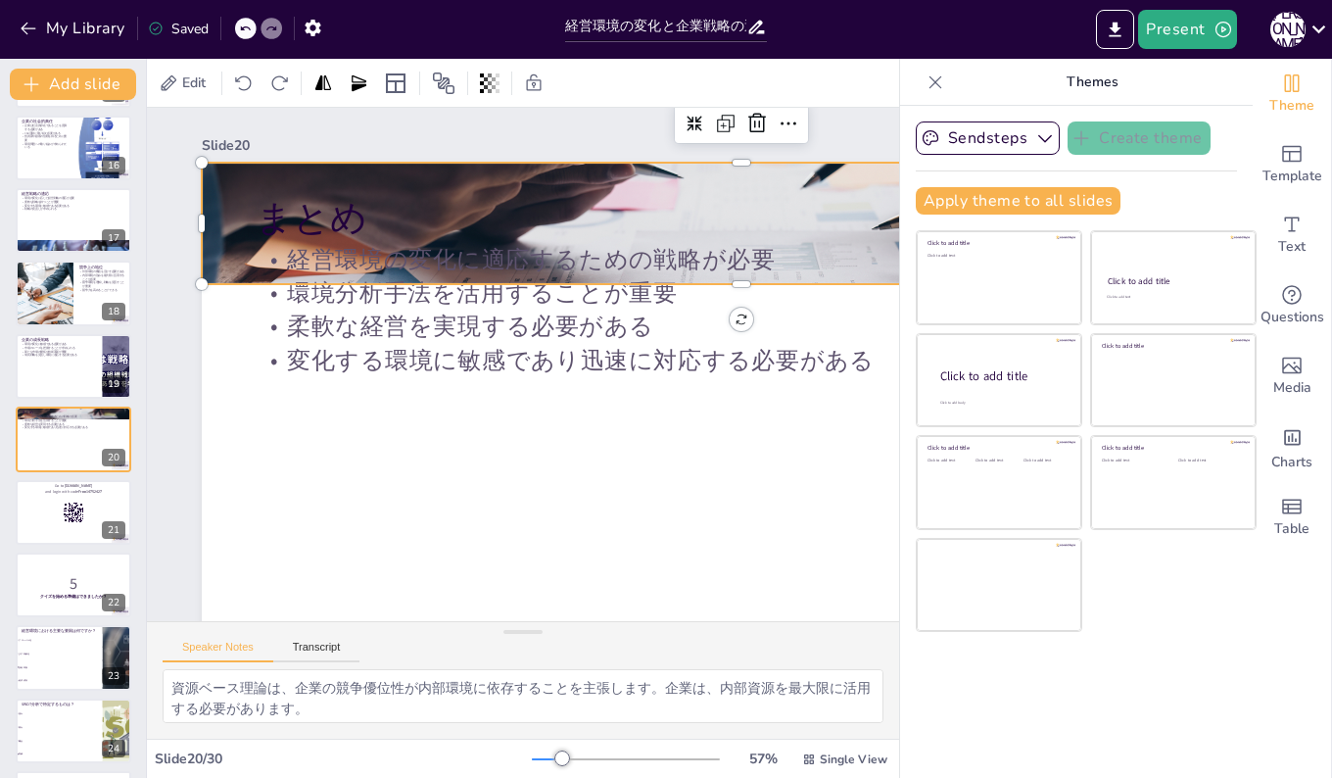
click at [236, 241] on div at bounding box center [742, 224] width 1080 height 720
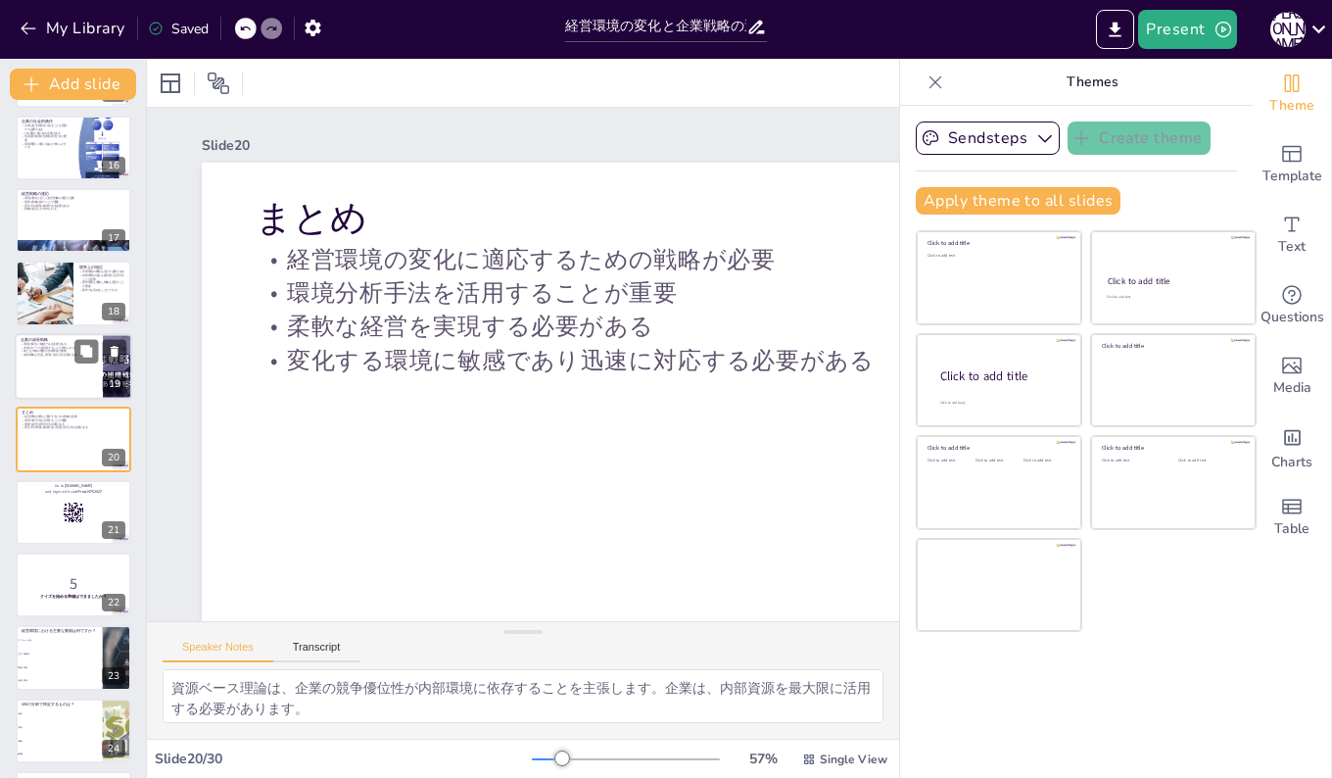
click at [57, 378] on div at bounding box center [74, 366] width 118 height 67
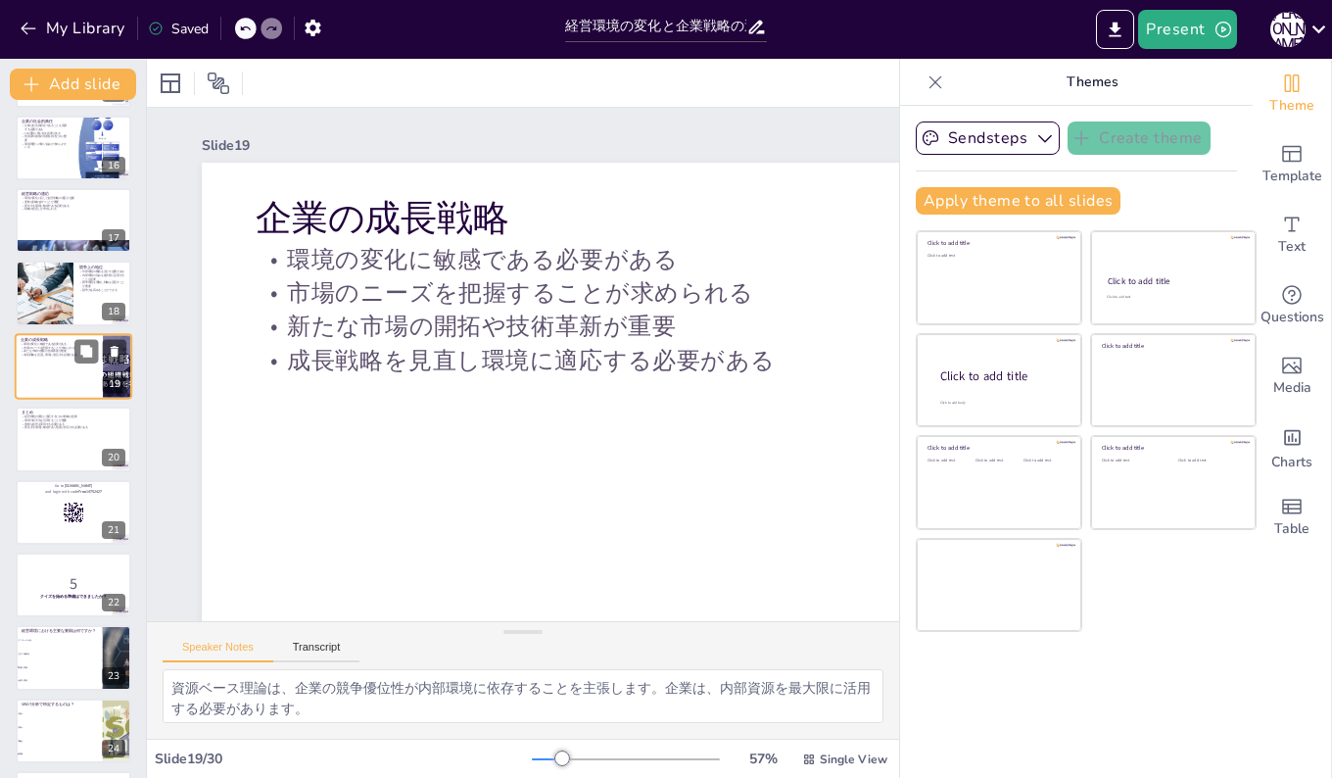
scroll to position [1021, 0]
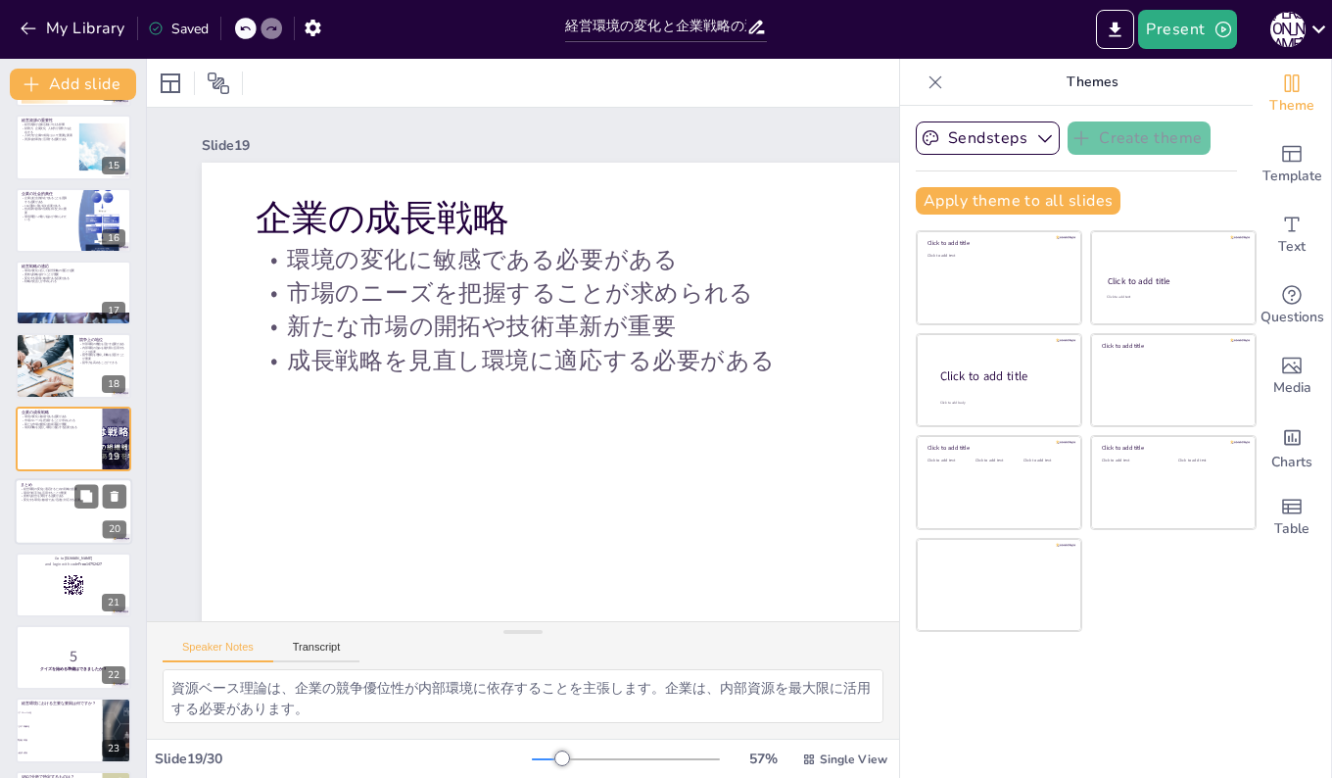
click at [61, 507] on div at bounding box center [74, 511] width 118 height 67
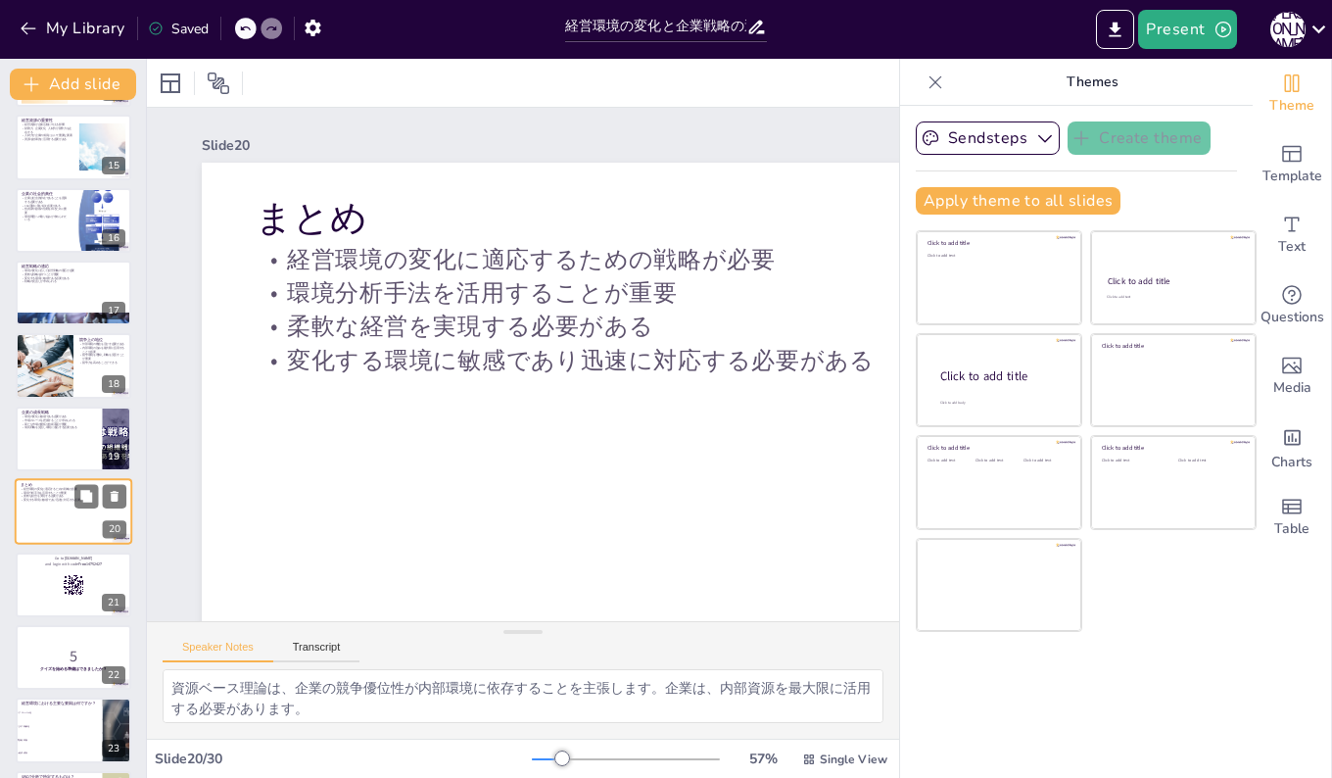
scroll to position [1093, 0]
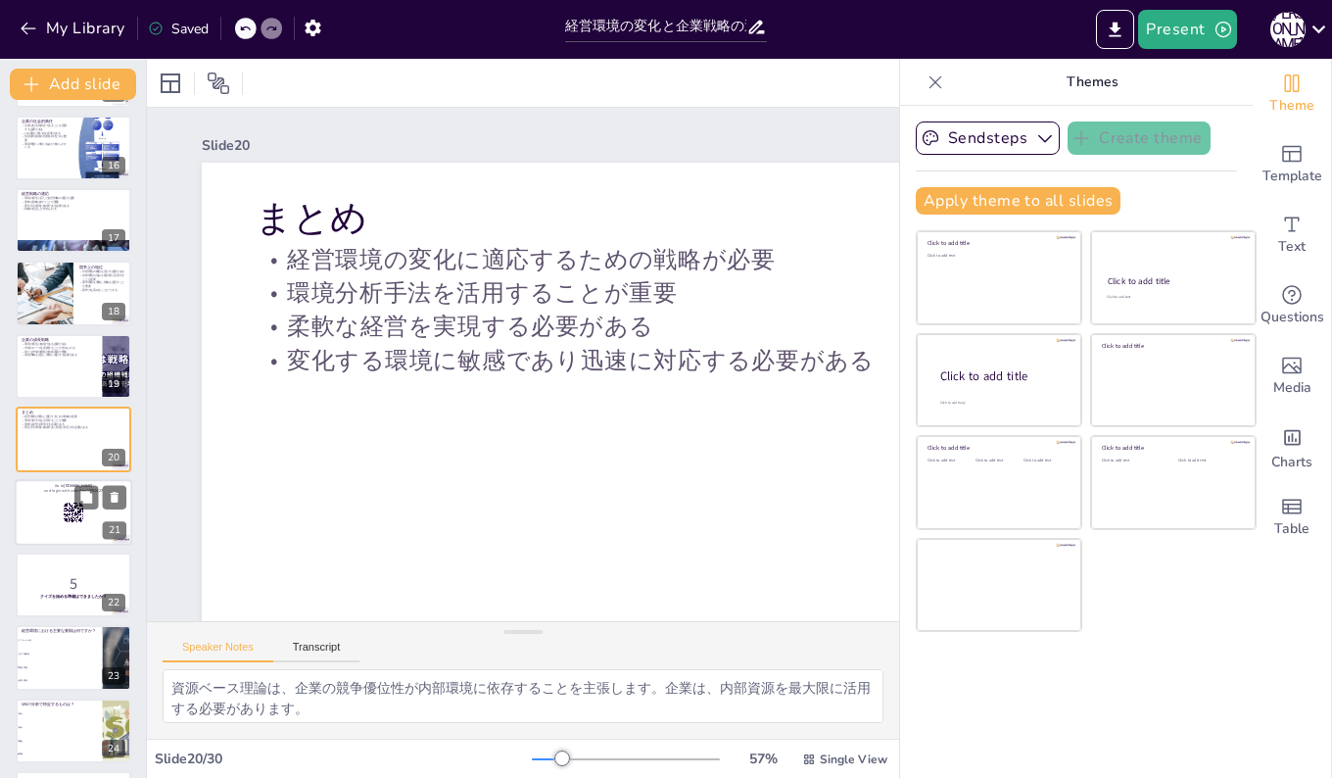
click at [58, 507] on div at bounding box center [74, 512] width 118 height 67
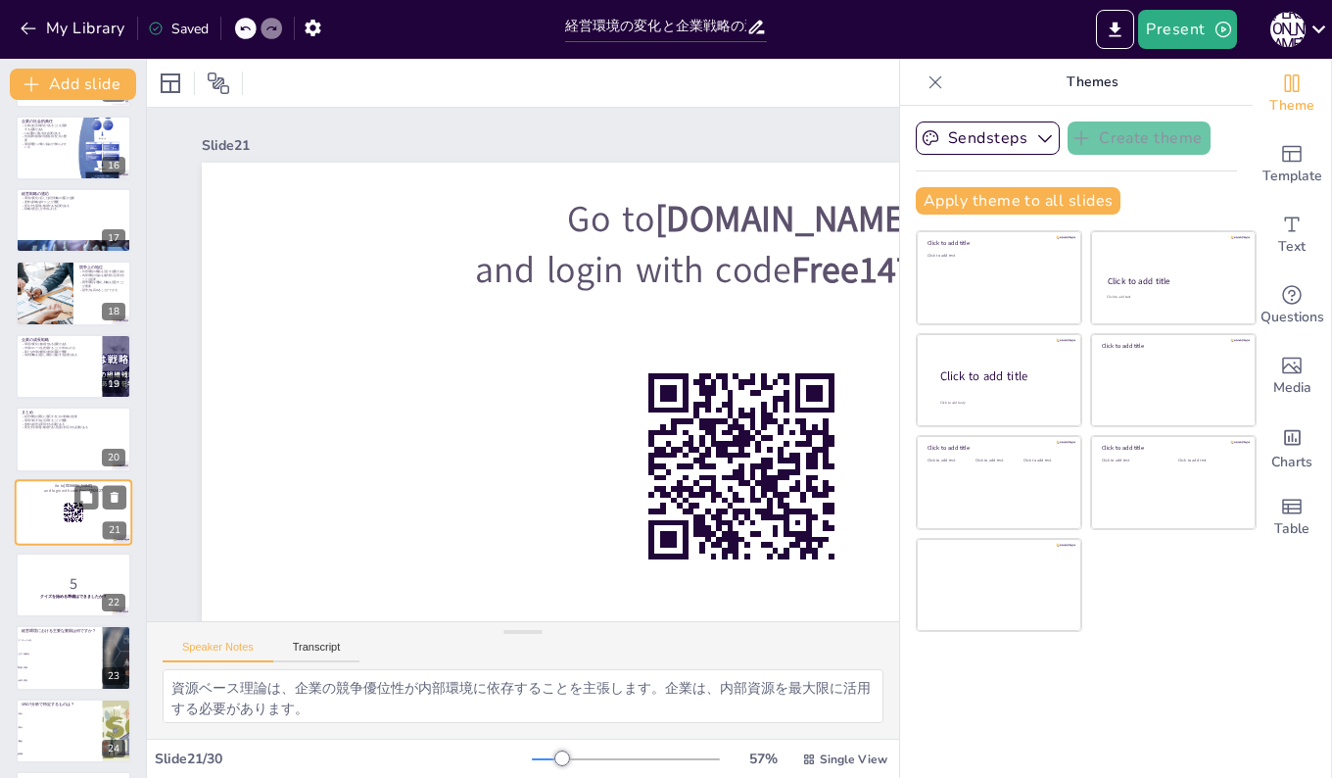
scroll to position [1166, 0]
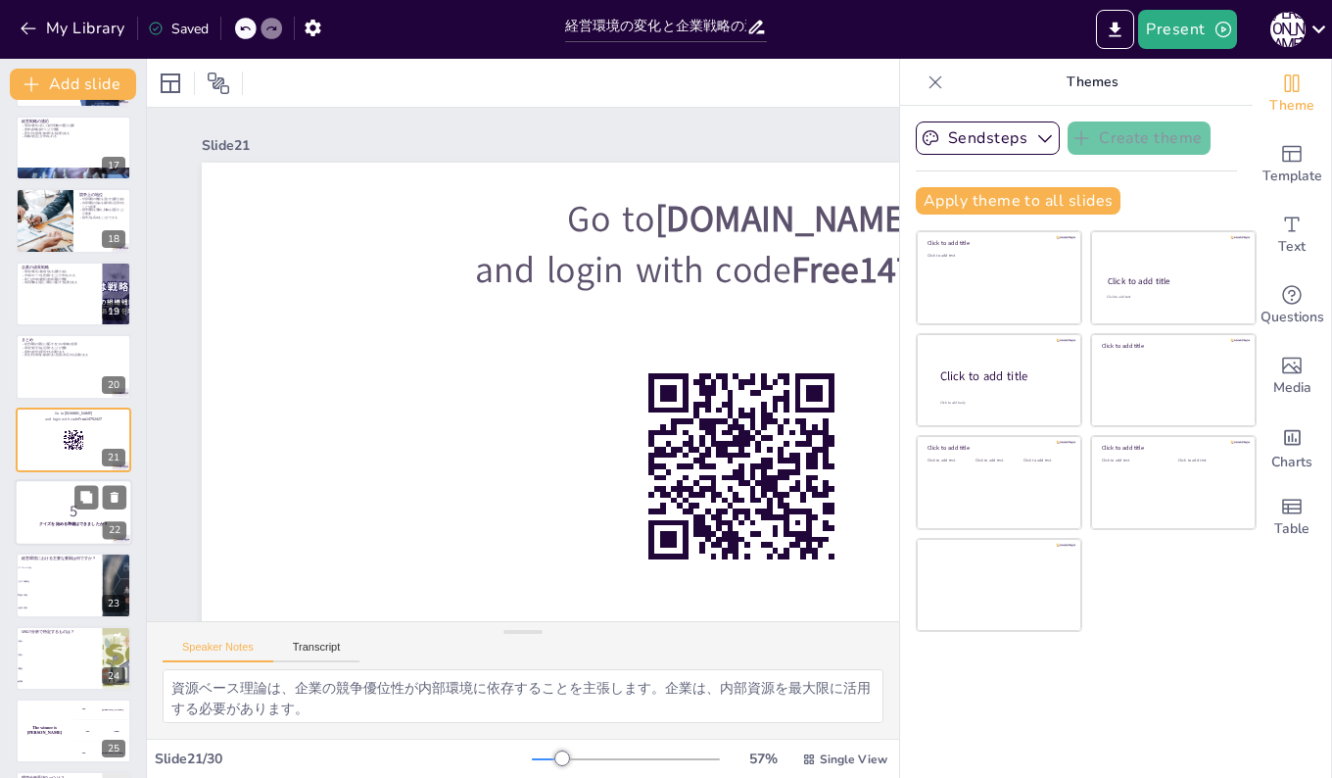
click at [38, 494] on div at bounding box center [74, 512] width 118 height 67
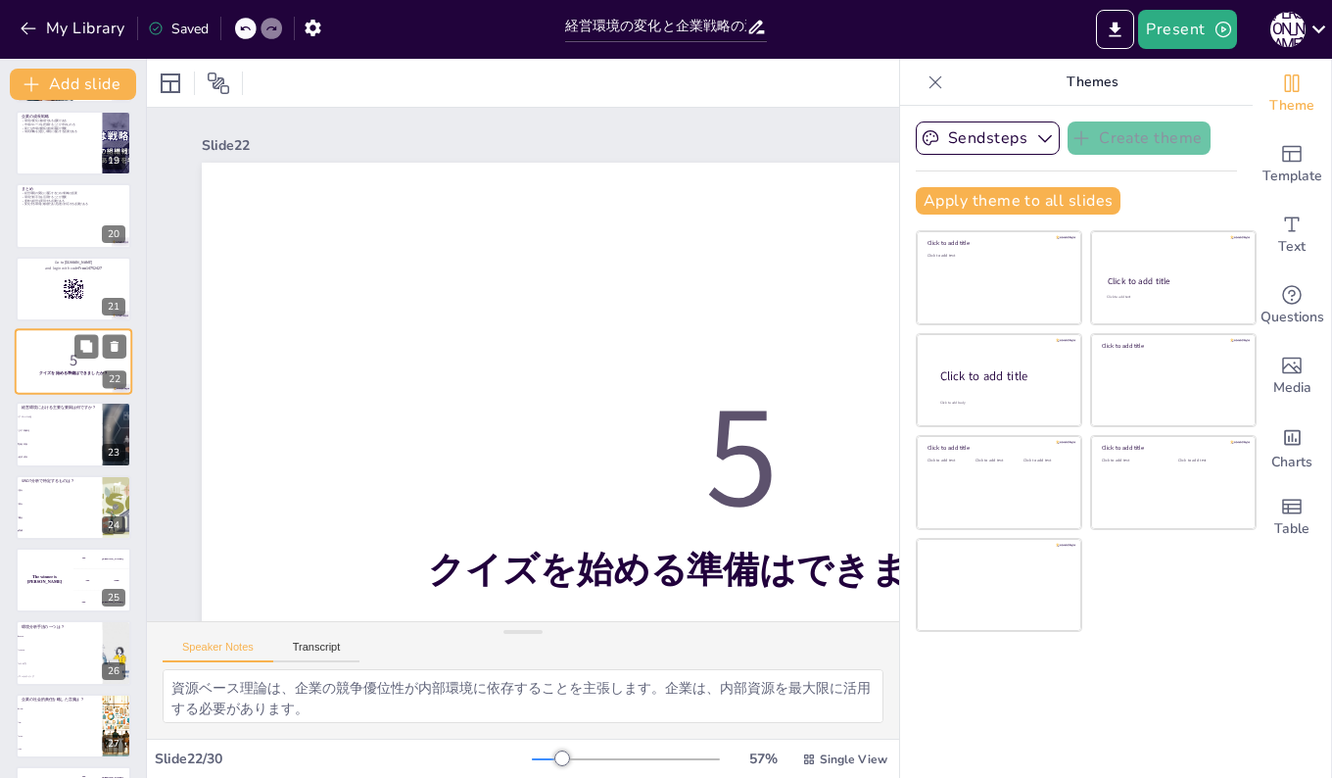
scroll to position [1337, 0]
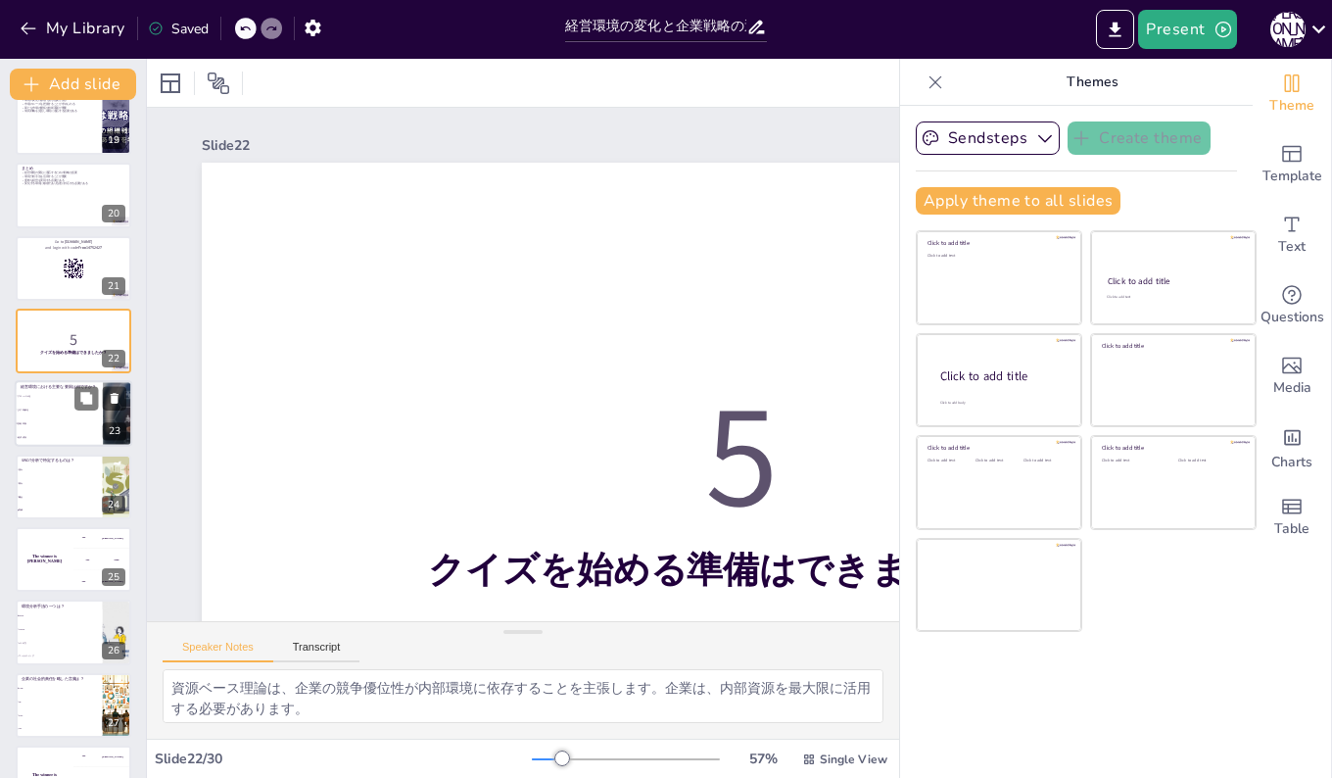
click at [45, 427] on li "技術革新" at bounding box center [59, 424] width 88 height 14
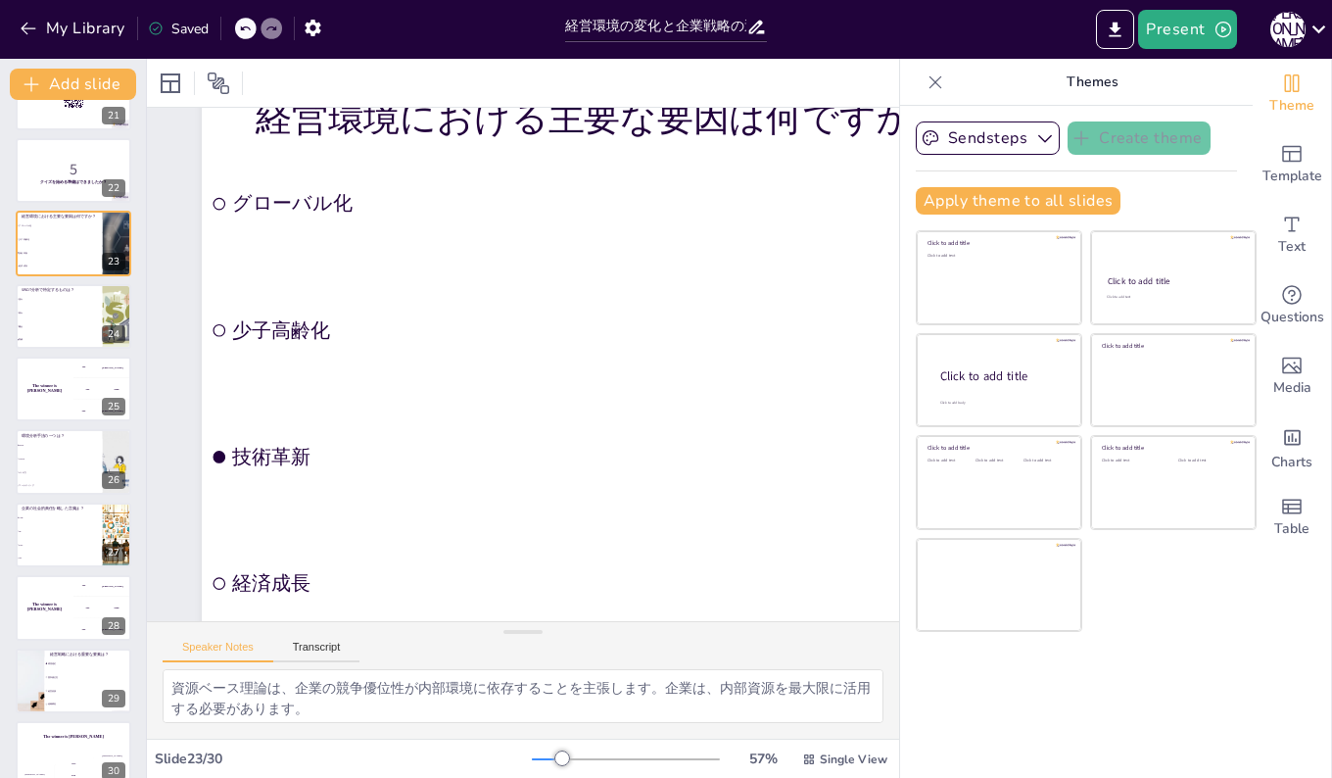
scroll to position [84, 0]
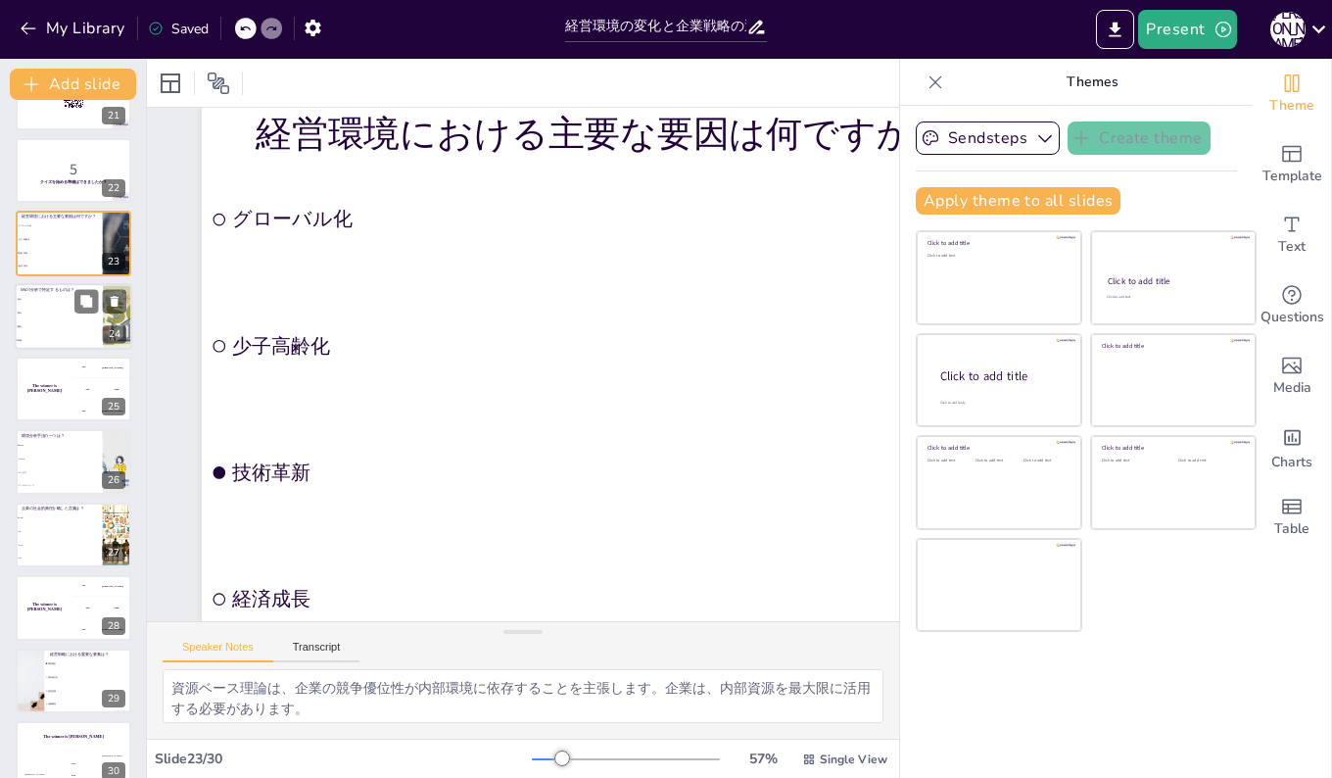
click at [31, 312] on span "弱み" at bounding box center [60, 312] width 84 height 3
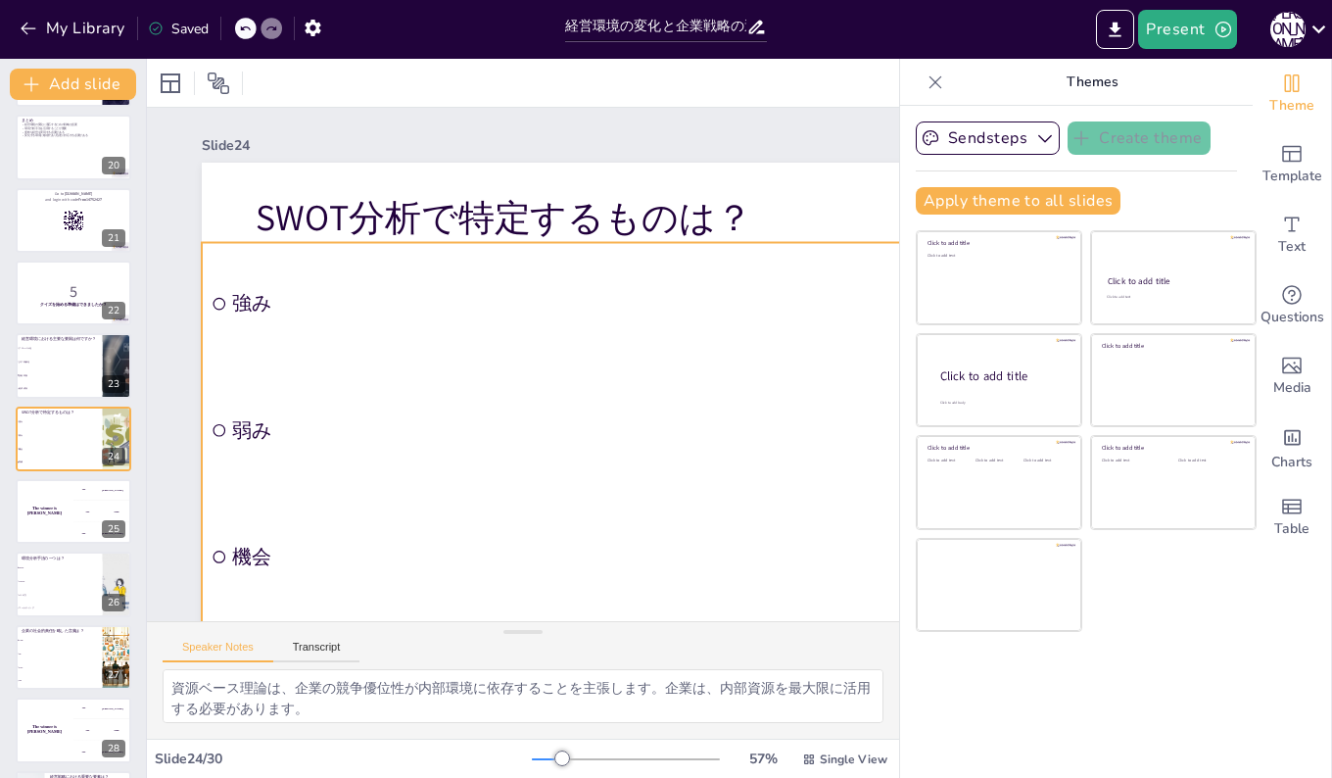
scroll to position [98, 0]
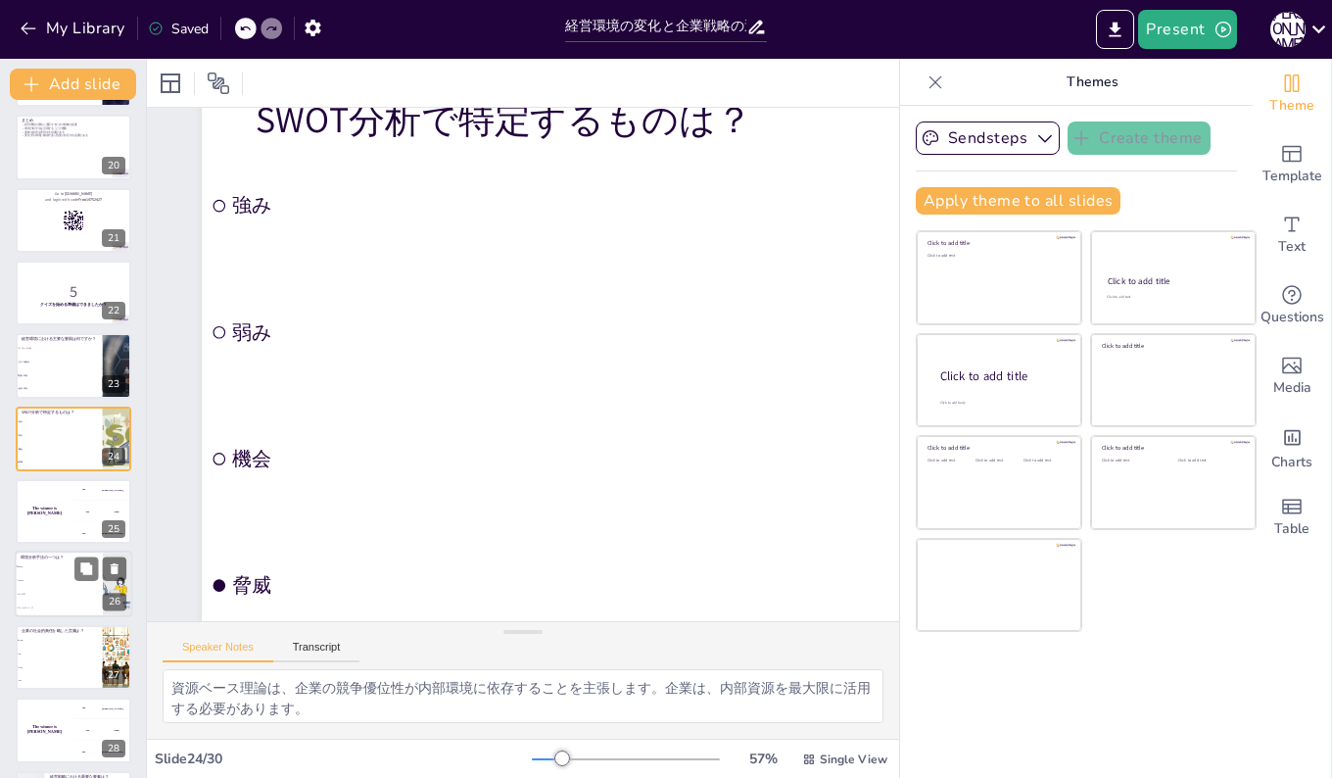
click at [41, 563] on li "PEST" at bounding box center [59, 567] width 88 height 14
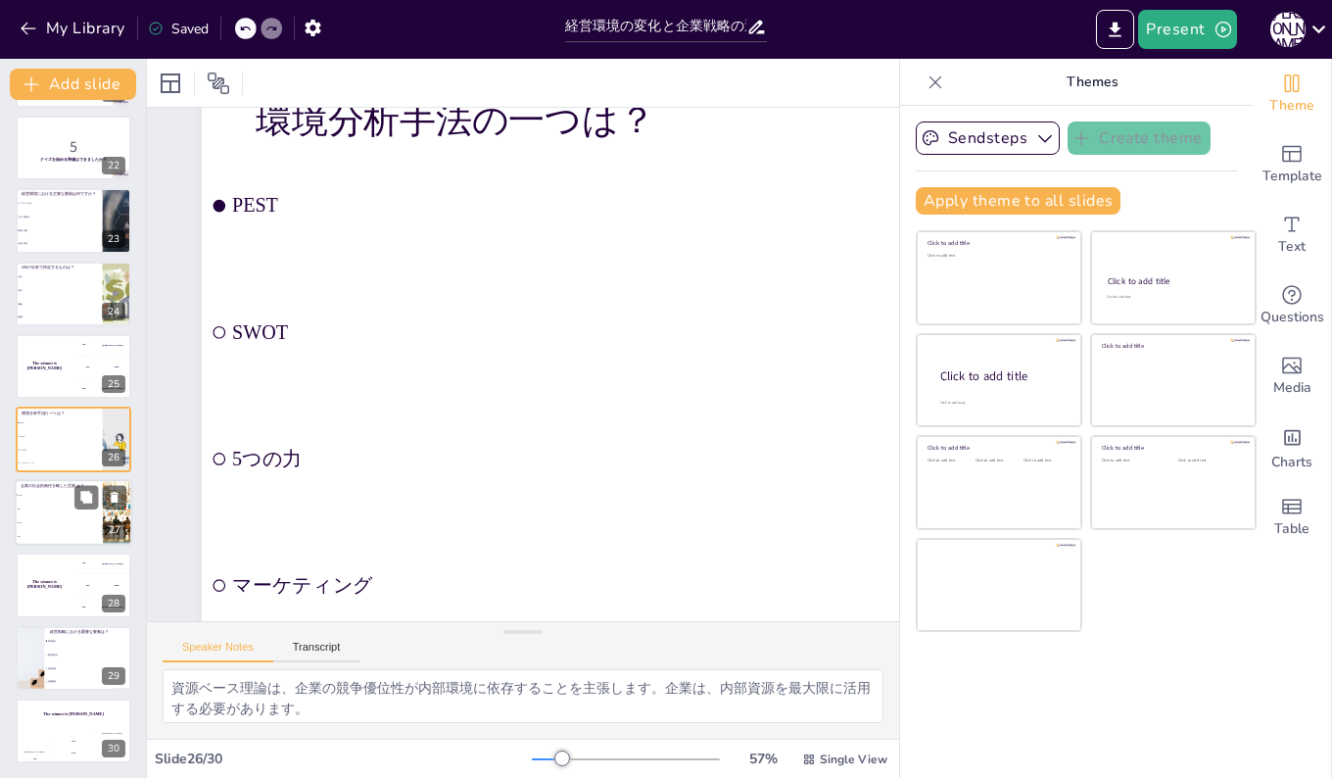
click at [44, 509] on li "IR" at bounding box center [59, 509] width 88 height 14
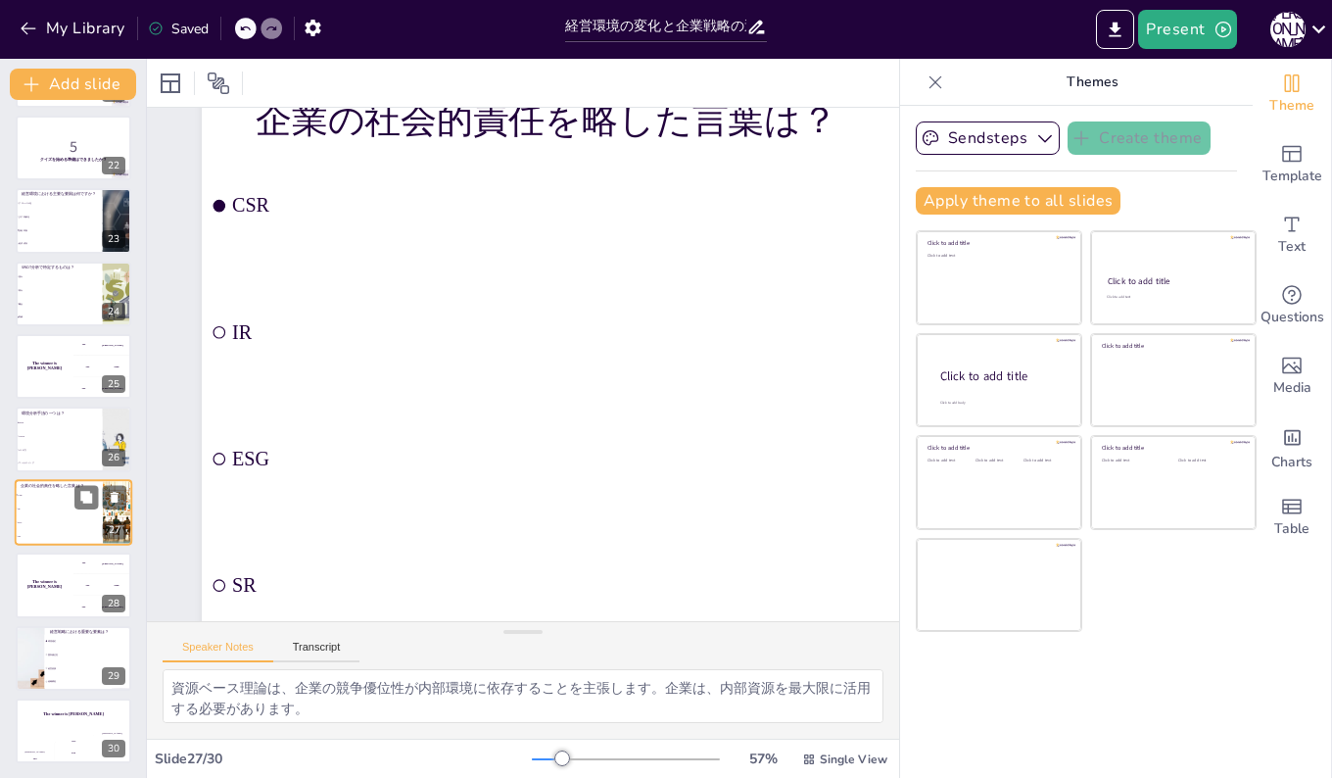
scroll to position [0, 0]
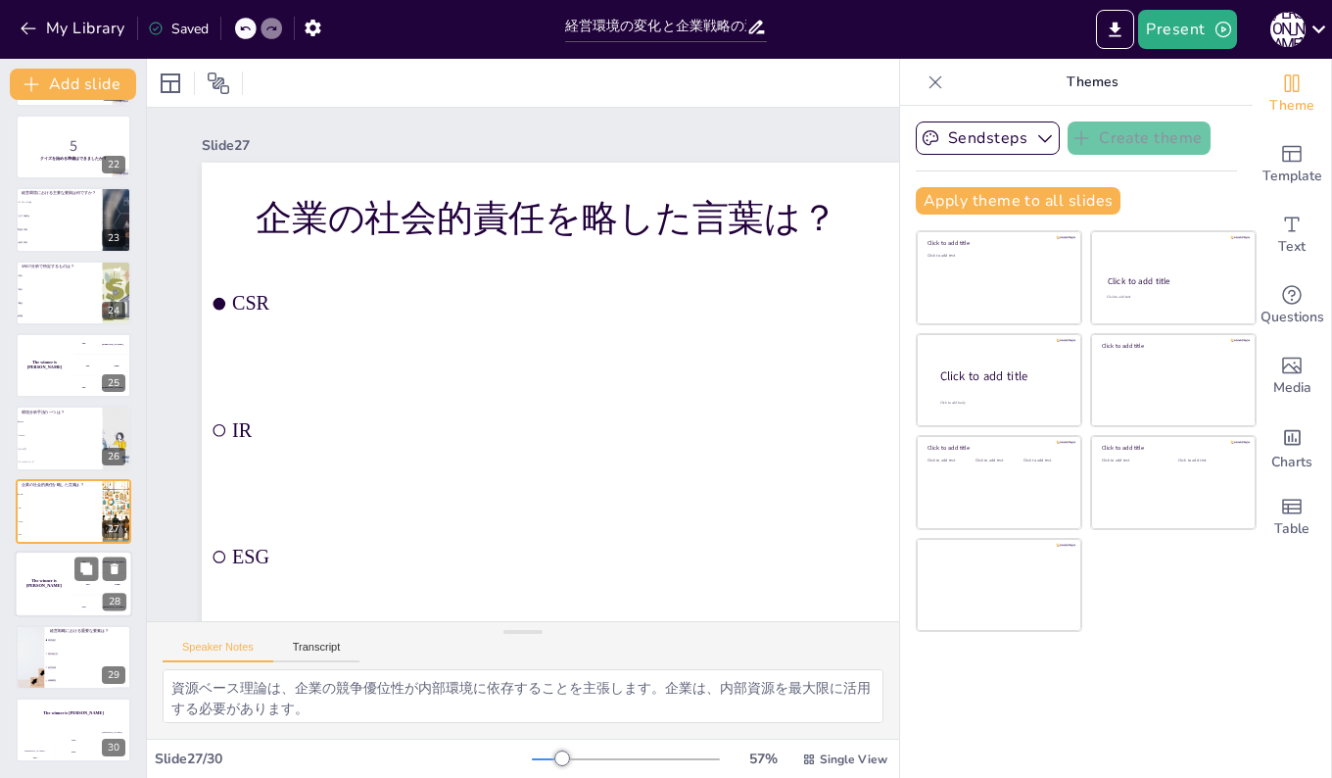
click at [47, 577] on div "The winner is [PERSON_NAME]" at bounding box center [44, 584] width 59 height 67
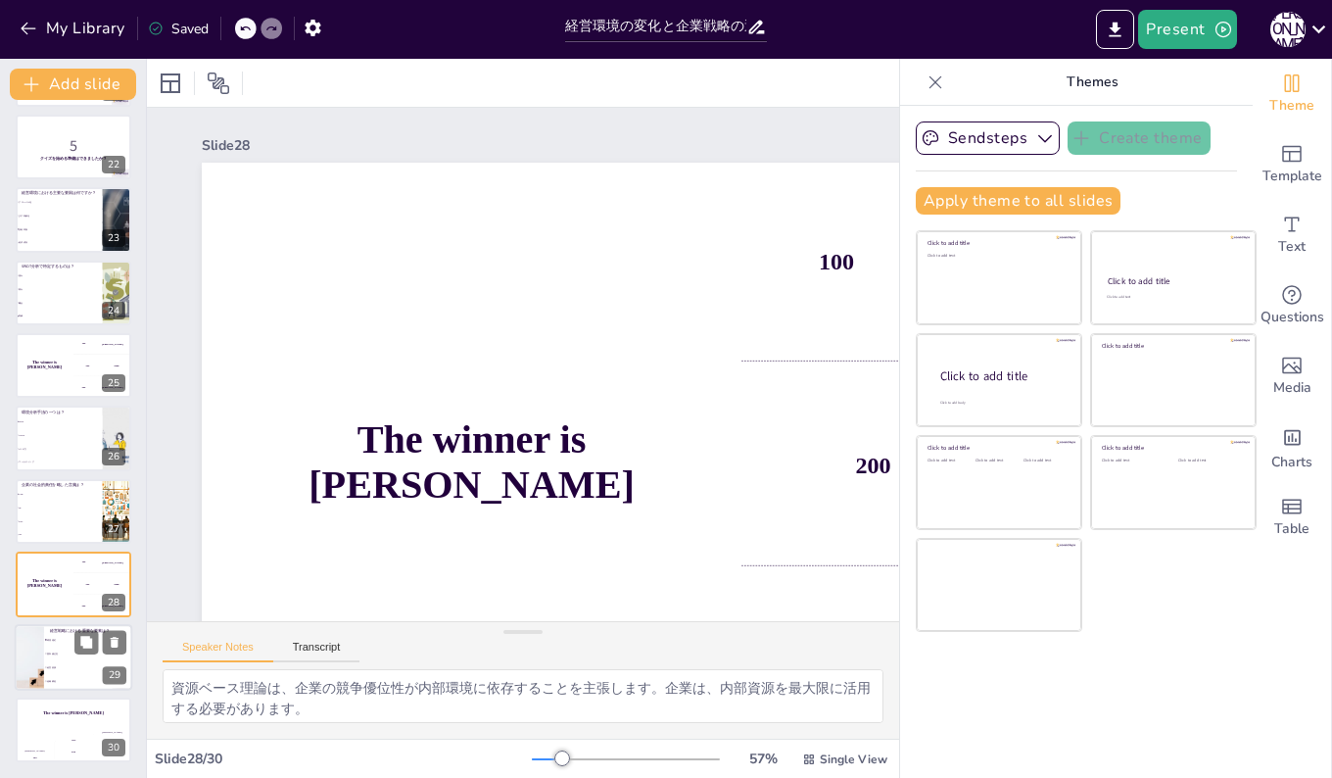
click at [61, 665] on span "経営資源" at bounding box center [89, 666] width 84 height 3
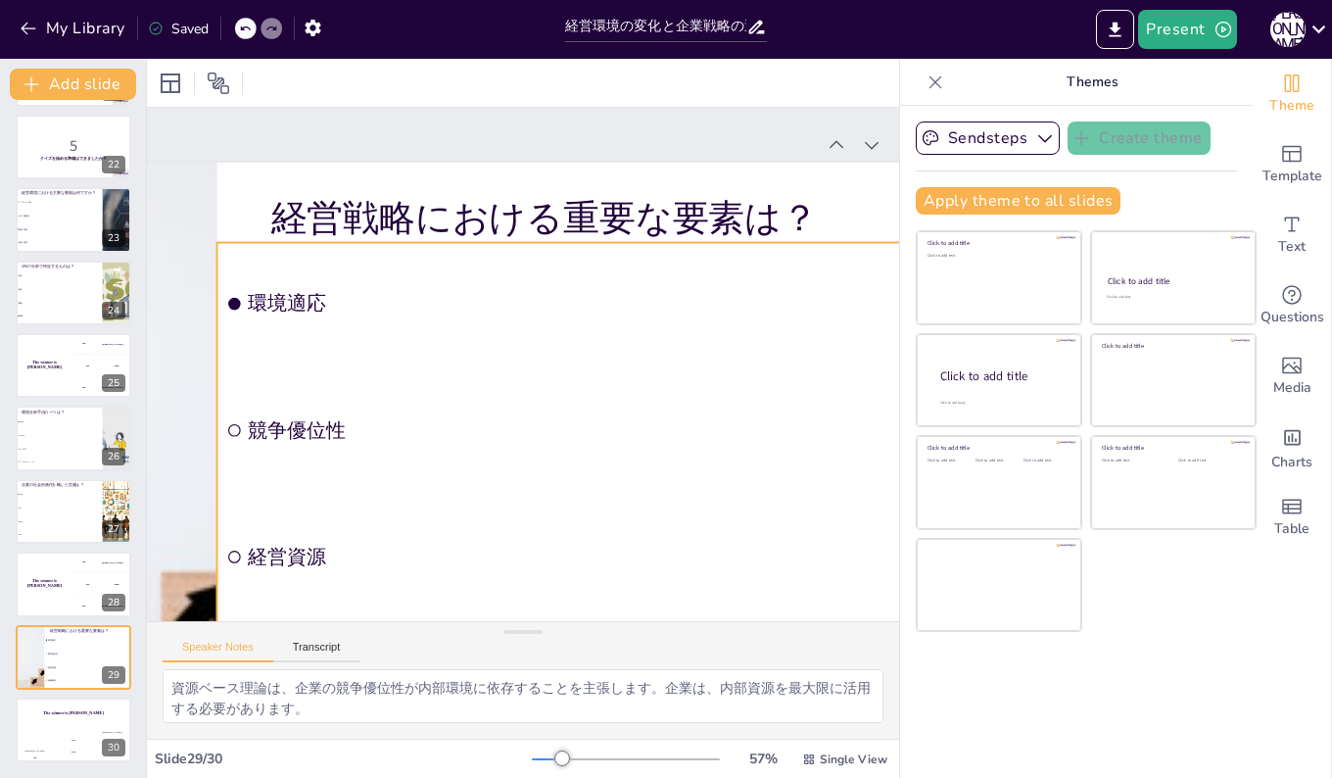
scroll to position [98, 255]
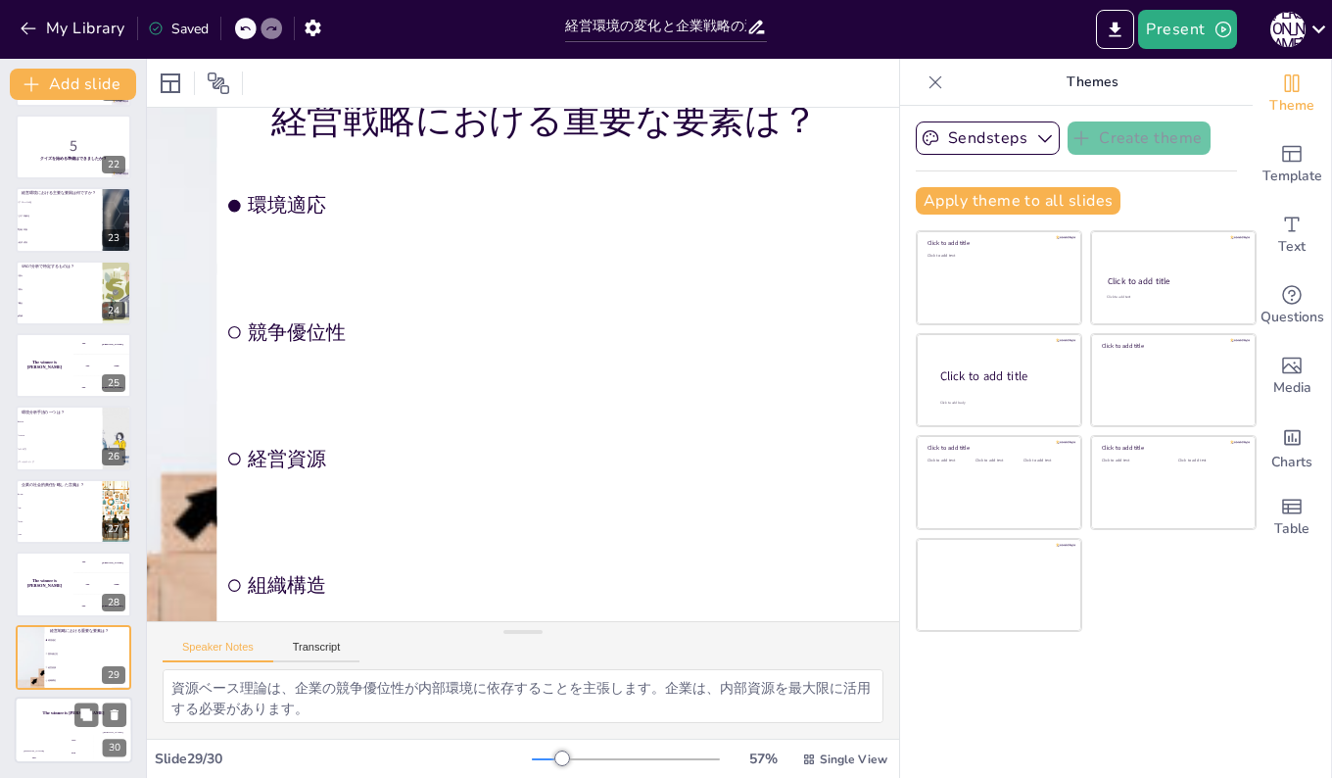
click at [51, 720] on div "The winner is [PERSON_NAME]" at bounding box center [74, 713] width 118 height 33
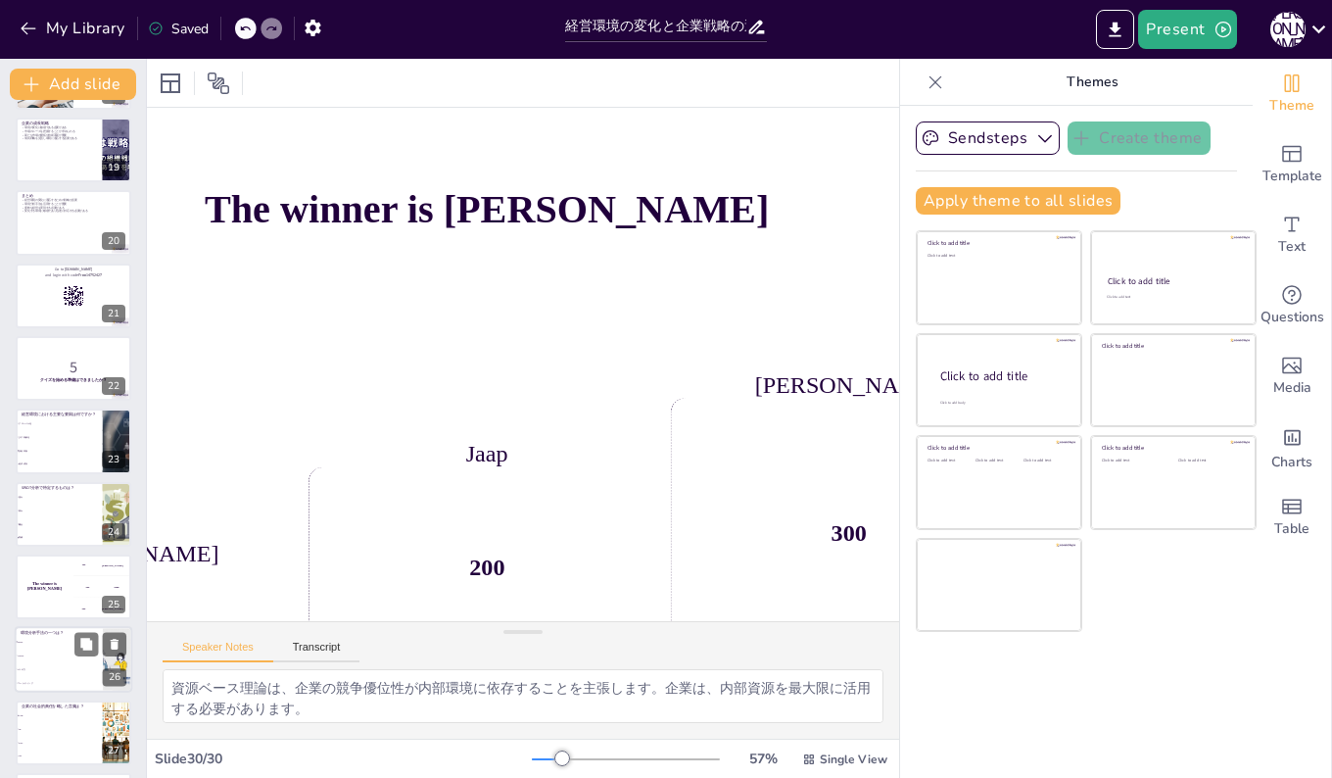
scroll to position [1237, 0]
